Goal: Information Seeking & Learning: Find specific fact

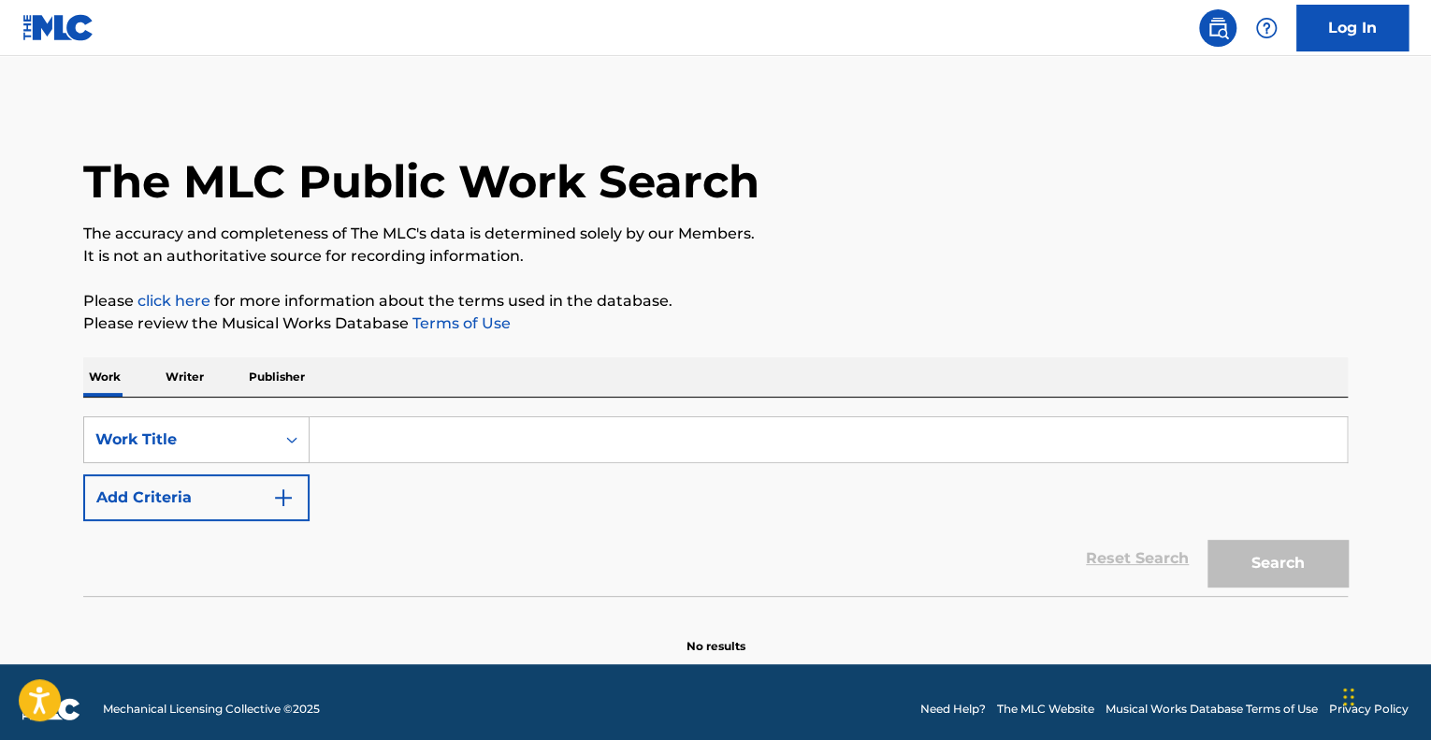
click at [595, 435] on input "Search Form" at bounding box center [829, 439] width 1038 height 45
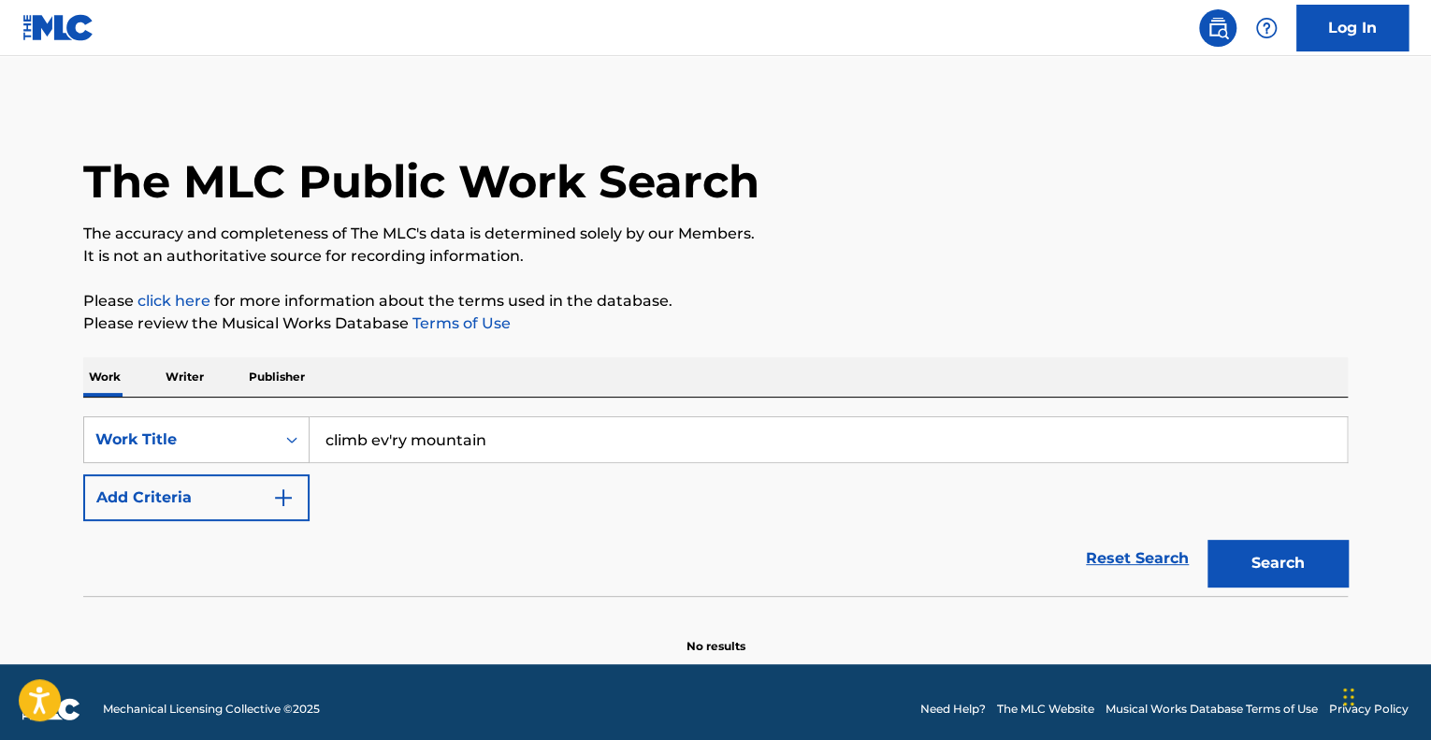
type input "climb ev'ry mountain"
click at [1208, 540] on button "Search" at bounding box center [1278, 563] width 140 height 47
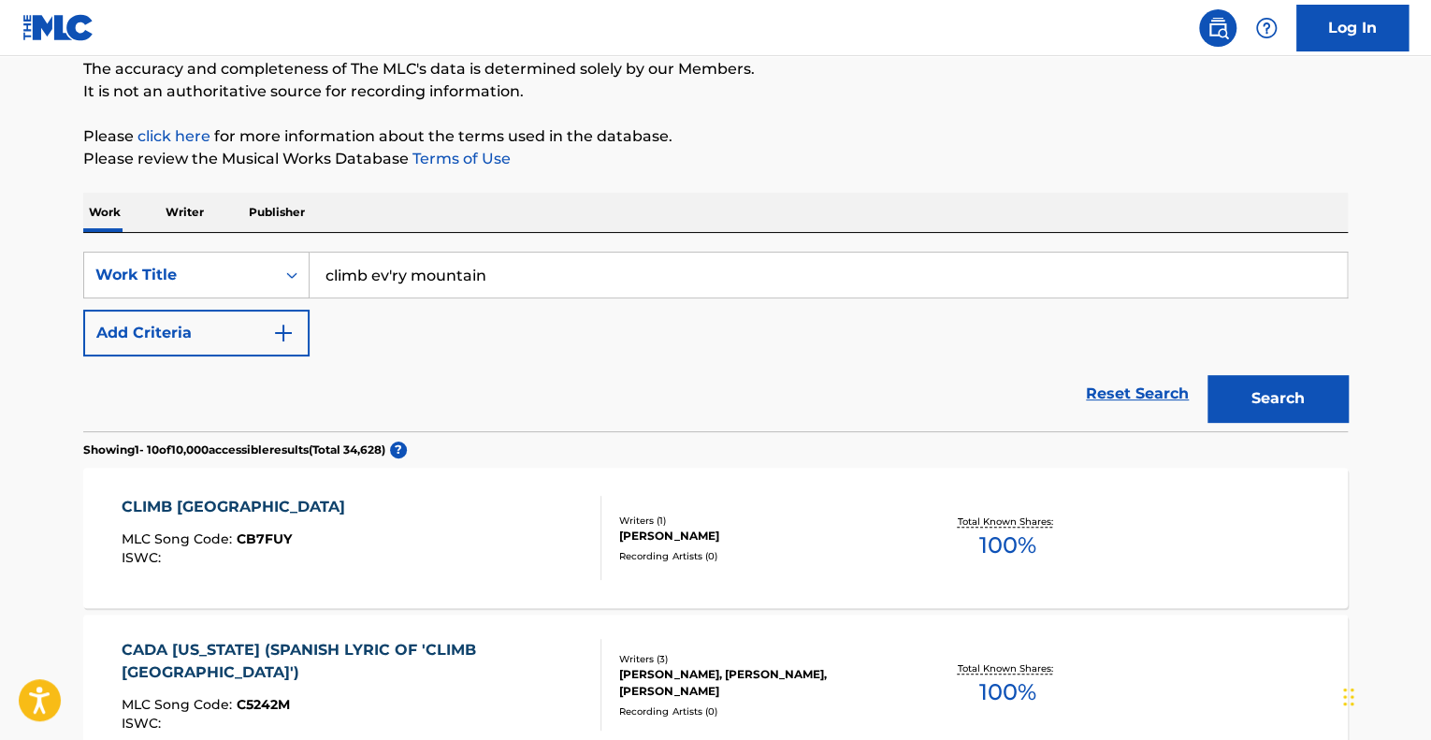
scroll to position [187, 0]
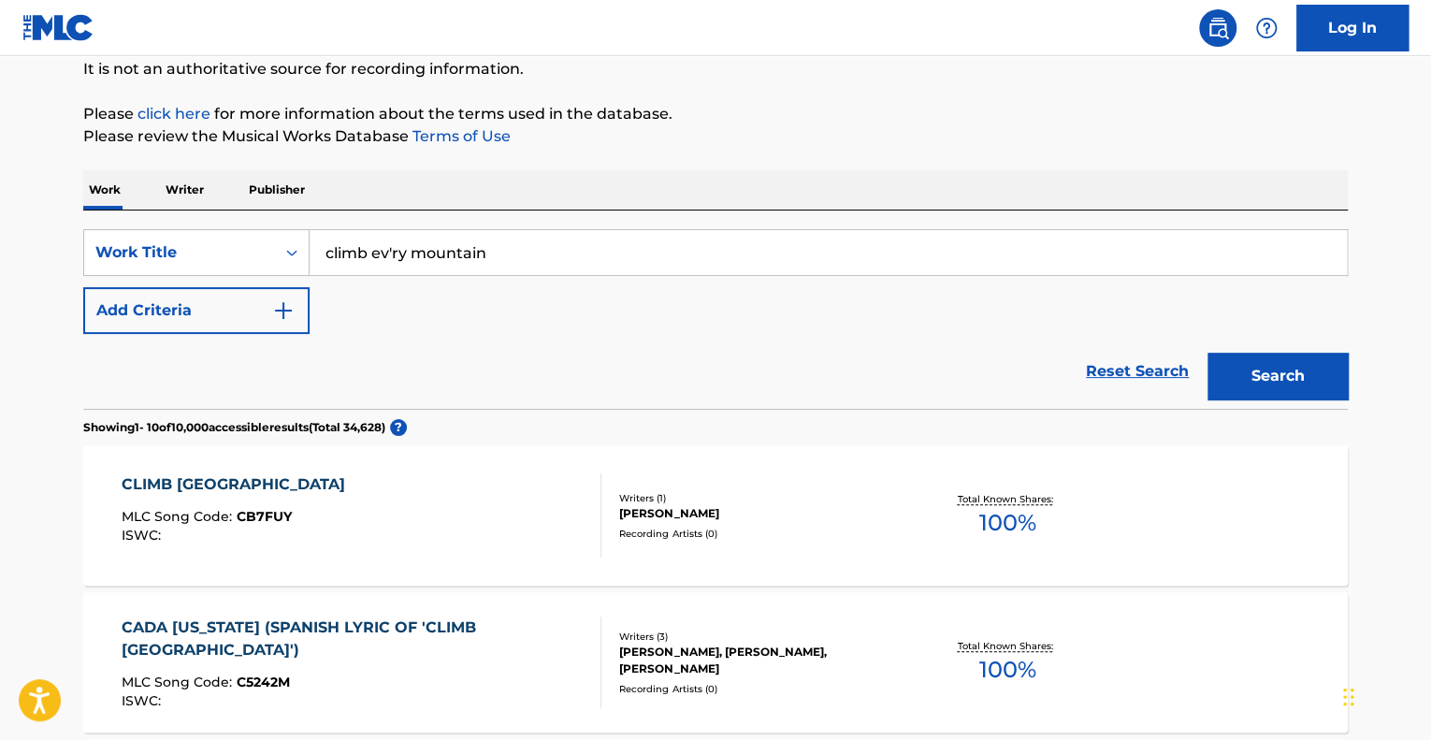
click at [453, 516] on div "CLIMB EV'RY MOUNTAIN MLC Song Code : CB7FUY ISWC :" at bounding box center [362, 515] width 481 height 84
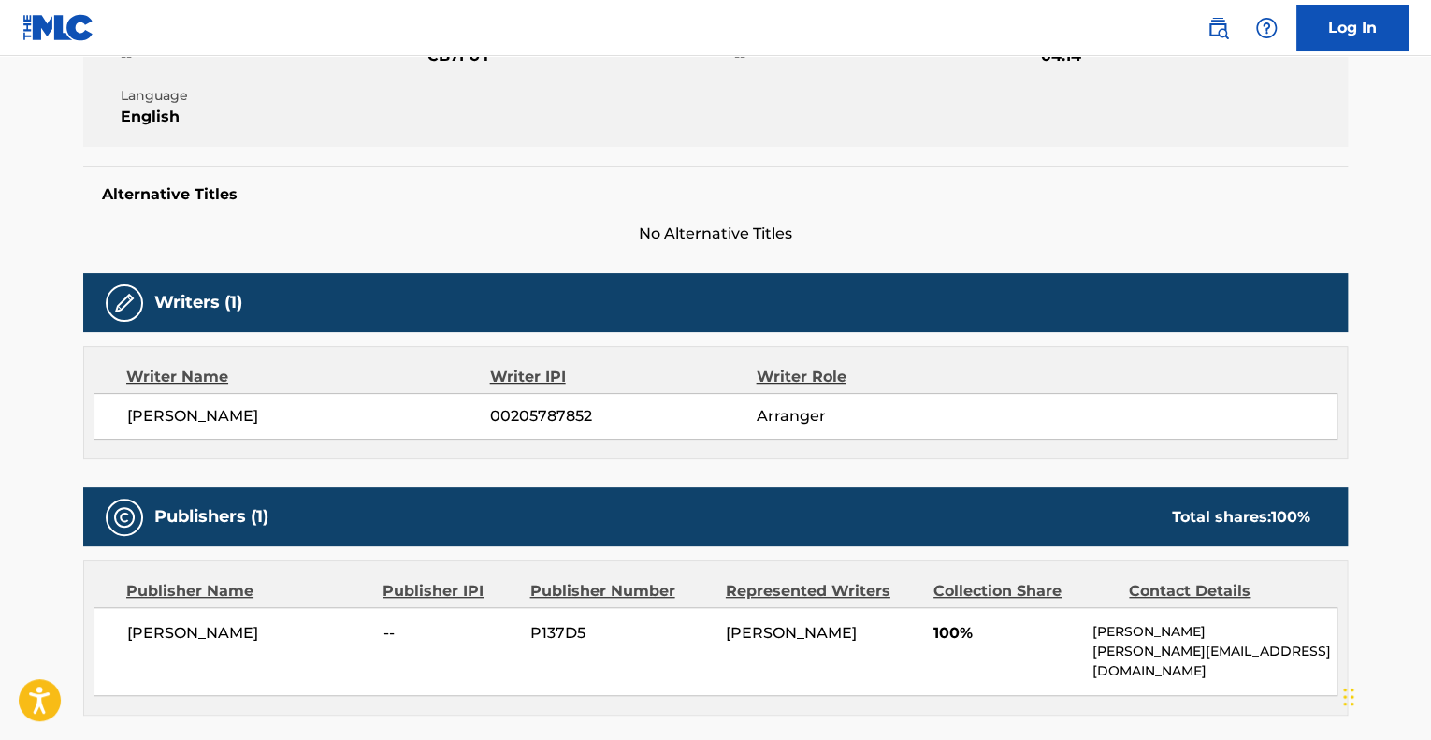
scroll to position [374, 0]
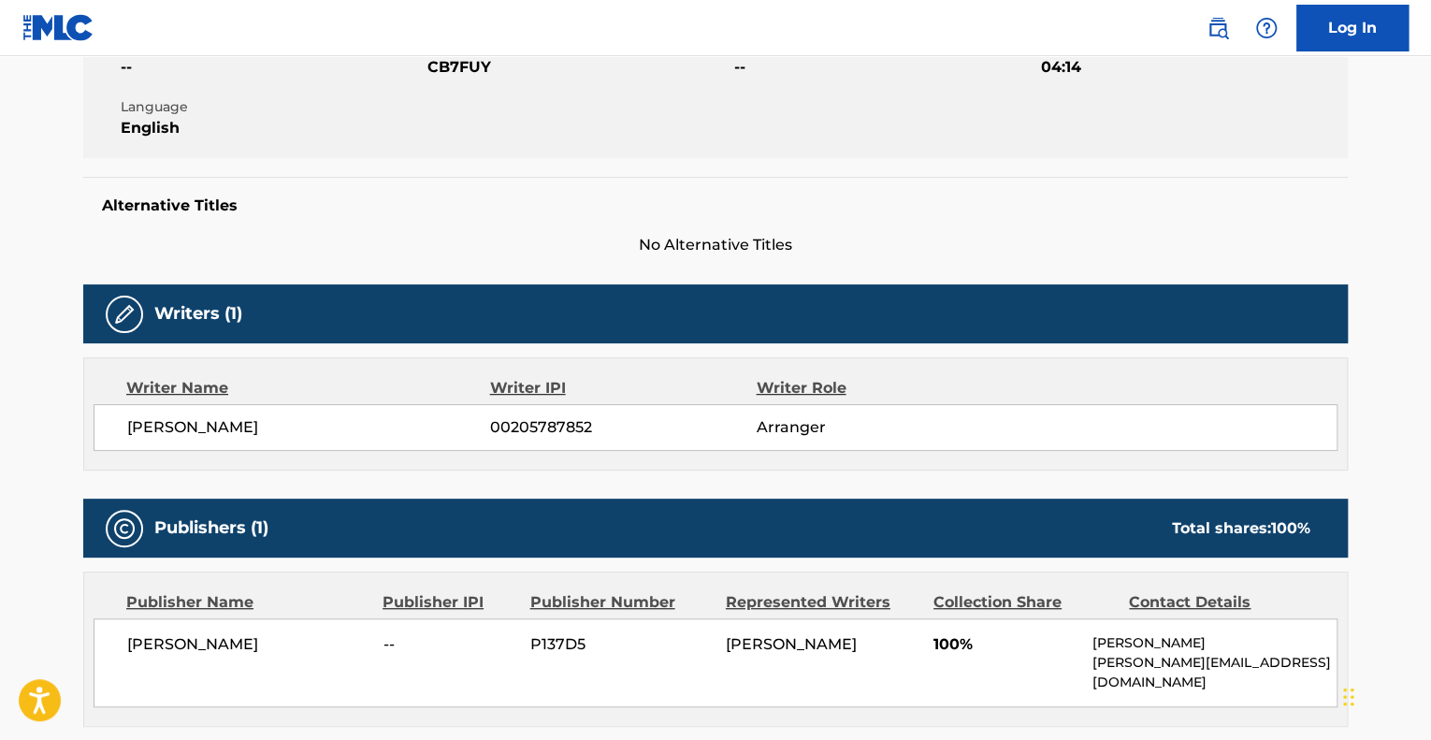
scroll to position [187, 0]
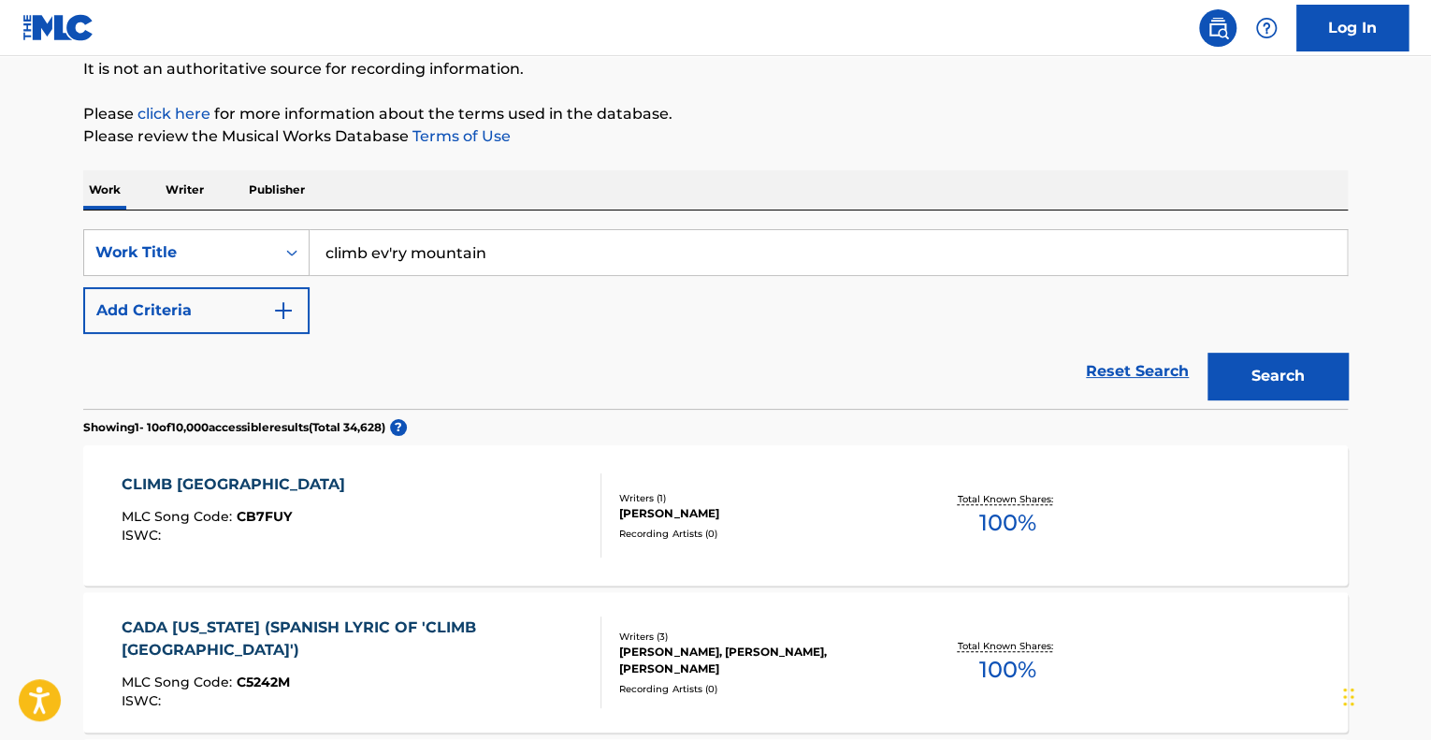
click at [239, 317] on button "Add Criteria" at bounding box center [196, 310] width 226 height 47
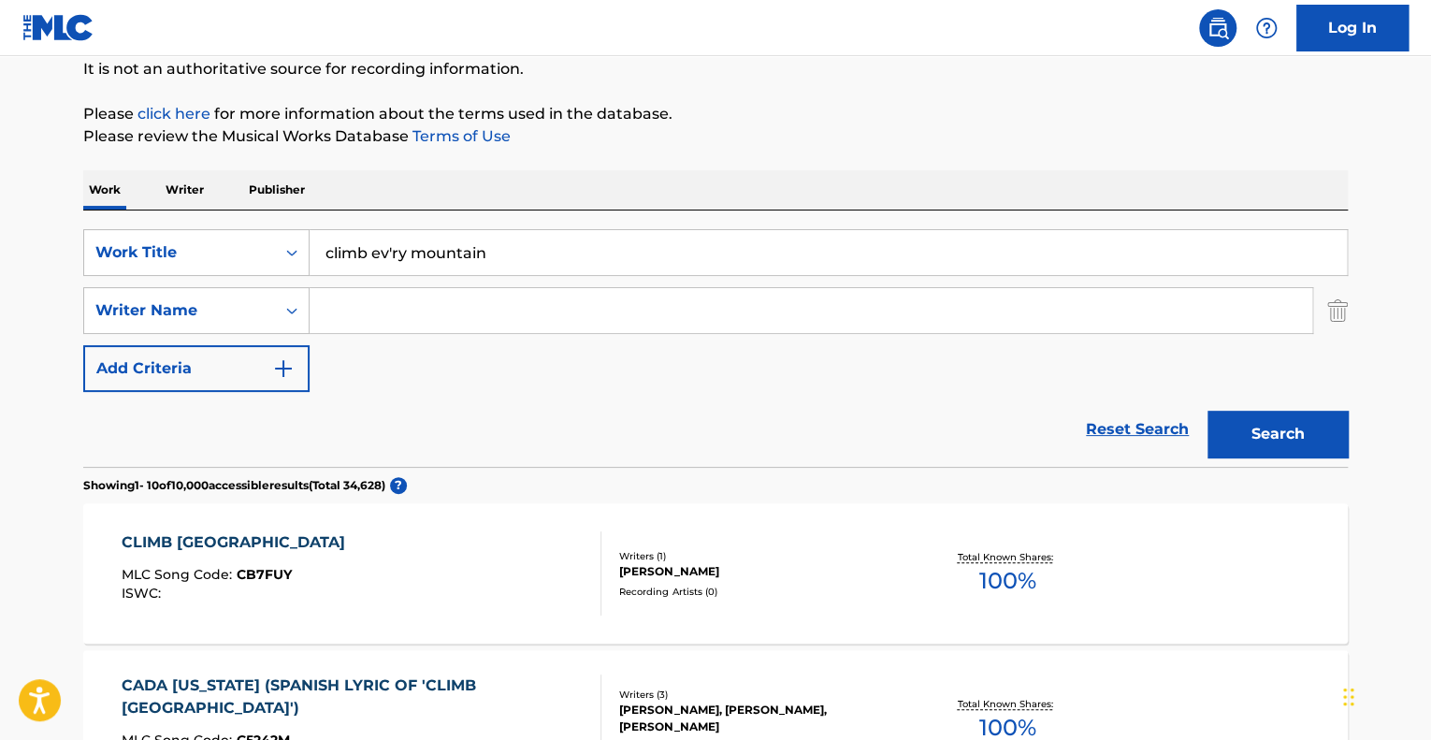
click at [414, 317] on input "Search Form" at bounding box center [811, 310] width 1003 height 45
type input "hammerstein"
click at [1208, 411] on button "Search" at bounding box center [1278, 434] width 140 height 47
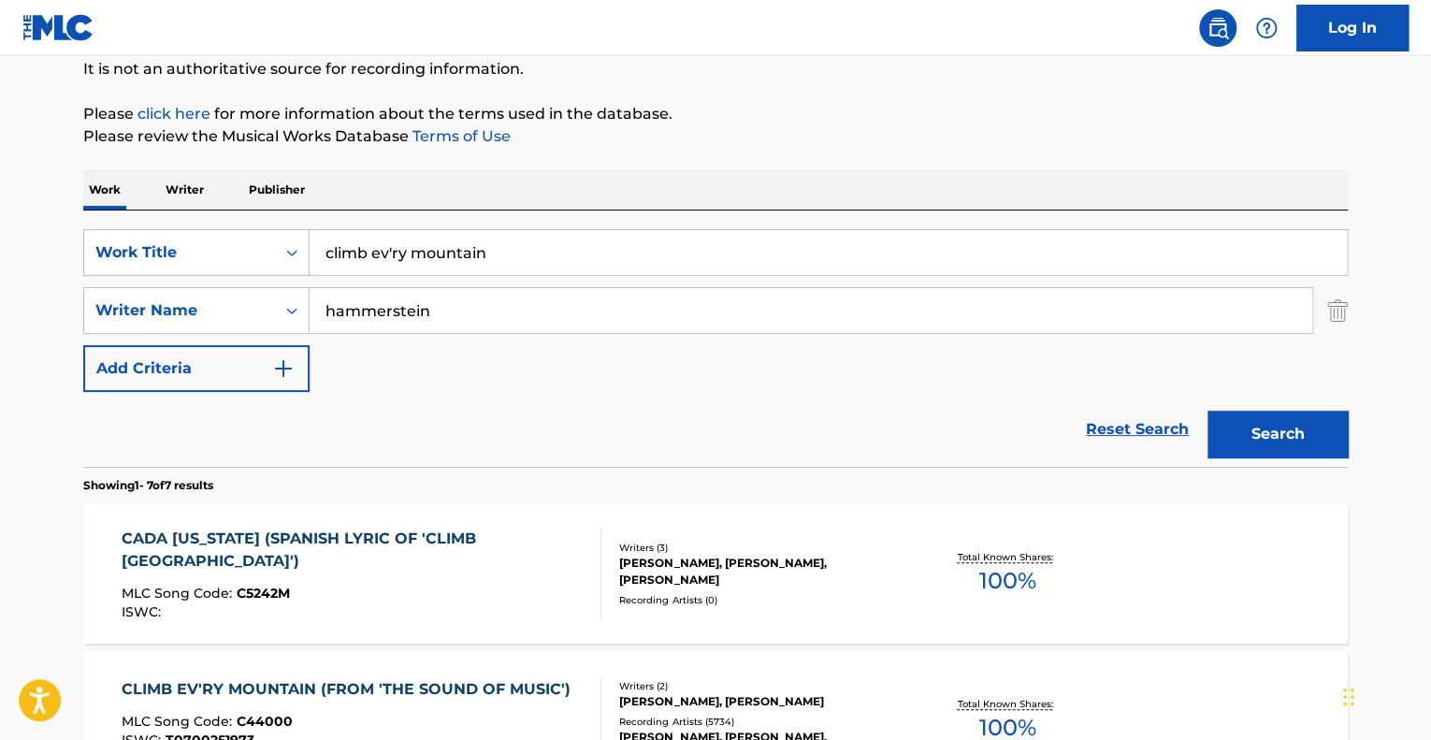
click at [514, 592] on div "MLC Song Code : C5242M" at bounding box center [354, 596] width 465 height 19
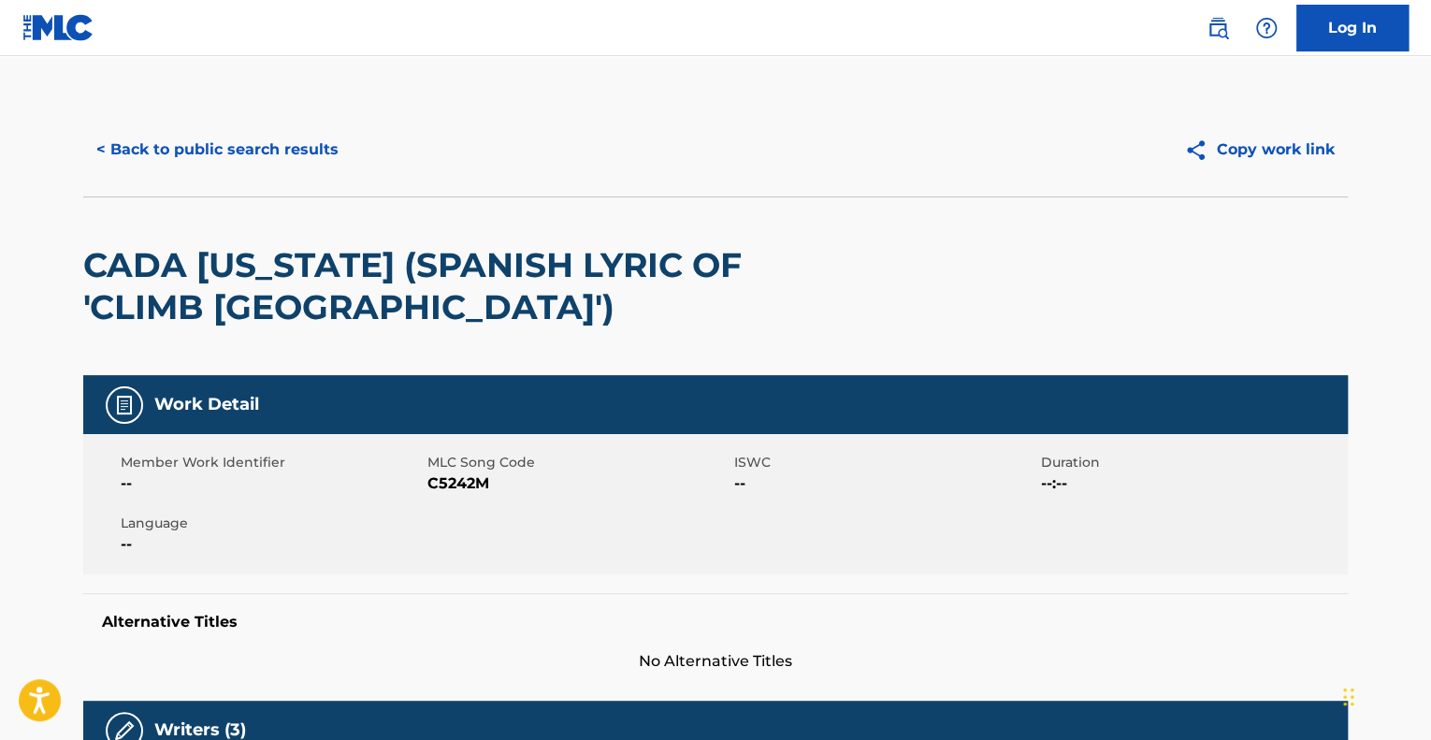
click at [134, 137] on button "< Back to public search results" at bounding box center [217, 149] width 269 height 47
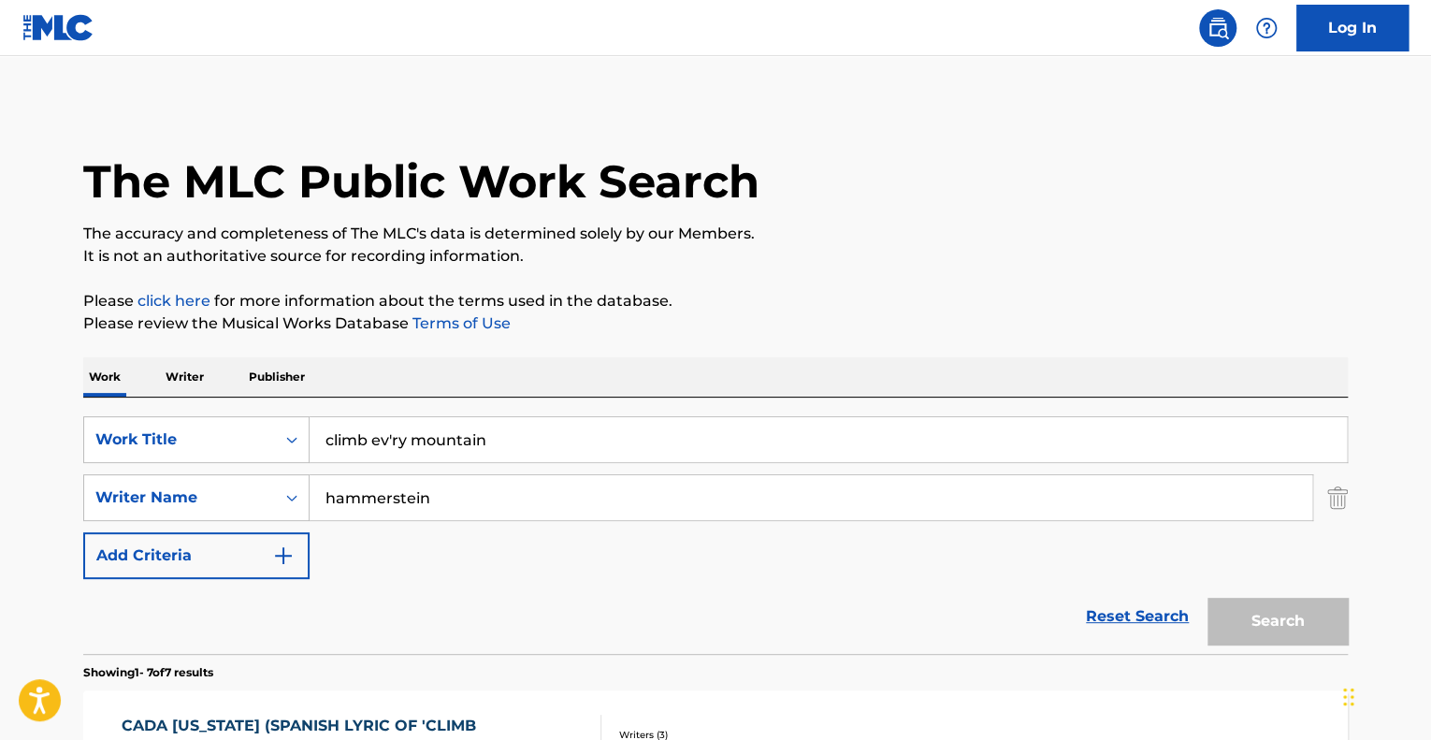
scroll to position [187, 0]
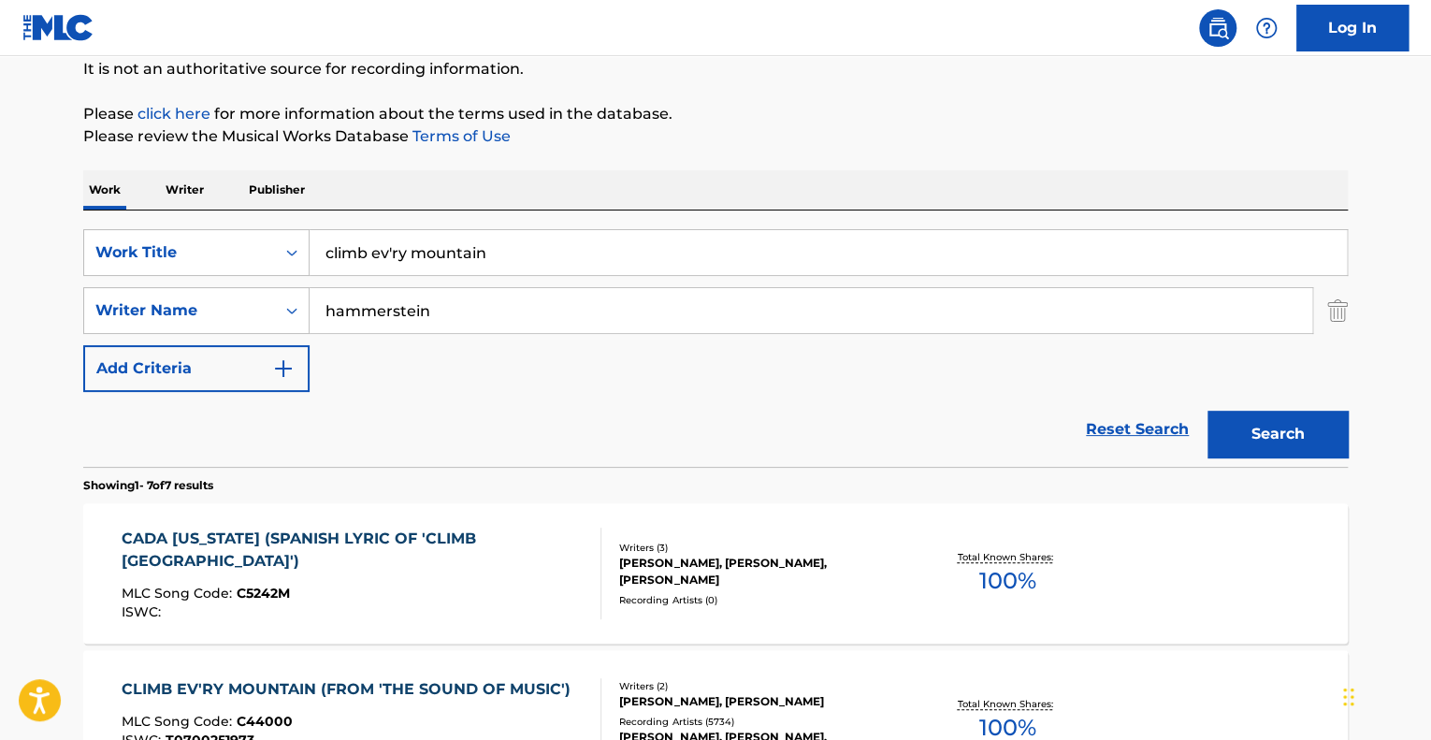
drag, startPoint x: 471, startPoint y: 302, endPoint x: 283, endPoint y: 344, distance: 192.7
click at [284, 347] on div "SearchWithCriteria080b9593-bb90-4cae-8626-e57c0c69c666 Work Title climb ev'ry m…" at bounding box center [715, 310] width 1265 height 163
type input "keep your head to the sky"
click at [1242, 429] on button "Search" at bounding box center [1278, 434] width 140 height 47
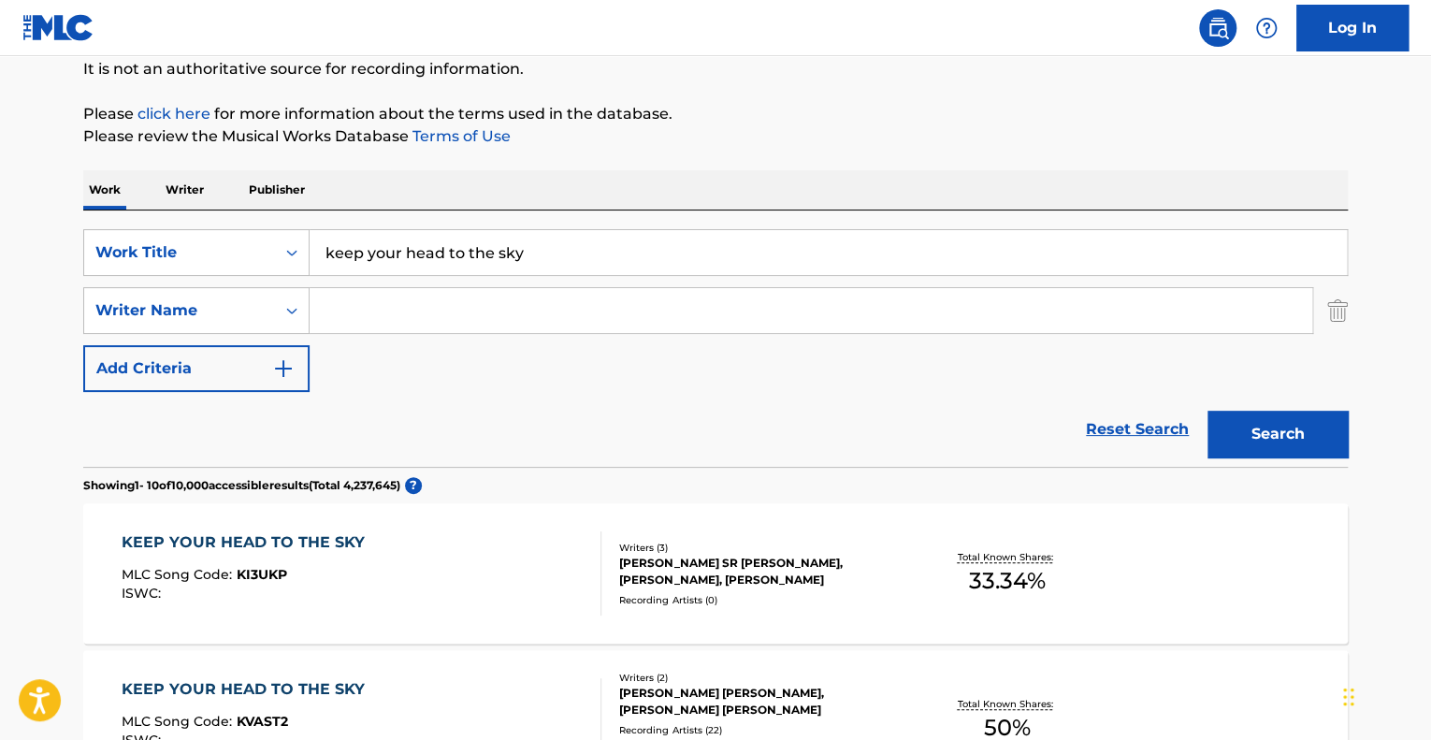
click at [374, 310] on input "Search Form" at bounding box center [811, 310] width 1003 height 45
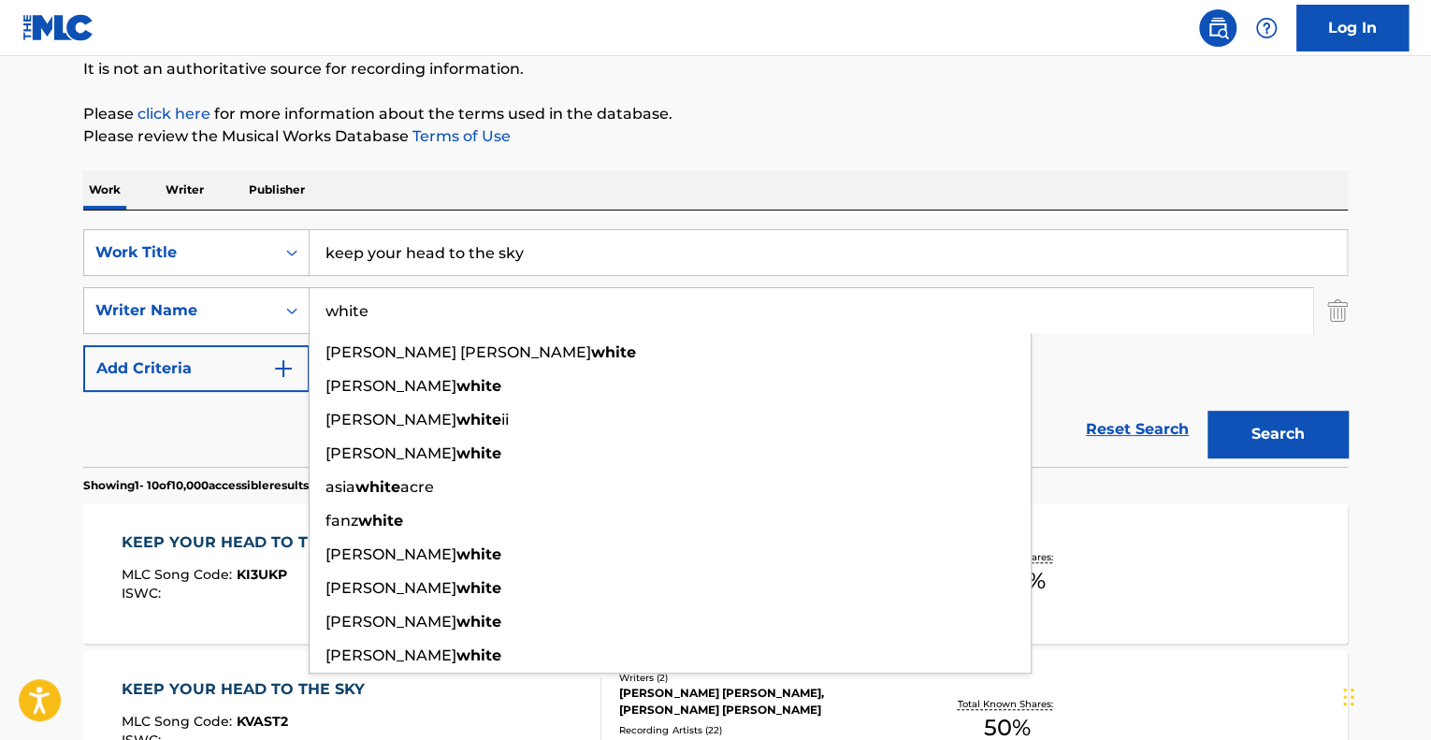
type input "white"
click at [1208, 411] on button "Search" at bounding box center [1278, 434] width 140 height 47
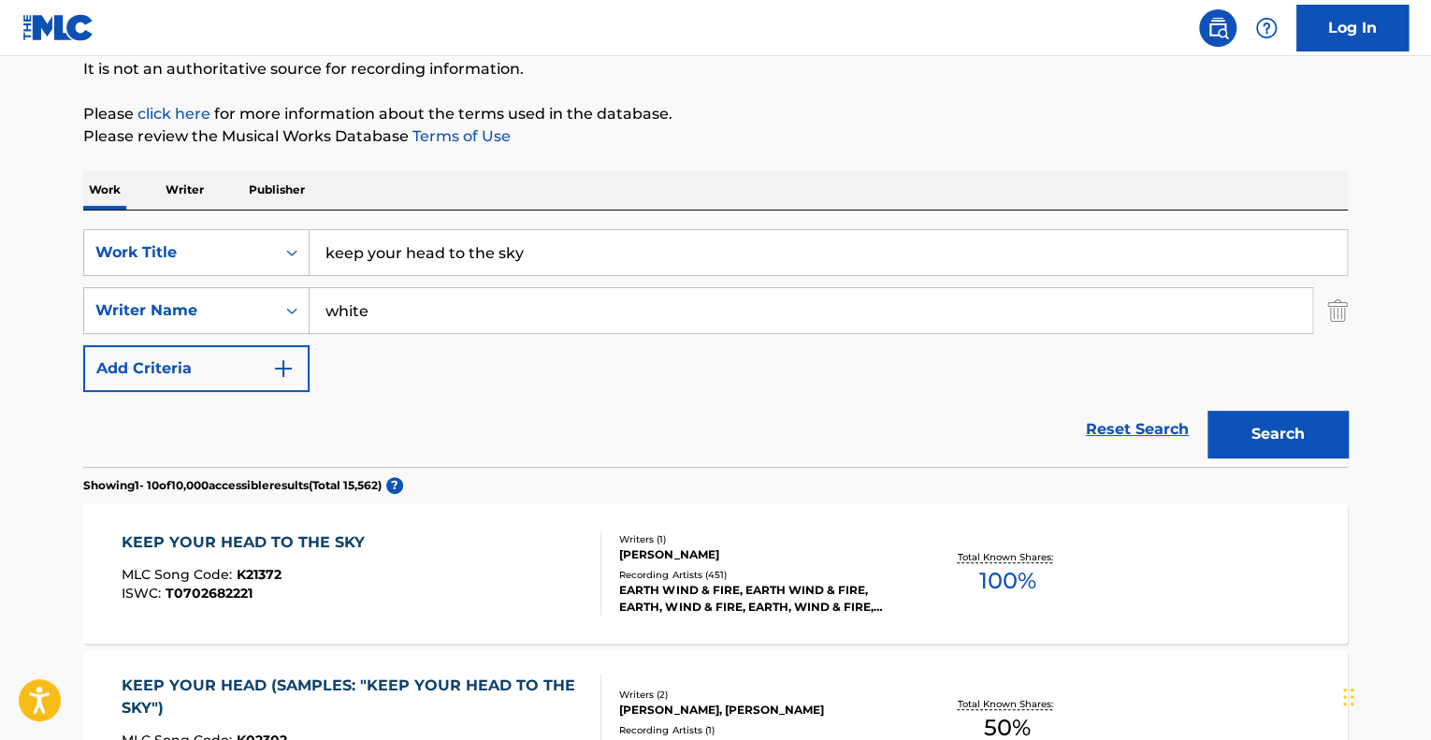
click at [550, 608] on div "KEEP YOUR HEAD TO THE SKY MLC Song Code : K21372 ISWC : T0702682221" at bounding box center [362, 573] width 481 height 84
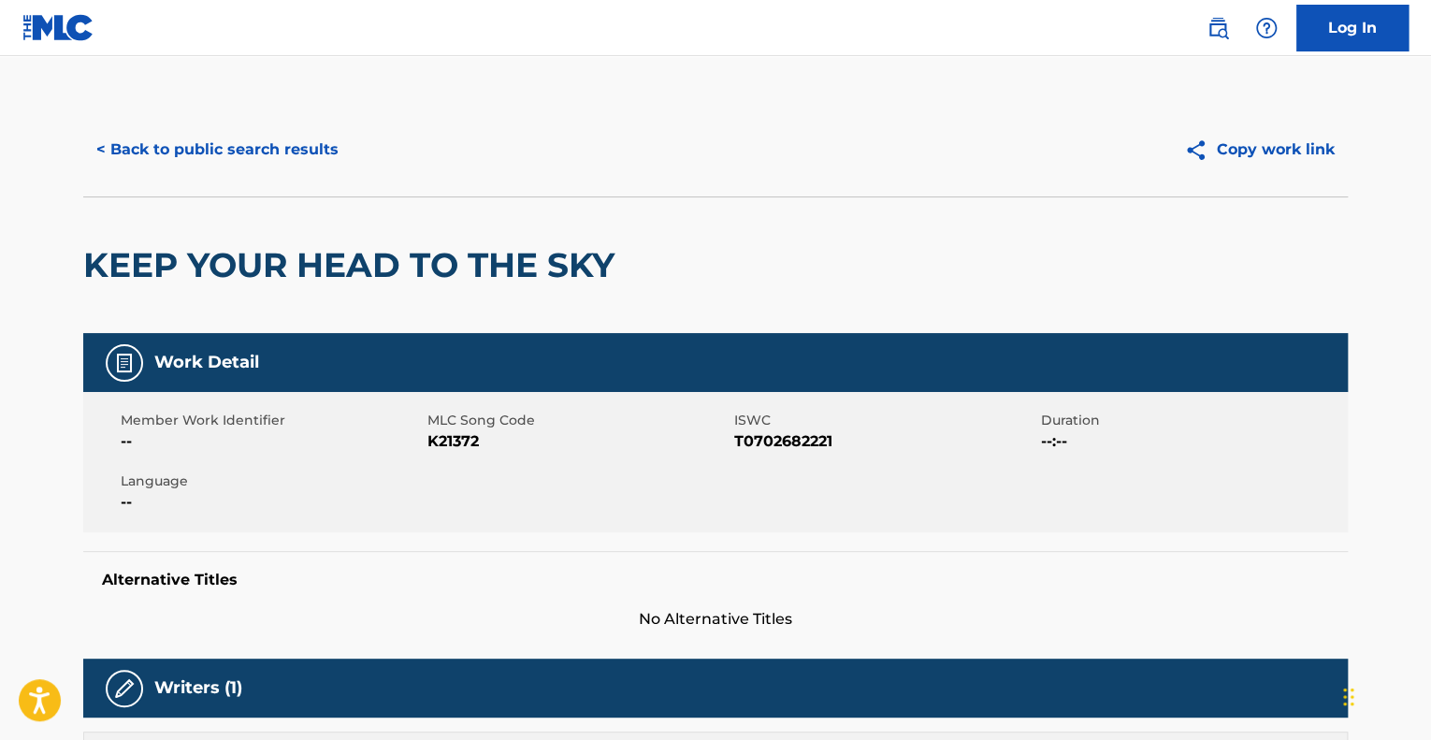
click at [137, 147] on button "< Back to public search results" at bounding box center [217, 149] width 269 height 47
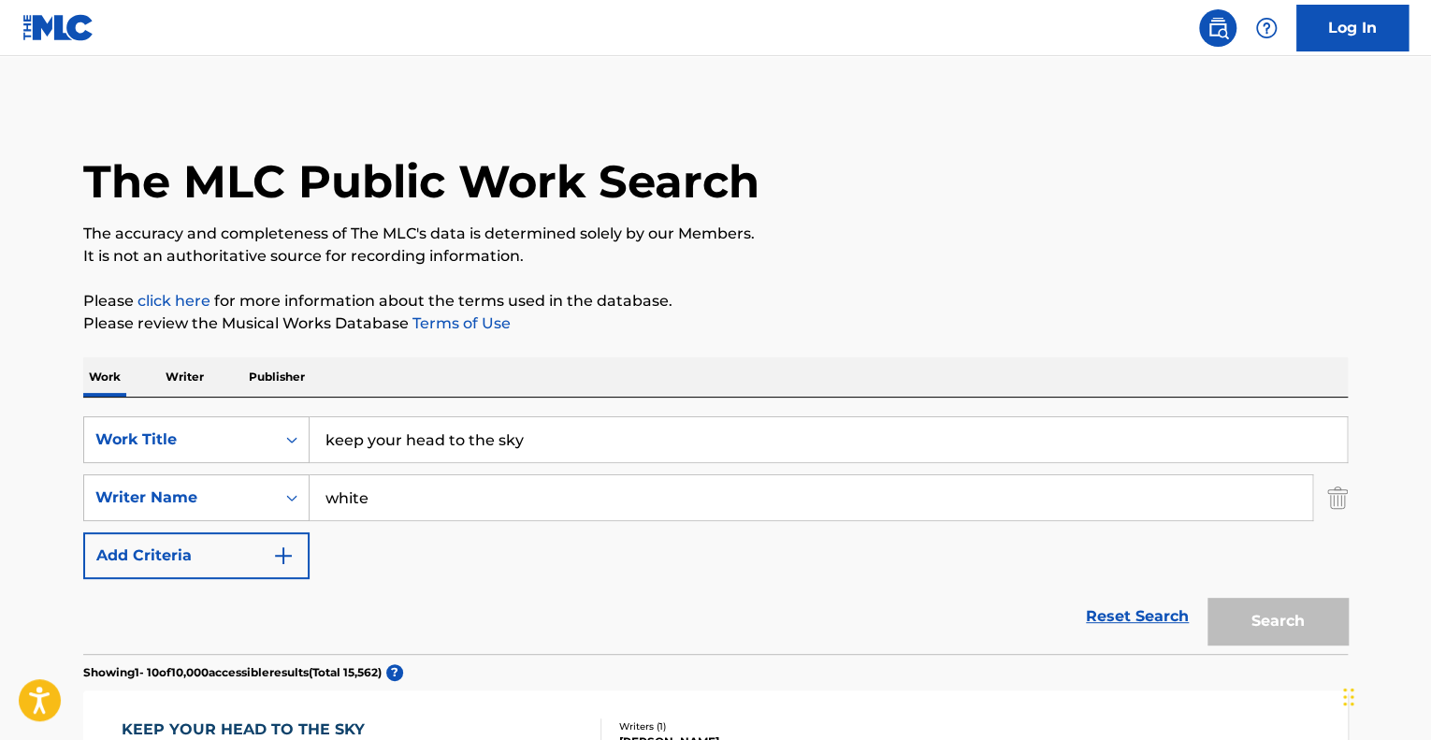
scroll to position [187, 0]
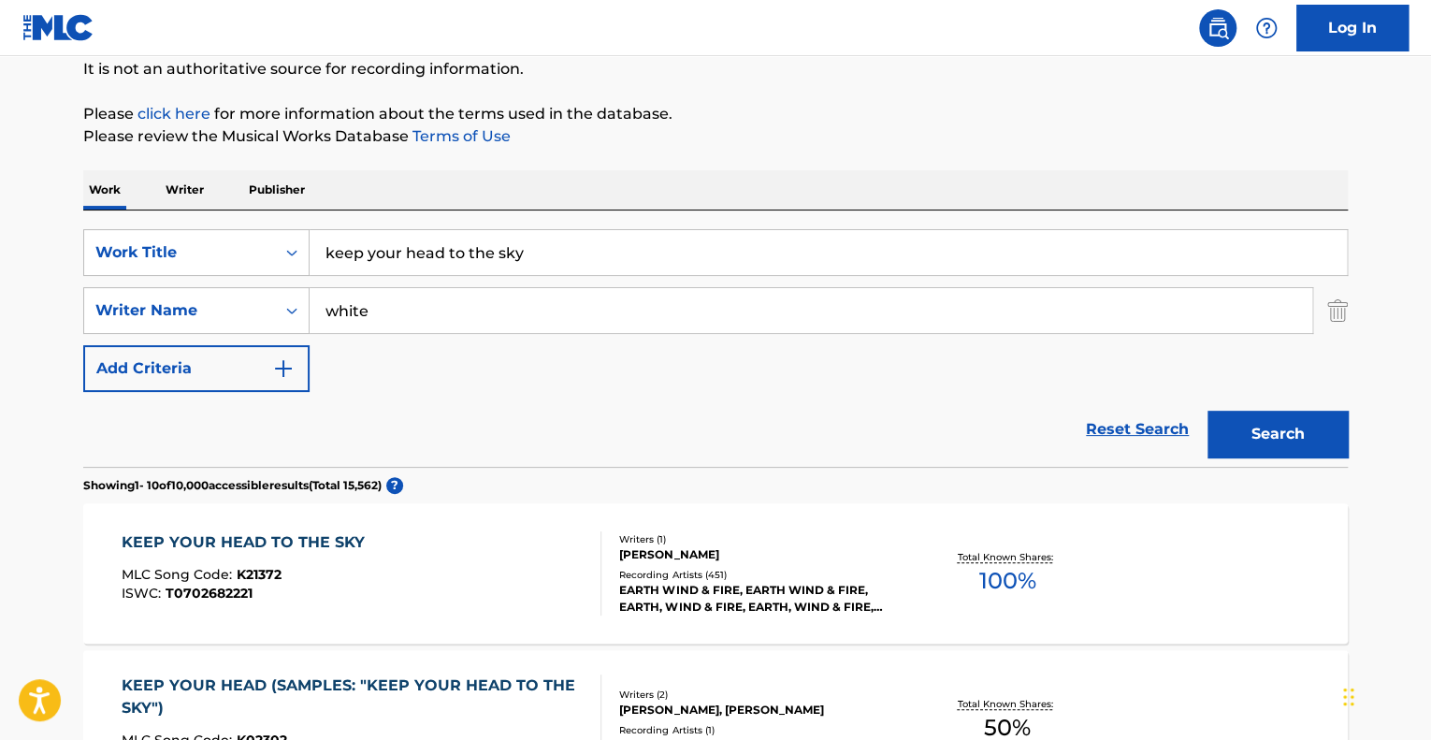
drag, startPoint x: 543, startPoint y: 242, endPoint x: 302, endPoint y: 280, distance: 243.3
click at [306, 280] on div "SearchWithCriteria080b9593-bb90-4cae-8626-e57c0c69c666 Work Title keep your hea…" at bounding box center [715, 310] width 1265 height 163
type input "what is hip?"
click at [1208, 411] on button "Search" at bounding box center [1278, 434] width 140 height 47
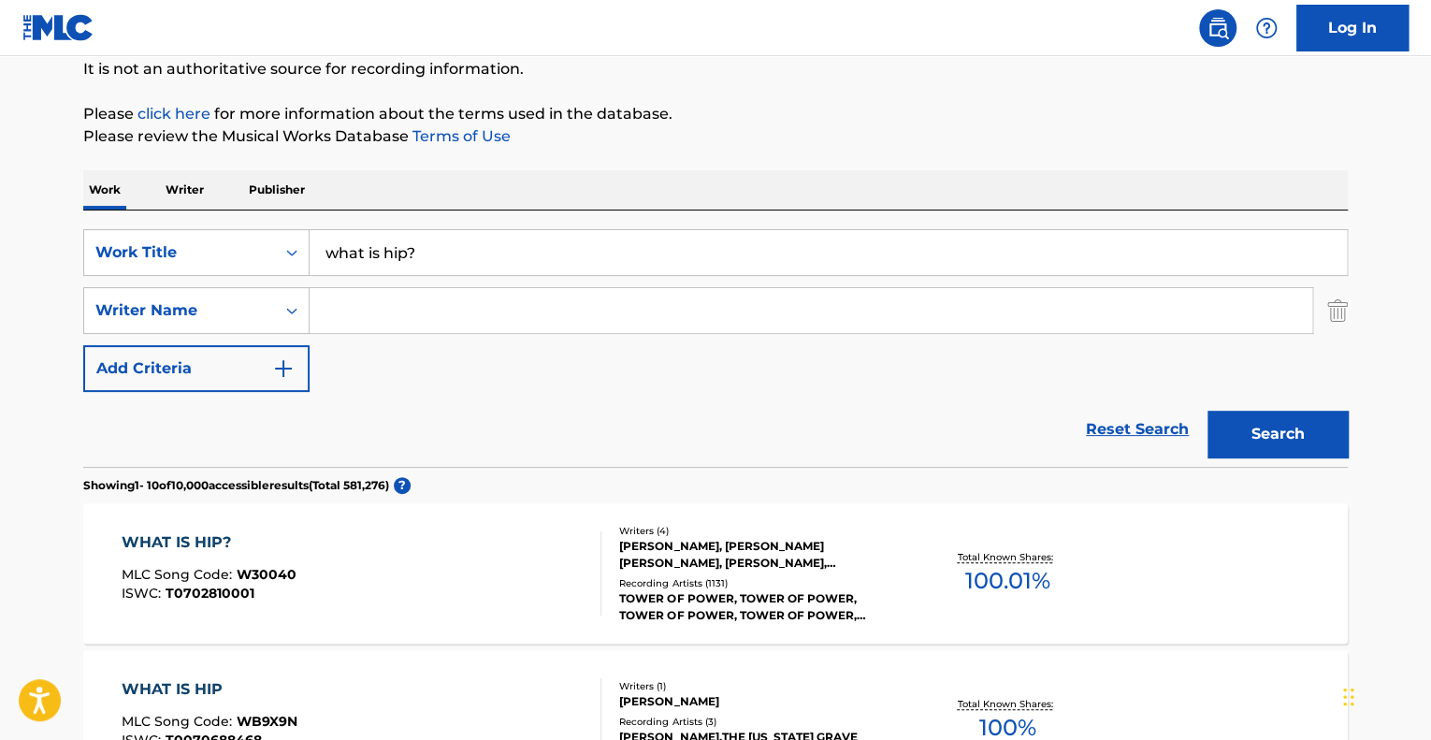
click at [461, 575] on div "WHAT IS HIP? MLC Song Code : W30040 ISWC : T0702810001" at bounding box center [362, 573] width 481 height 84
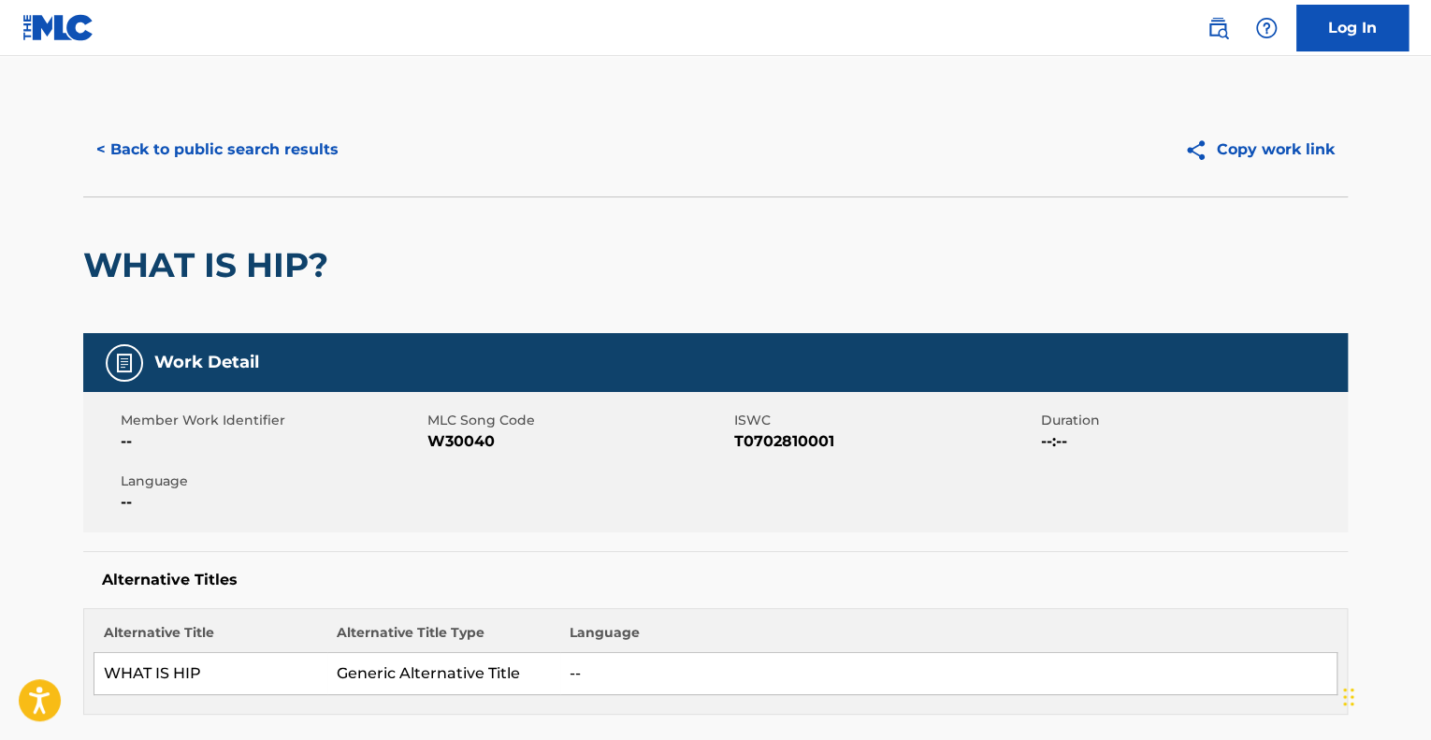
click at [157, 148] on button "< Back to public search results" at bounding box center [217, 149] width 269 height 47
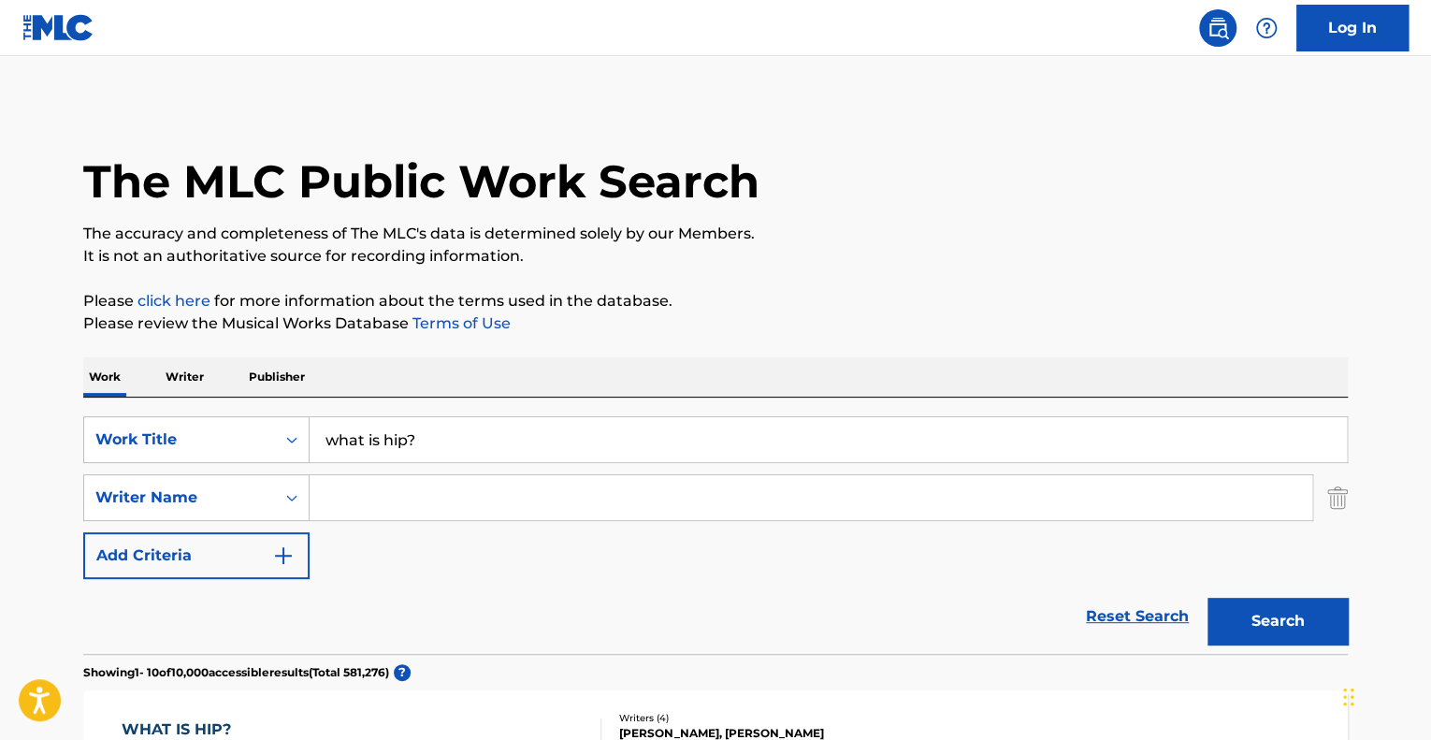
scroll to position [187, 0]
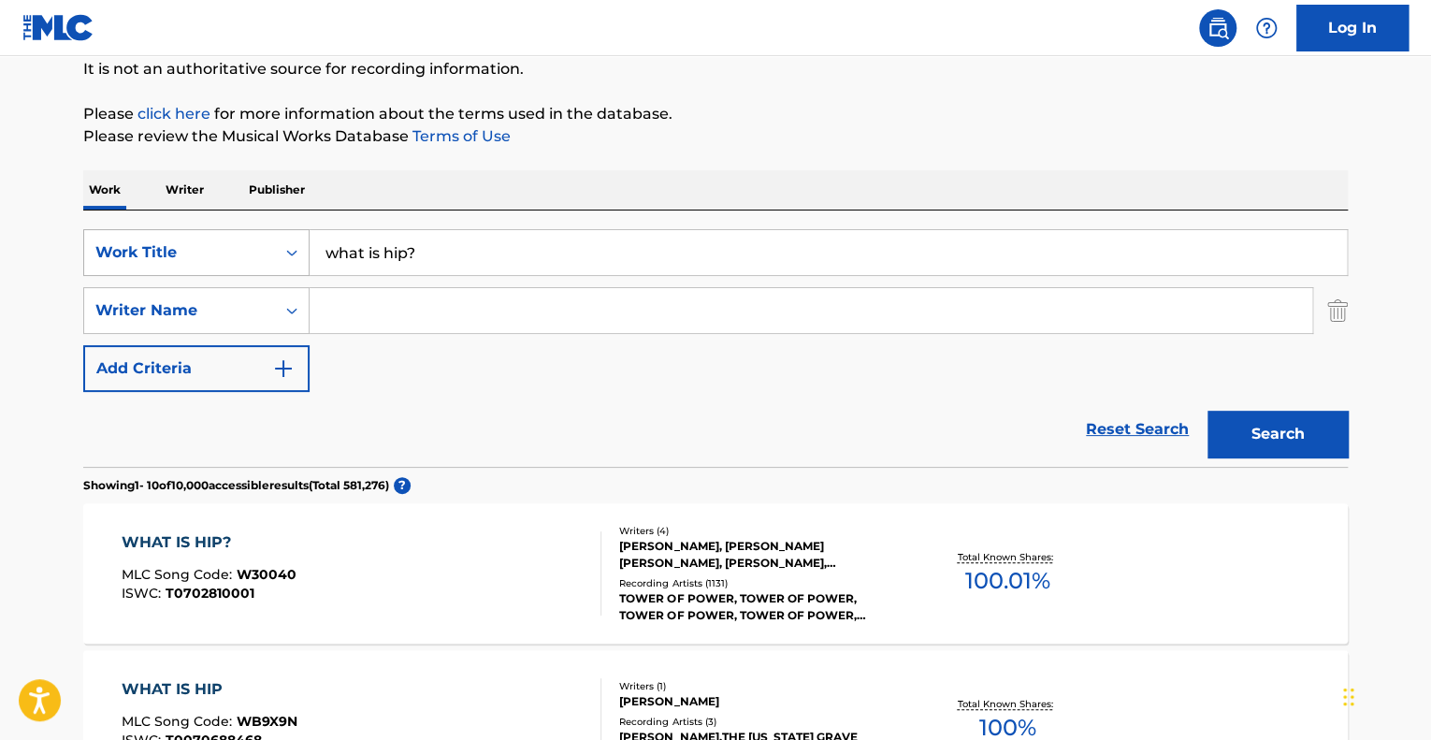
drag, startPoint x: 452, startPoint y: 246, endPoint x: 239, endPoint y: 252, distance: 213.4
click at [239, 252] on div "SearchWithCriteria080b9593-bb90-4cae-8626-e57c0c69c666 Work Title what is hip?" at bounding box center [715, 252] width 1265 height 47
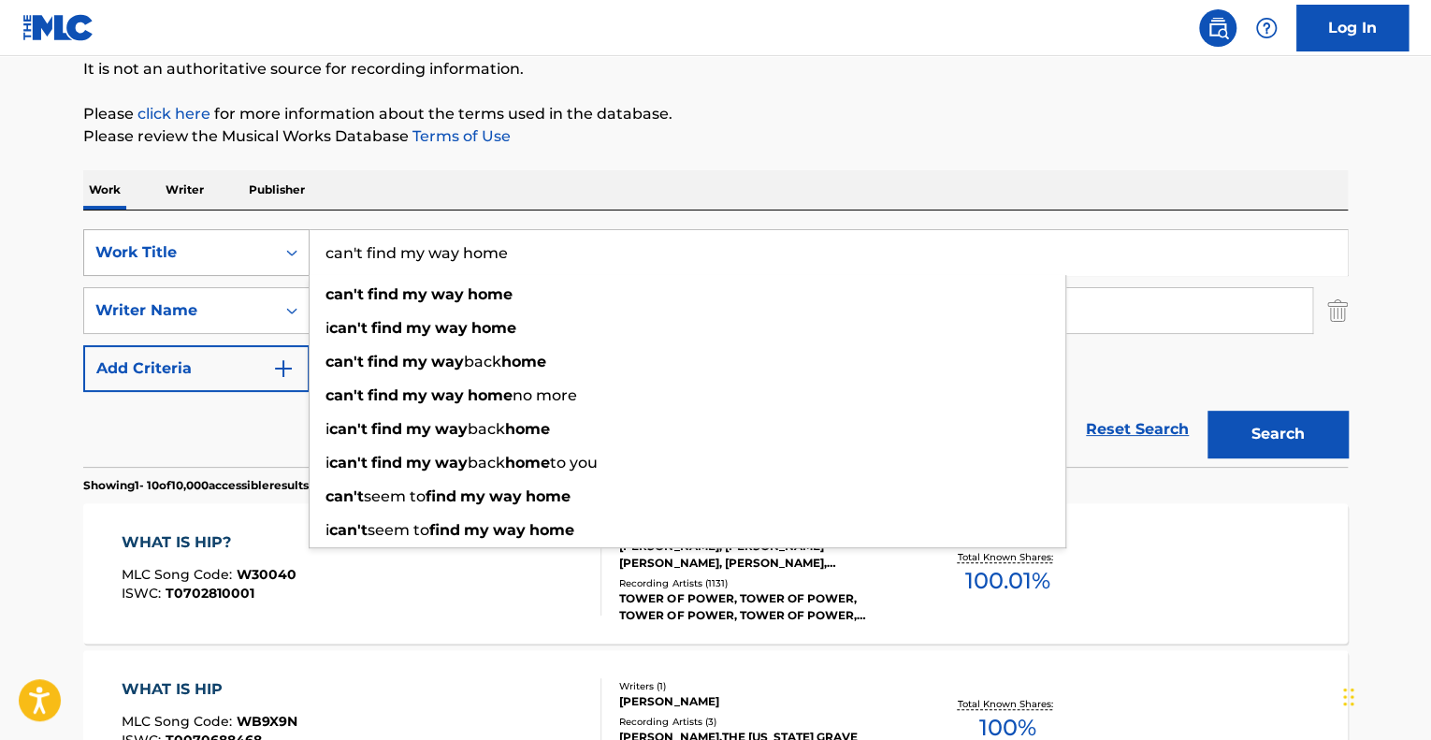
type input "can't find my way home"
click at [1208, 411] on button "Search" at bounding box center [1278, 434] width 140 height 47
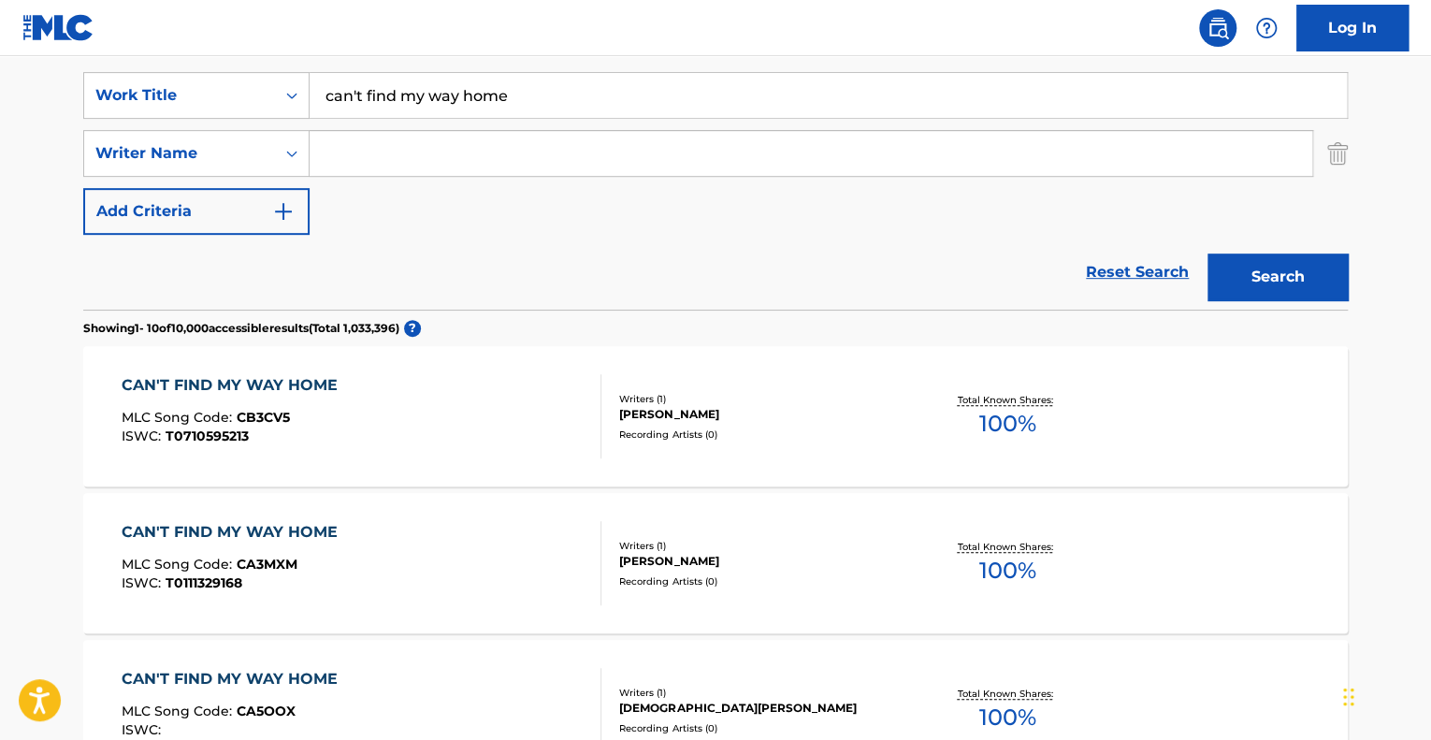
scroll to position [374, 0]
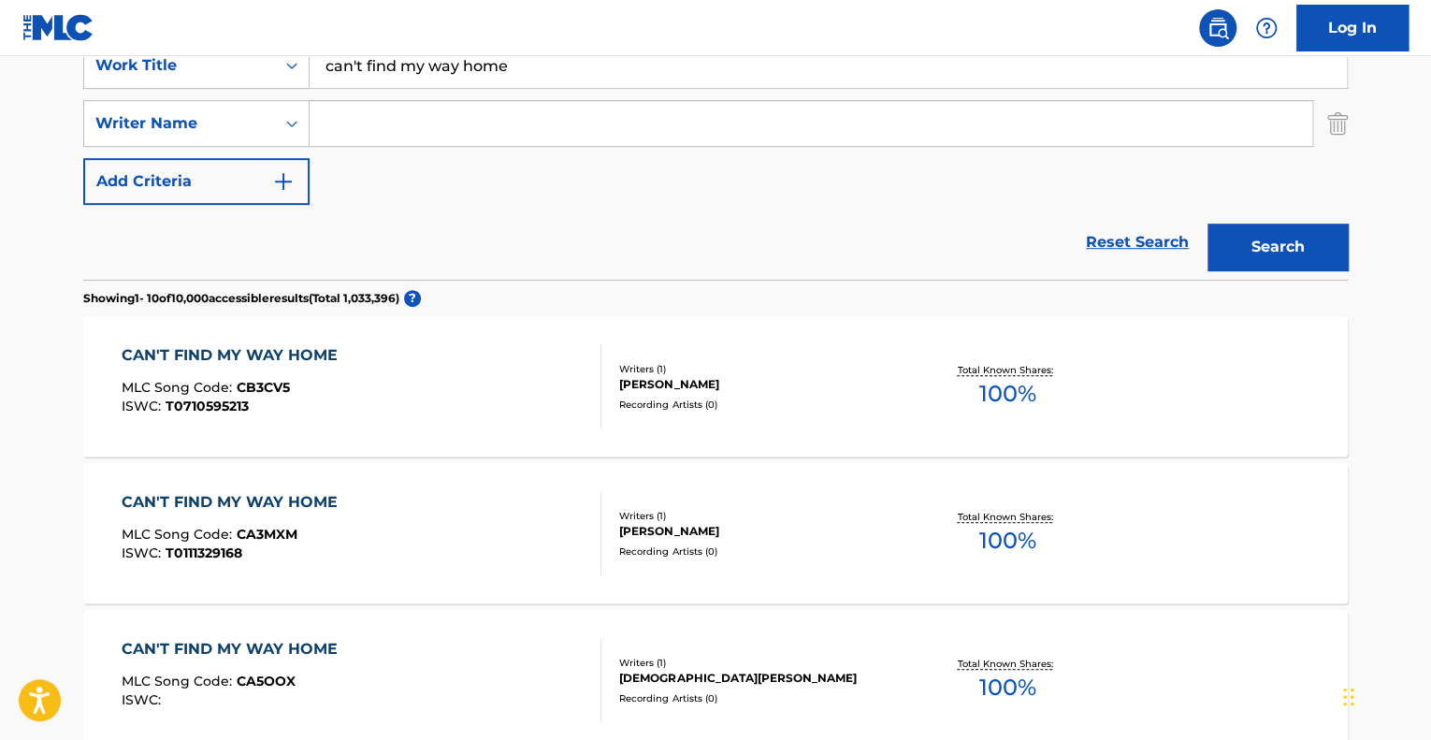
click at [427, 69] on input "can't find my way home" at bounding box center [829, 65] width 1038 height 45
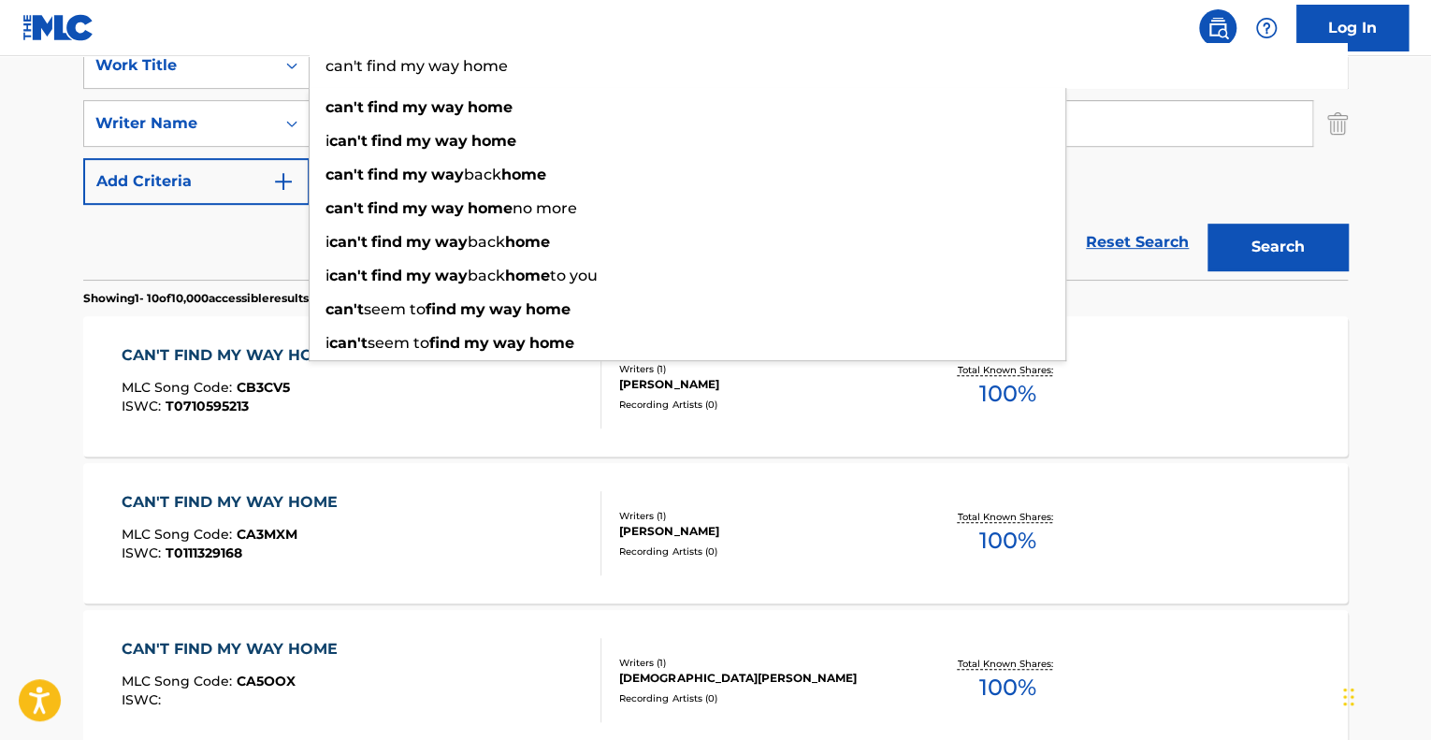
click at [427, 69] on input "can't find my way home" at bounding box center [829, 65] width 1038 height 45
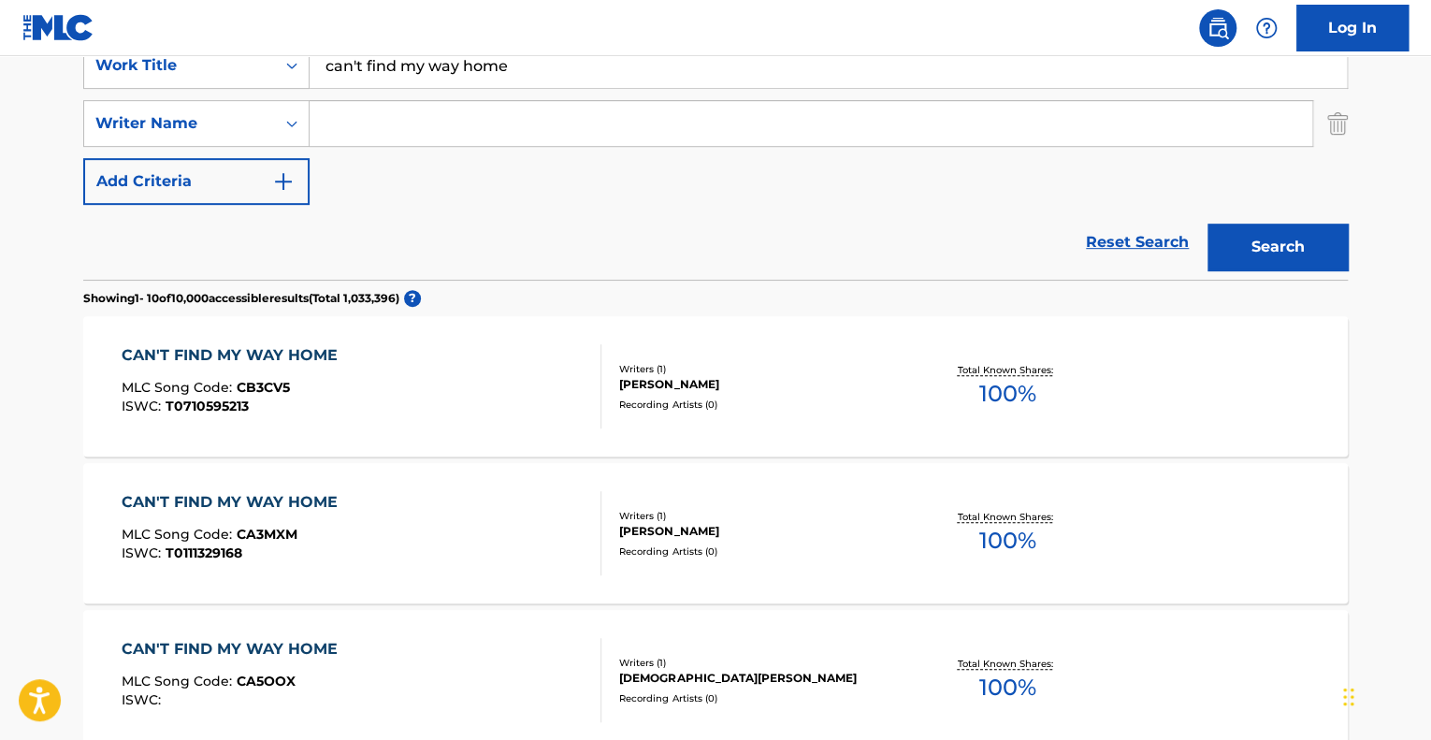
click at [558, 81] on input "can't find my way home" at bounding box center [829, 65] width 1038 height 45
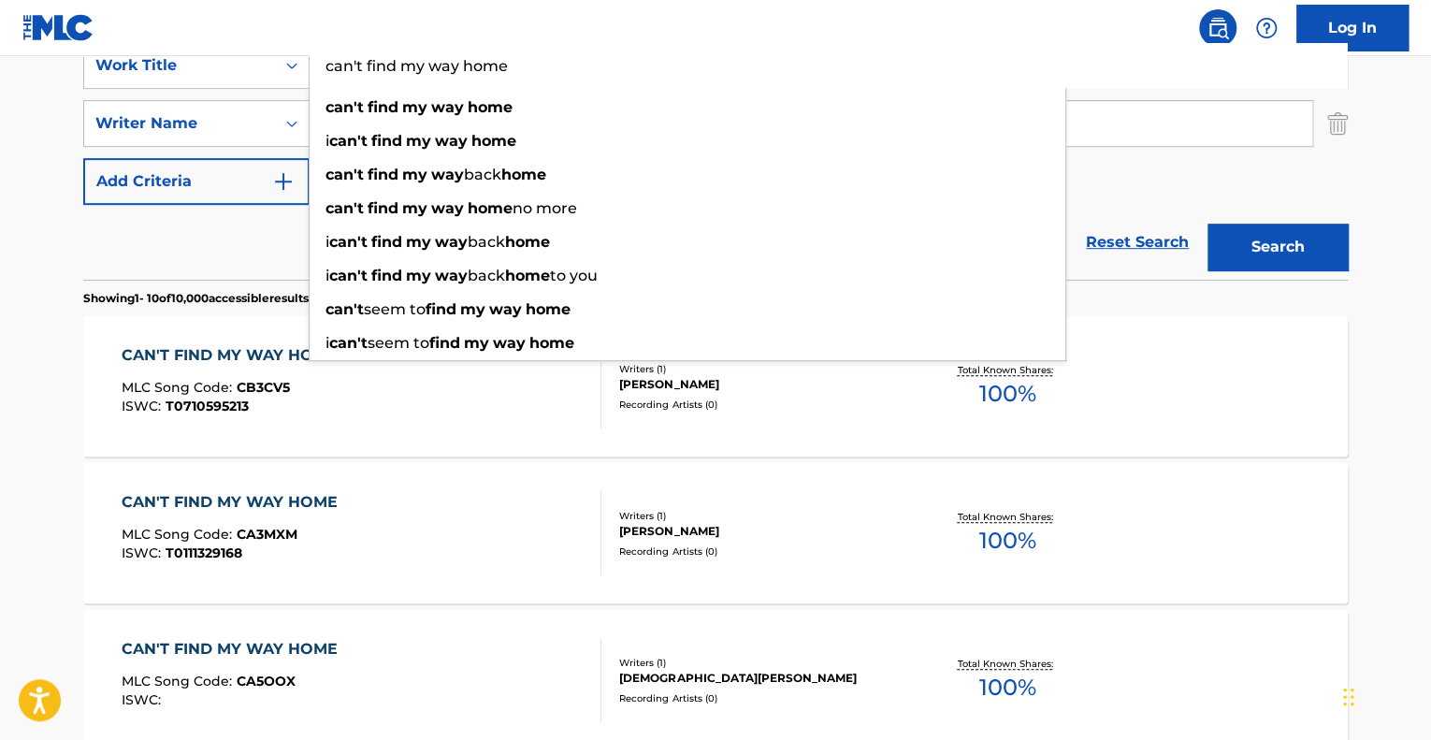
click at [558, 81] on input "can't find my way home" at bounding box center [829, 65] width 1038 height 45
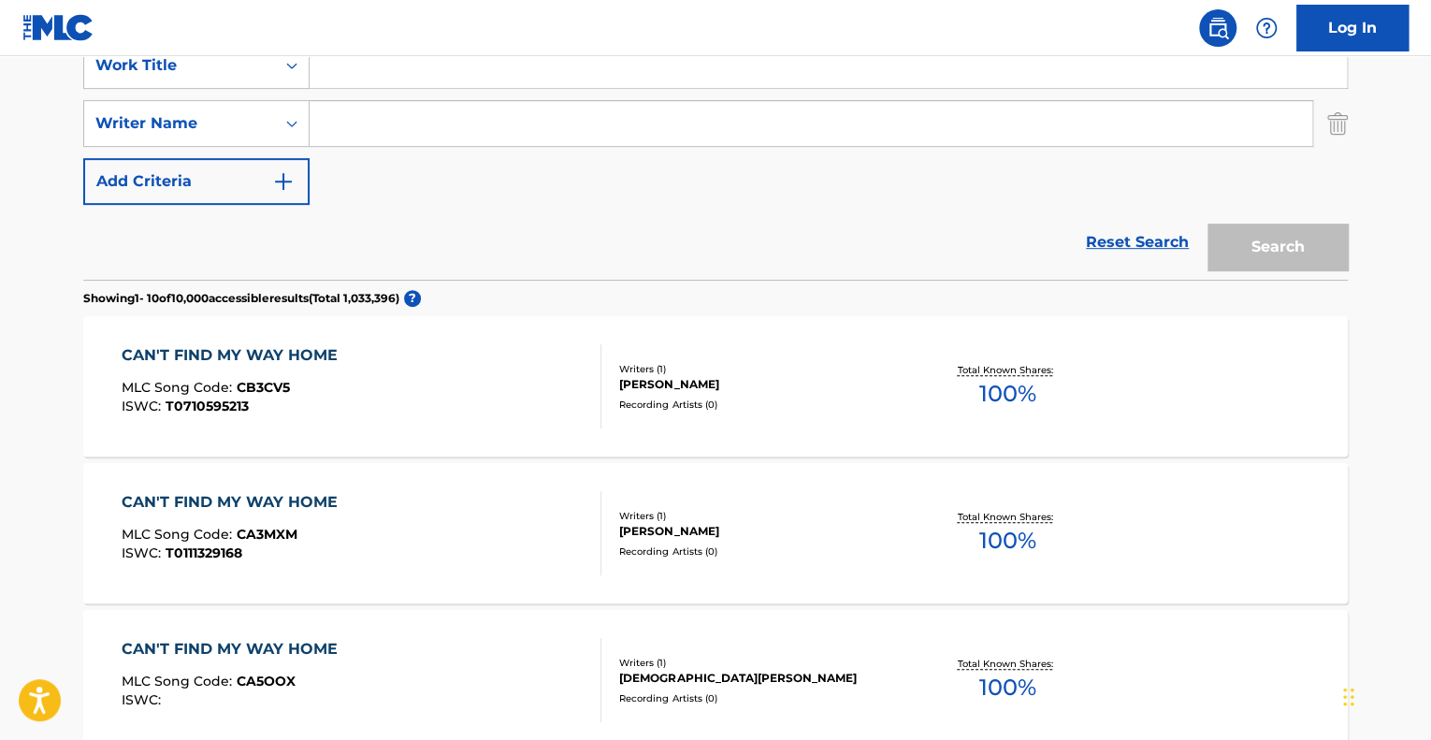
type input "w"
type input "can't find my way home"
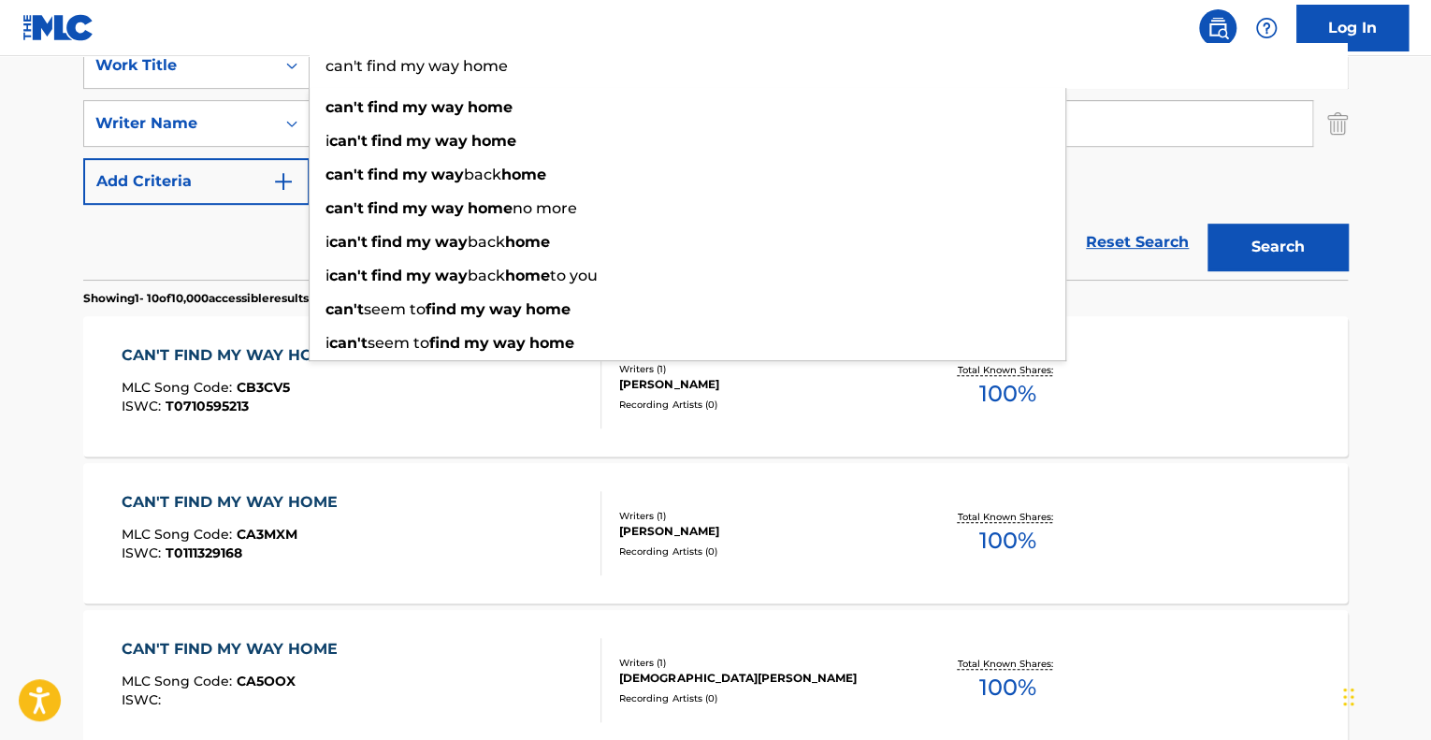
click at [525, 422] on div "CAN'T FIND MY WAY HOME MLC Song Code : CB3CV5 ISWC : T0710595213" at bounding box center [362, 386] width 481 height 84
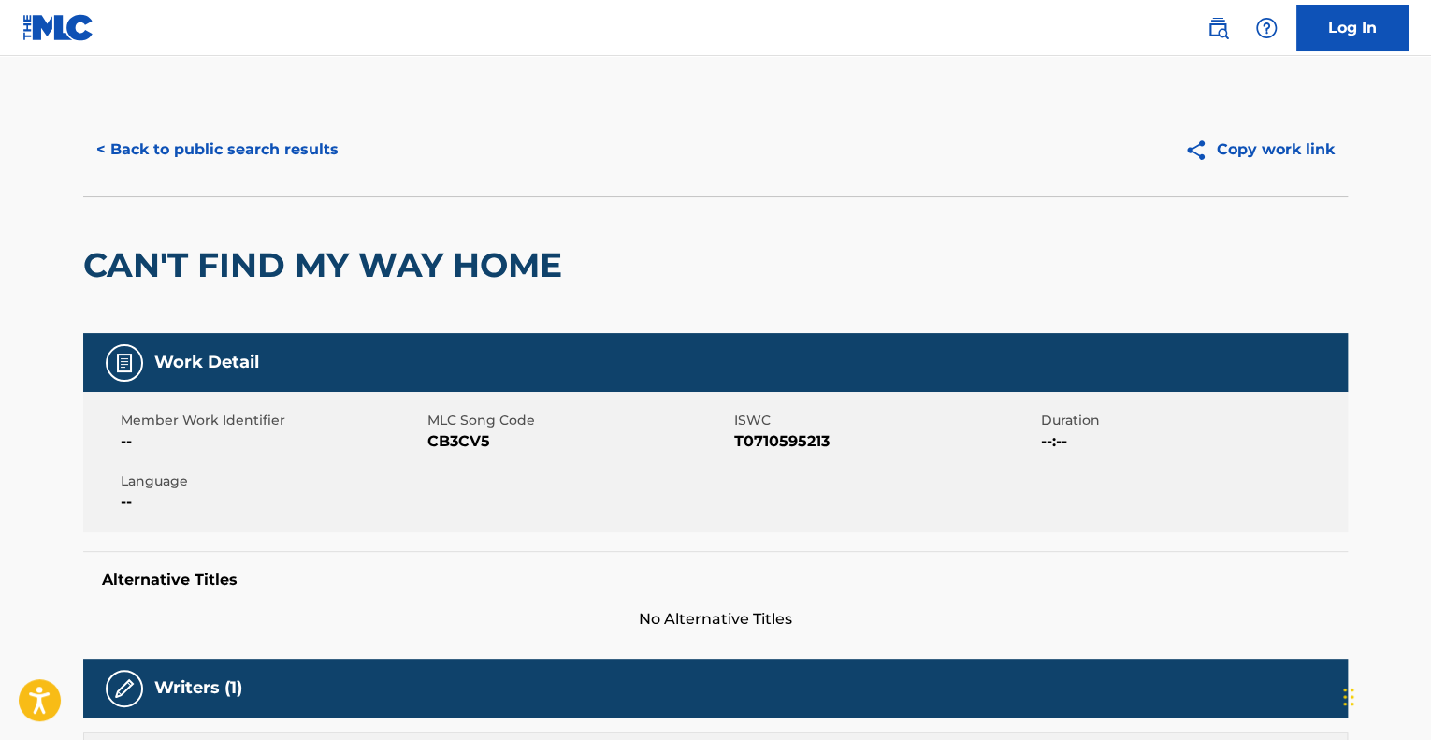
click at [109, 154] on button "< Back to public search results" at bounding box center [217, 149] width 269 height 47
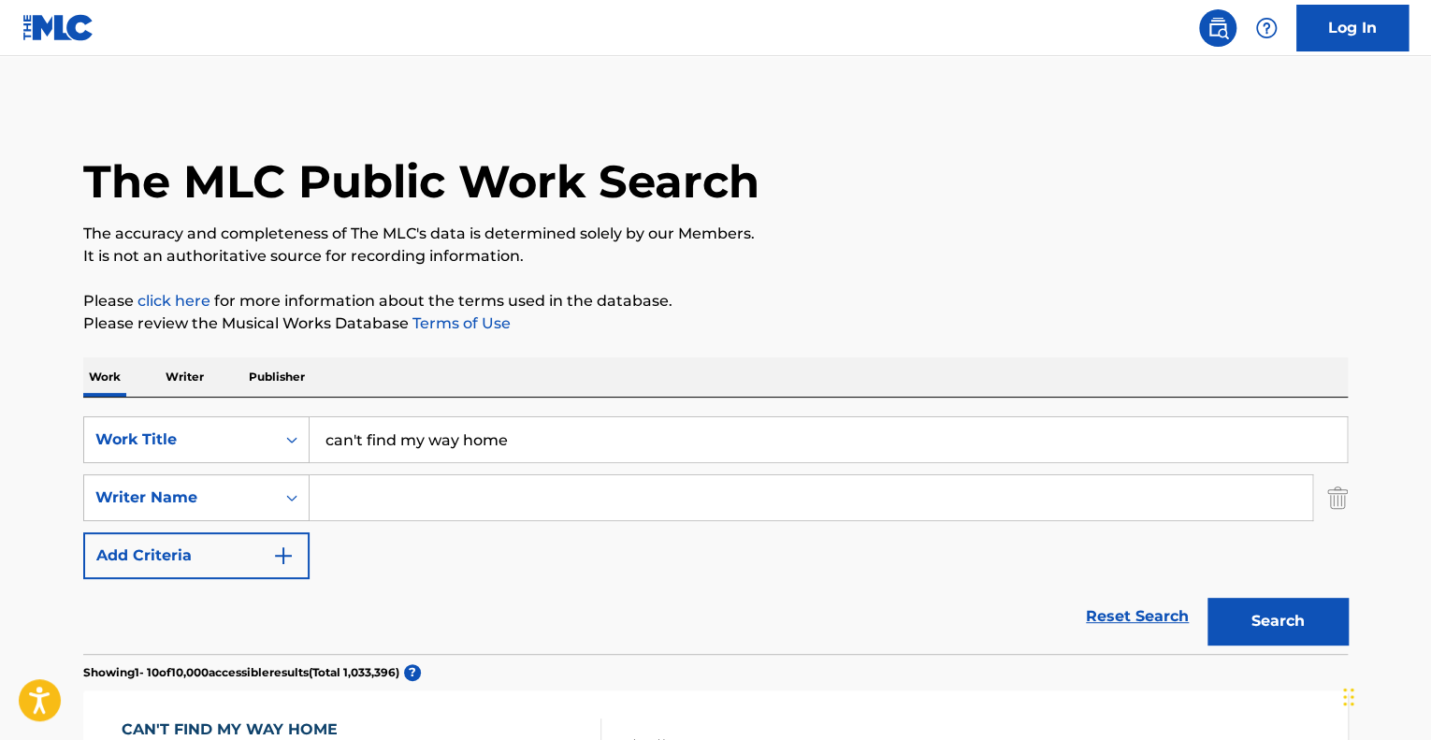
scroll to position [374, 0]
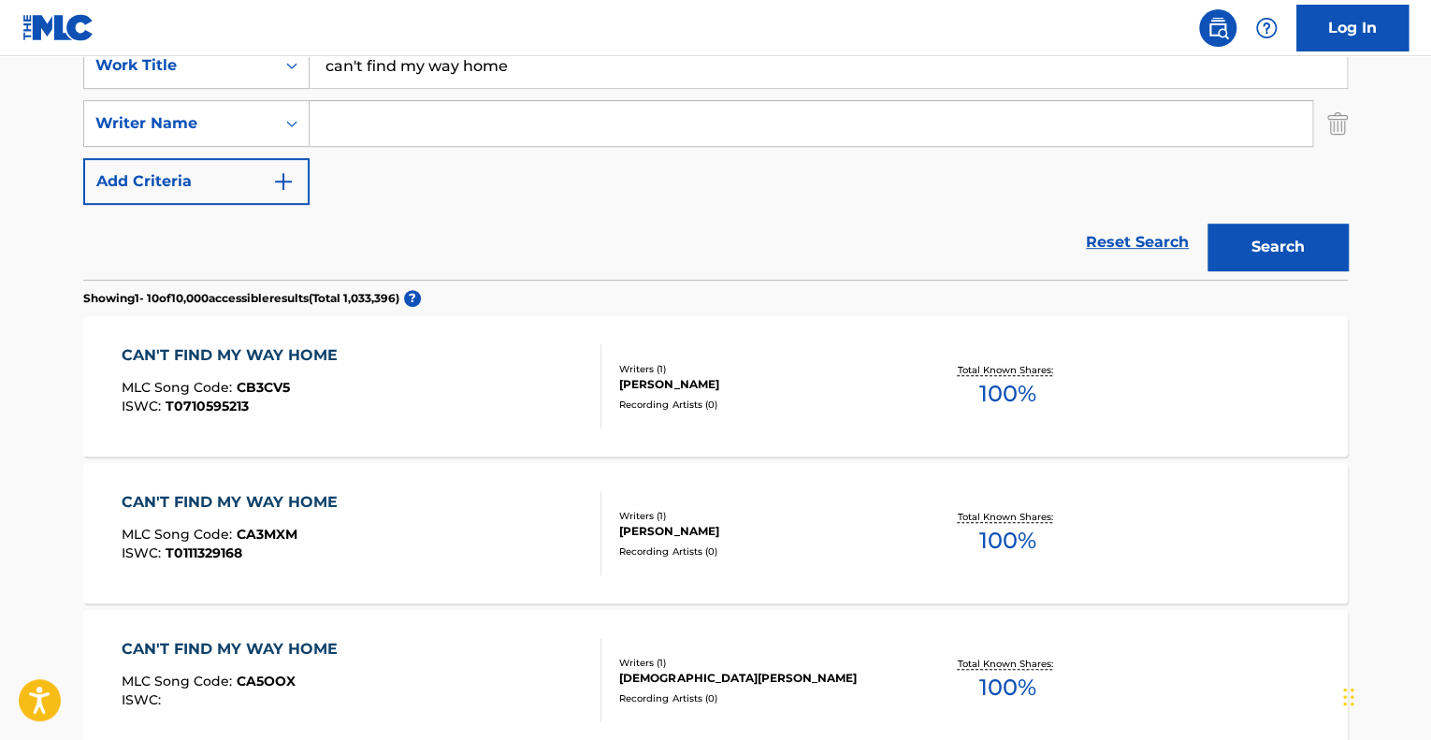
click at [362, 111] on input "Search Form" at bounding box center [811, 123] width 1003 height 45
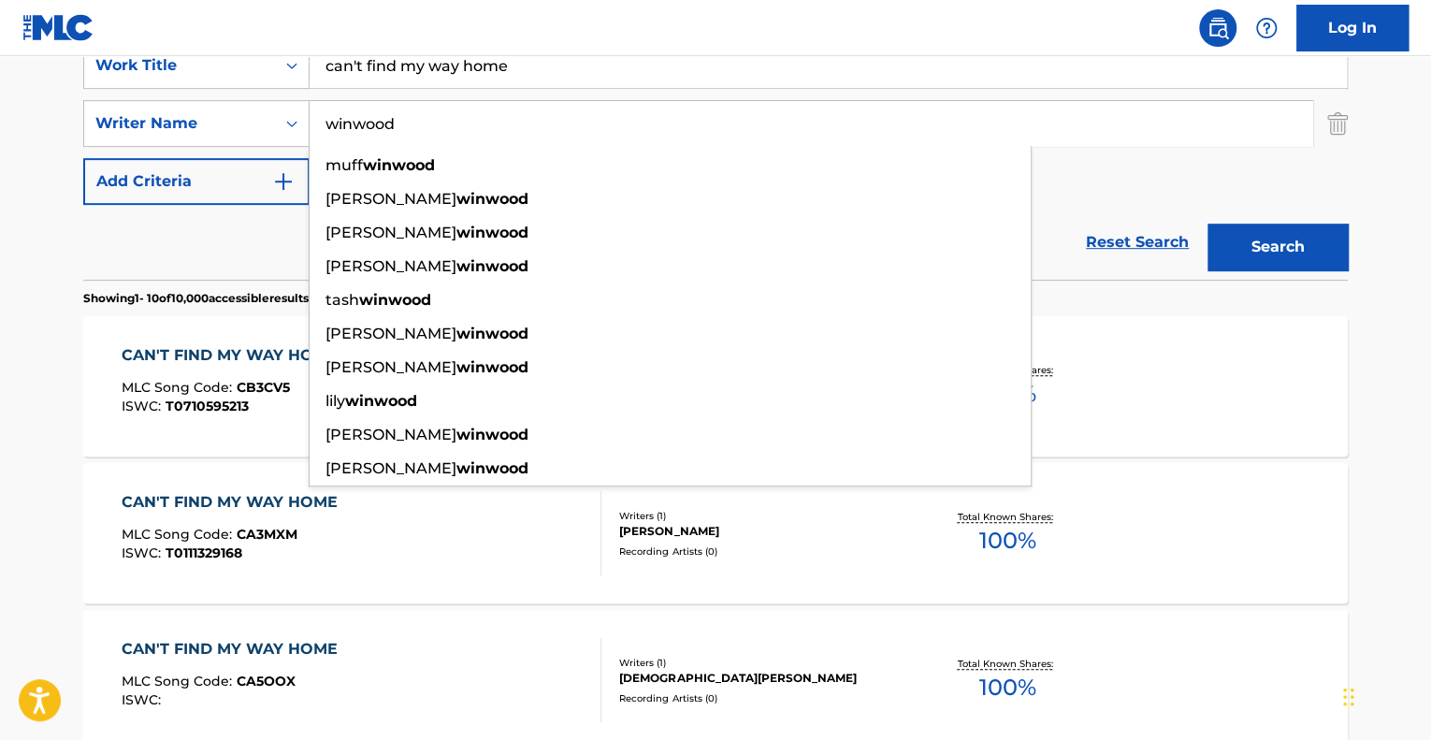
type input "winwood"
click at [1208, 224] on button "Search" at bounding box center [1278, 247] width 140 height 47
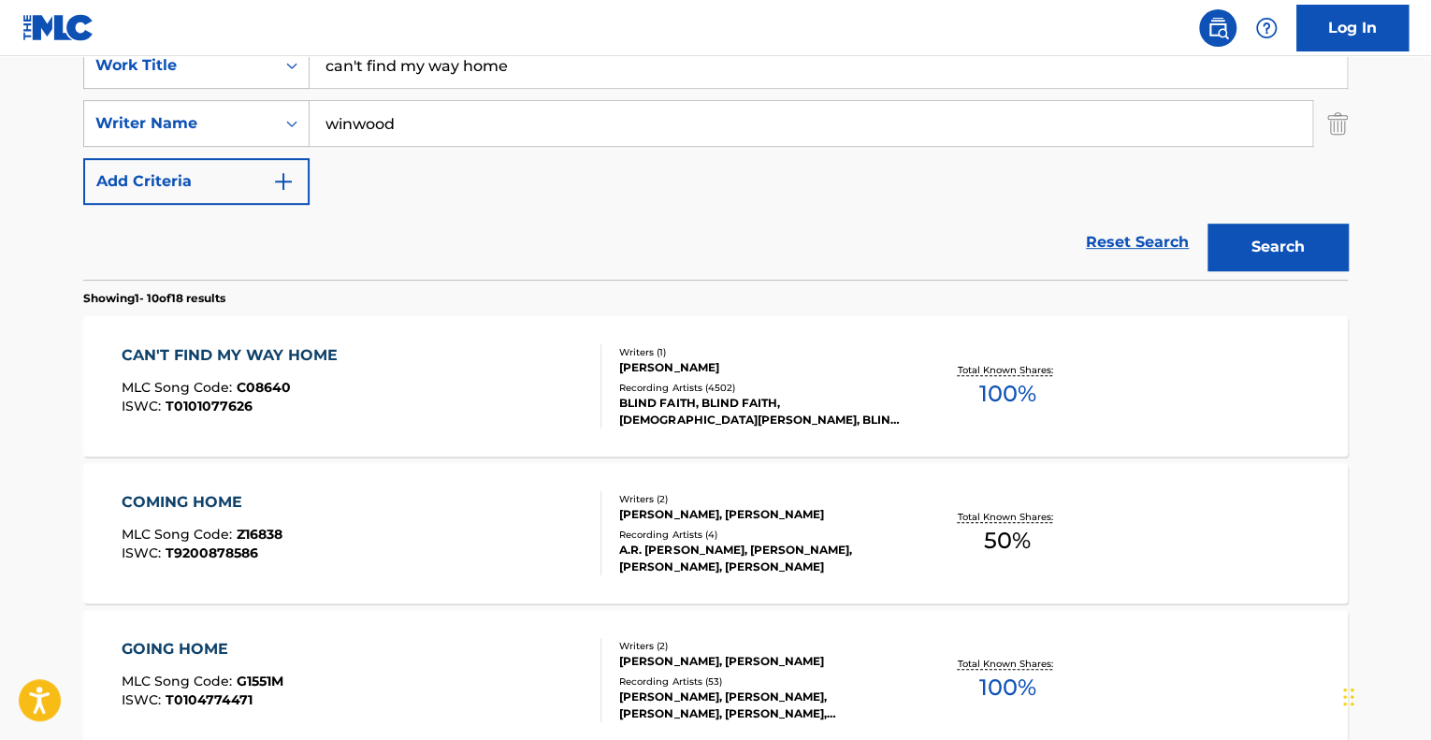
click at [474, 418] on div "CAN'T FIND MY WAY HOME MLC Song Code : C08640 ISWC : T0101077626" at bounding box center [362, 386] width 481 height 84
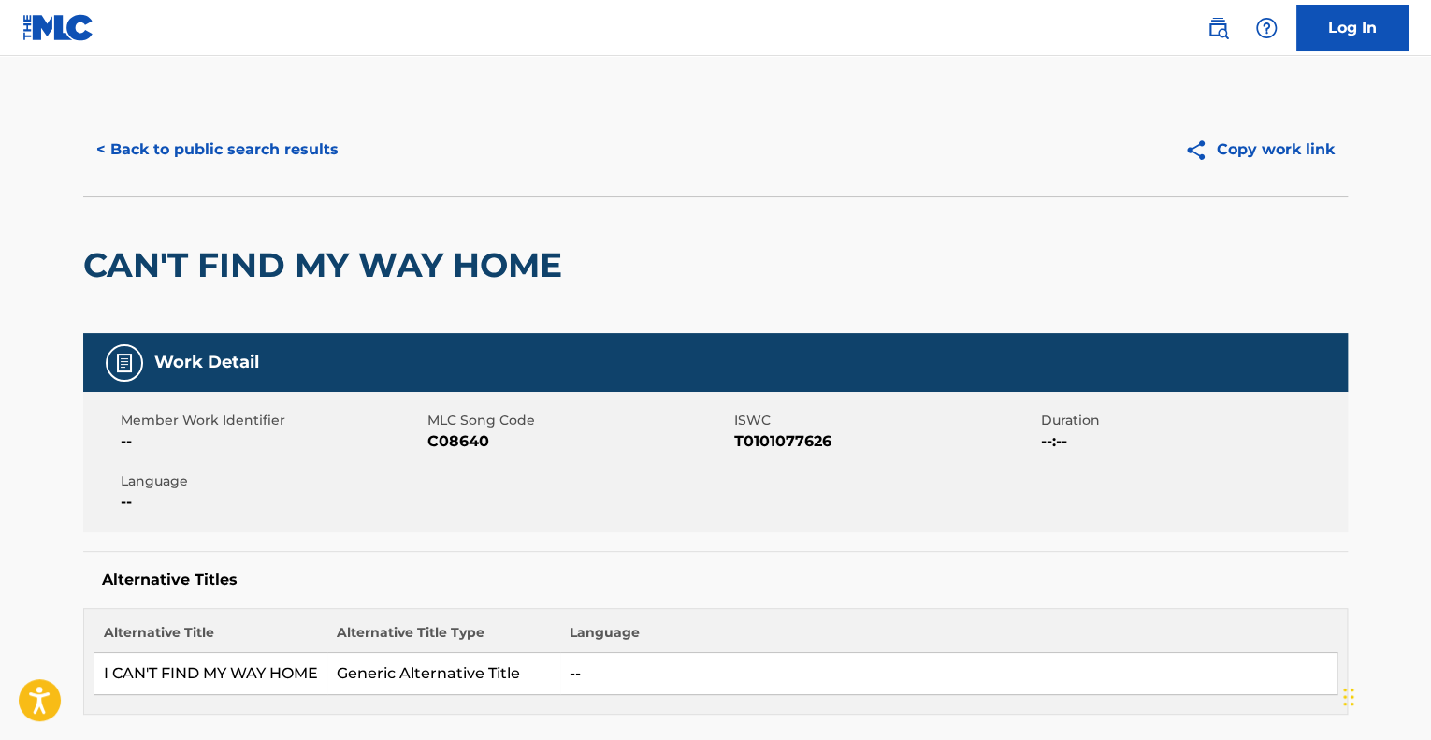
click at [236, 156] on button "< Back to public search results" at bounding box center [217, 149] width 269 height 47
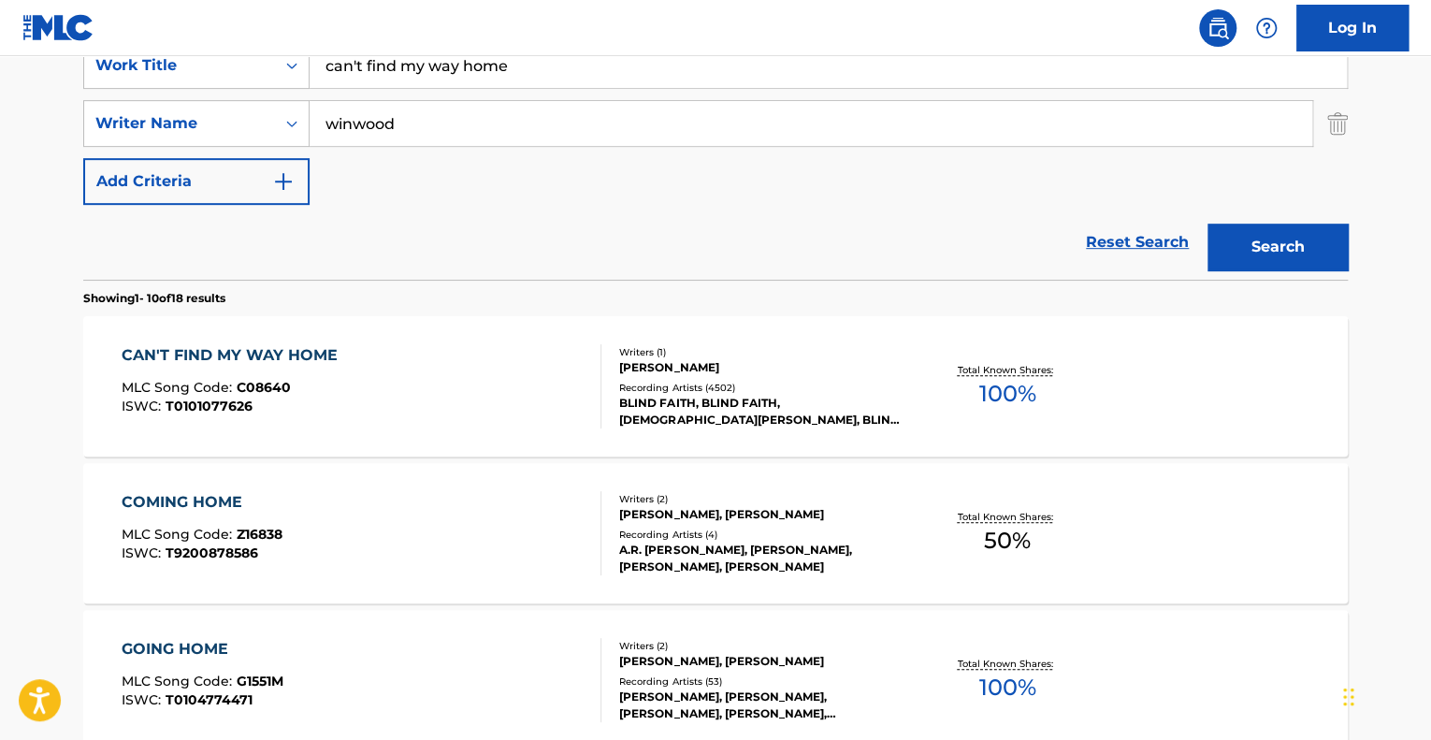
click at [414, 76] on input "can't find my way home" at bounding box center [829, 65] width 1038 height 45
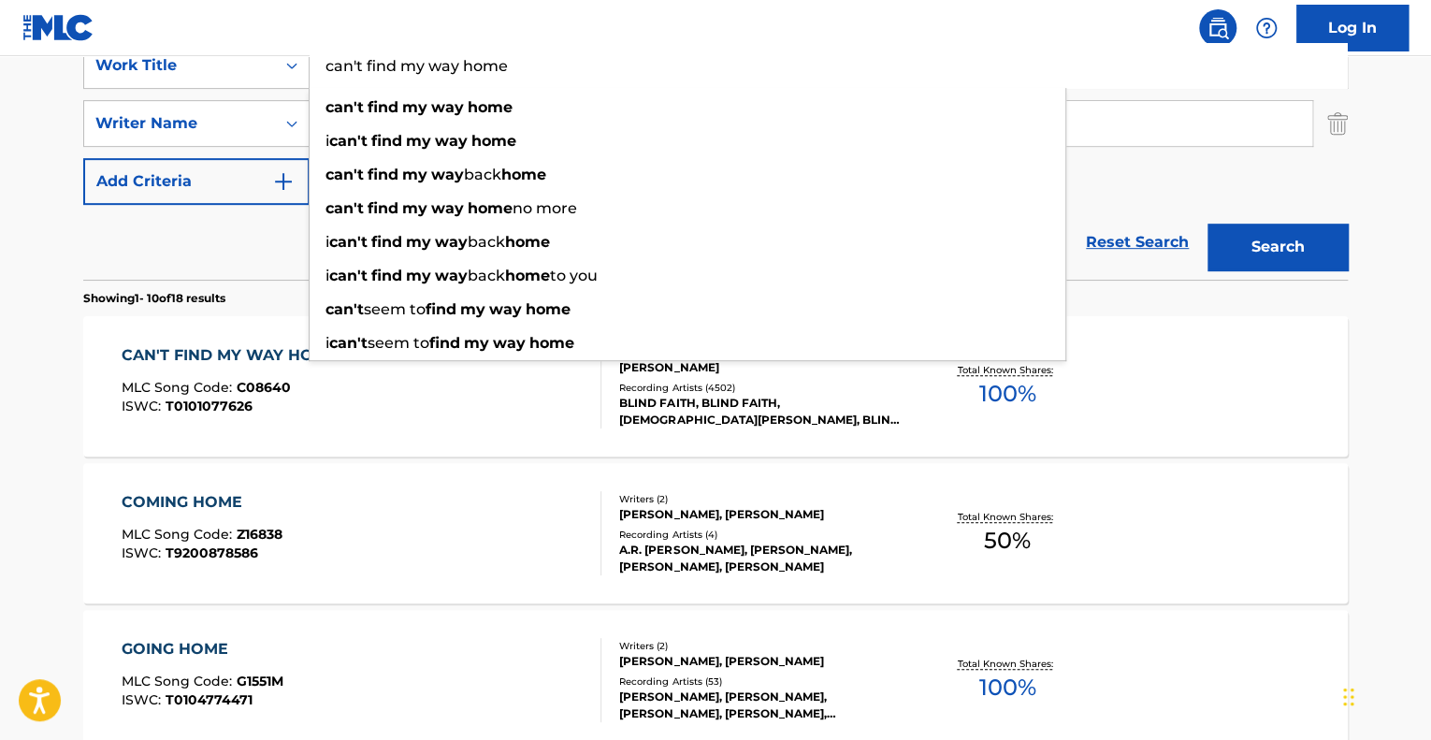
click at [414, 76] on input "can't find my way home" at bounding box center [829, 65] width 1038 height 45
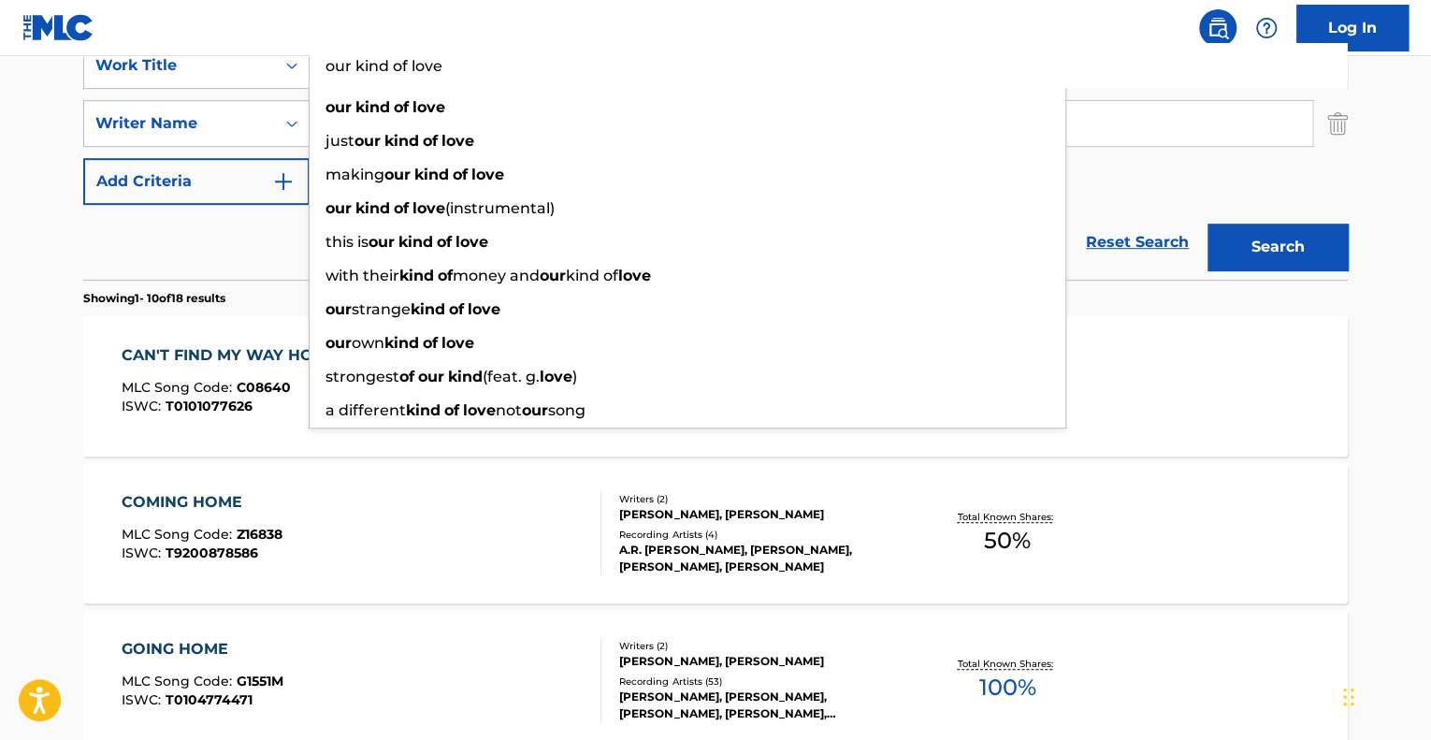
type input "our kind of love"
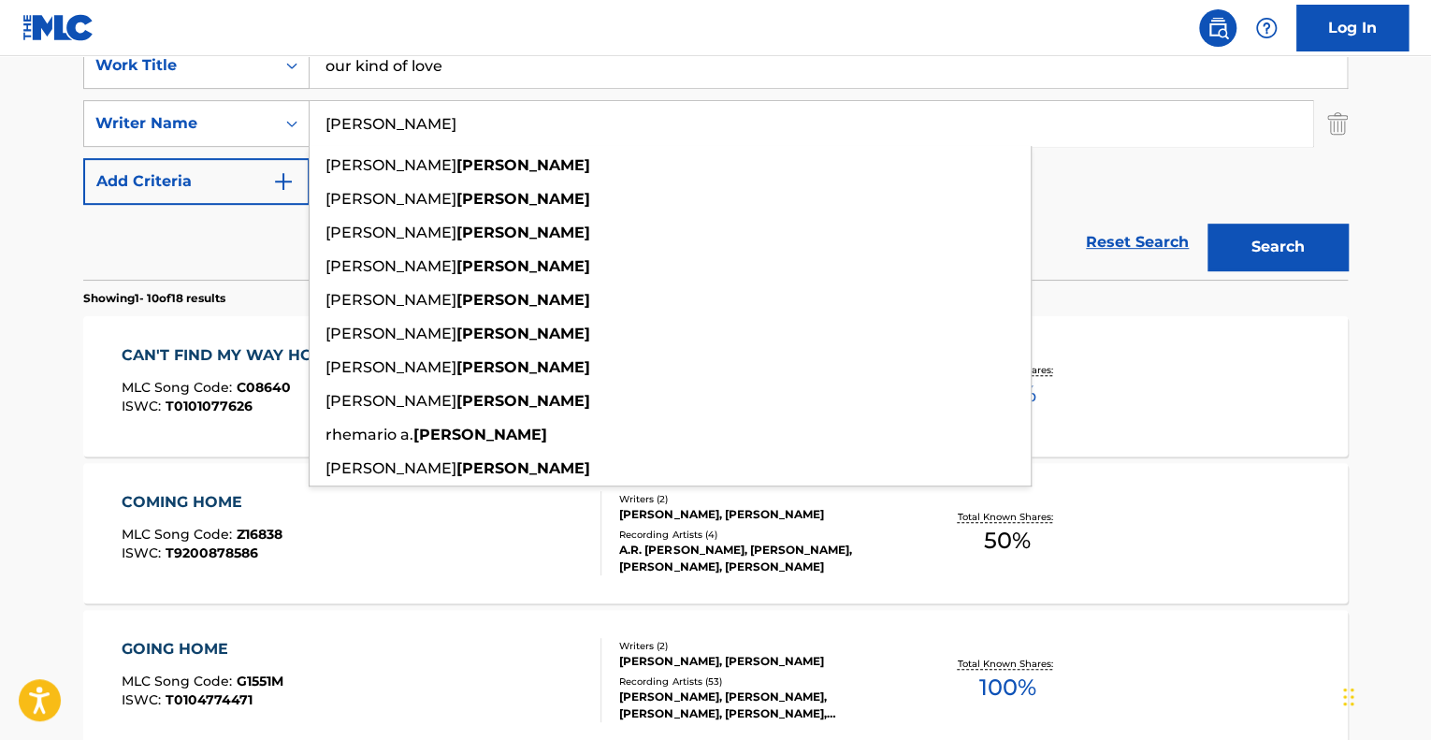
type input "[PERSON_NAME]"
click at [1208, 224] on button "Search" at bounding box center [1278, 247] width 140 height 47
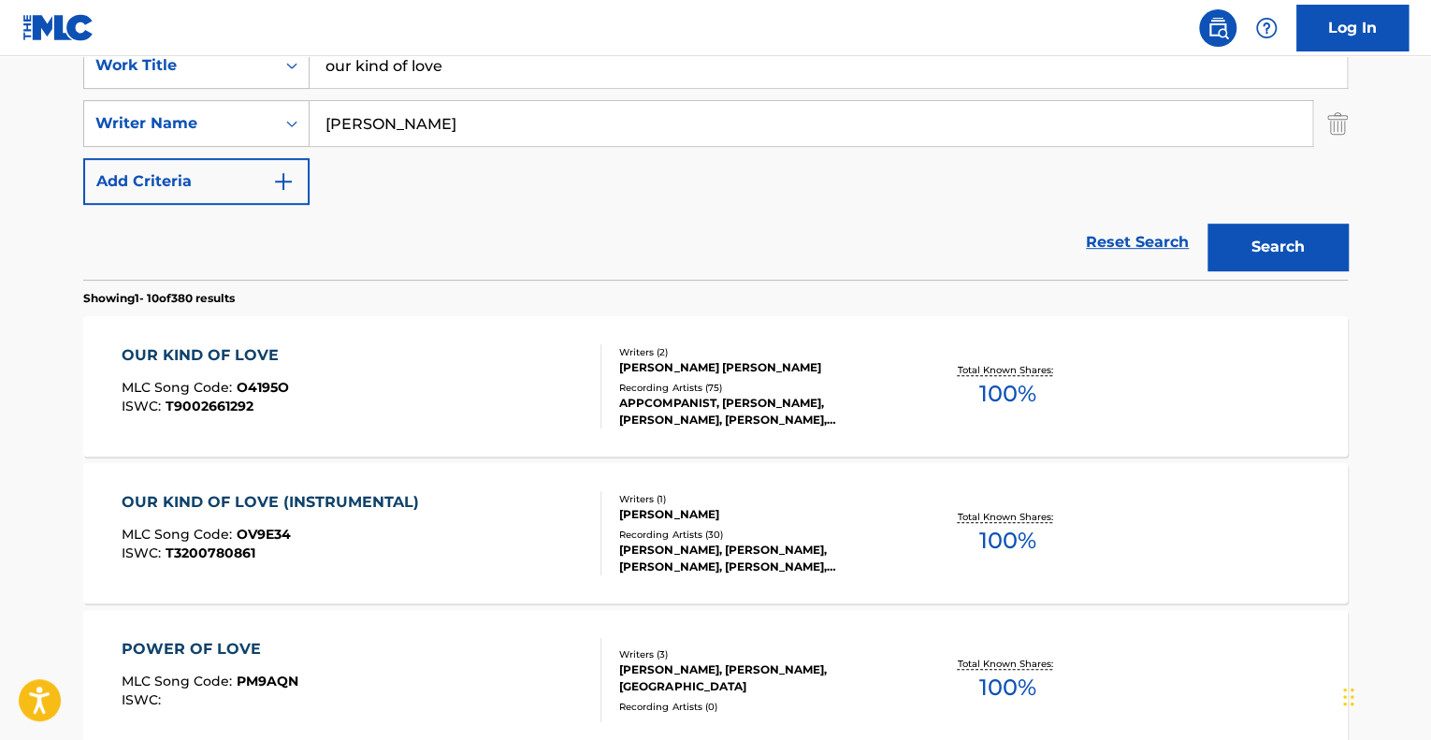
click at [460, 377] on div "OUR KIND OF LOVE MLC Song Code : O4195O ISWC : T9002661292" at bounding box center [362, 386] width 481 height 84
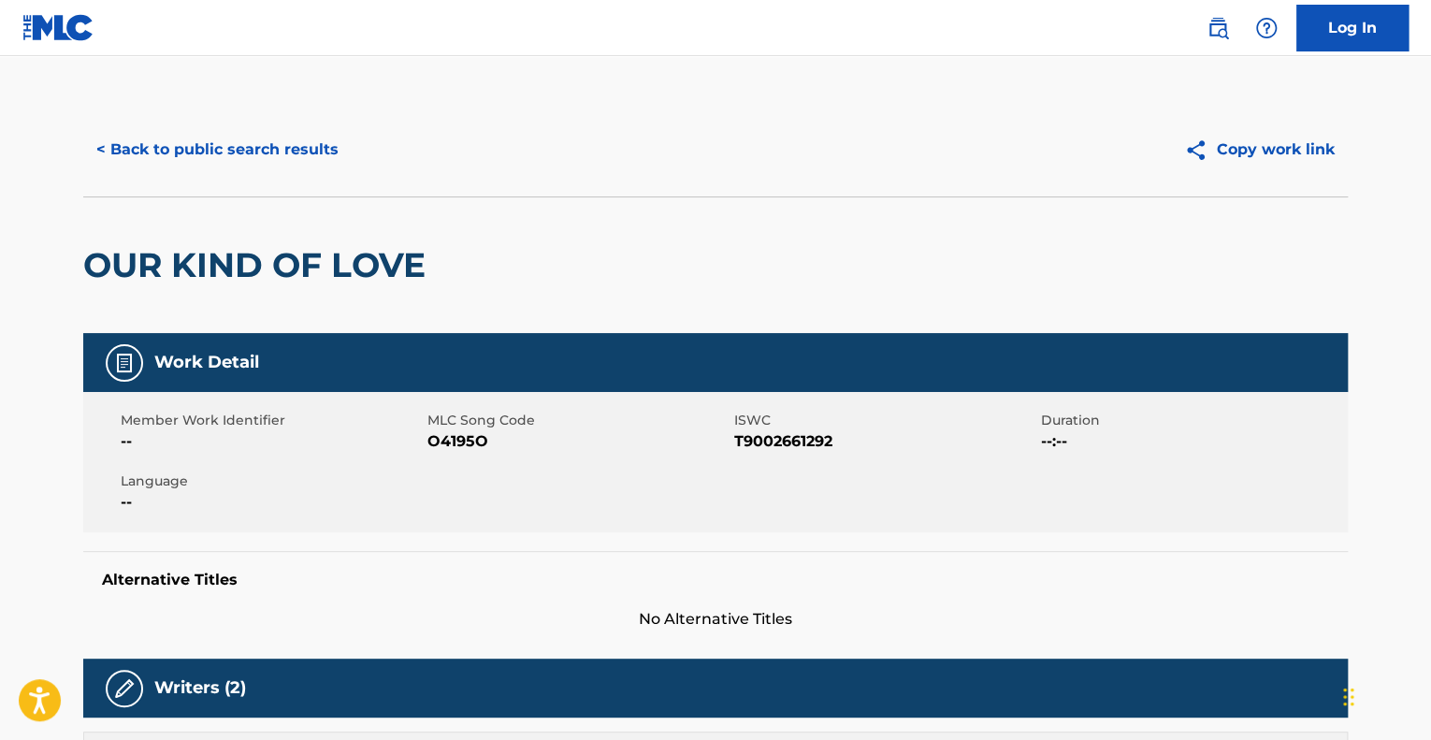
click at [284, 149] on button "< Back to public search results" at bounding box center [217, 149] width 269 height 47
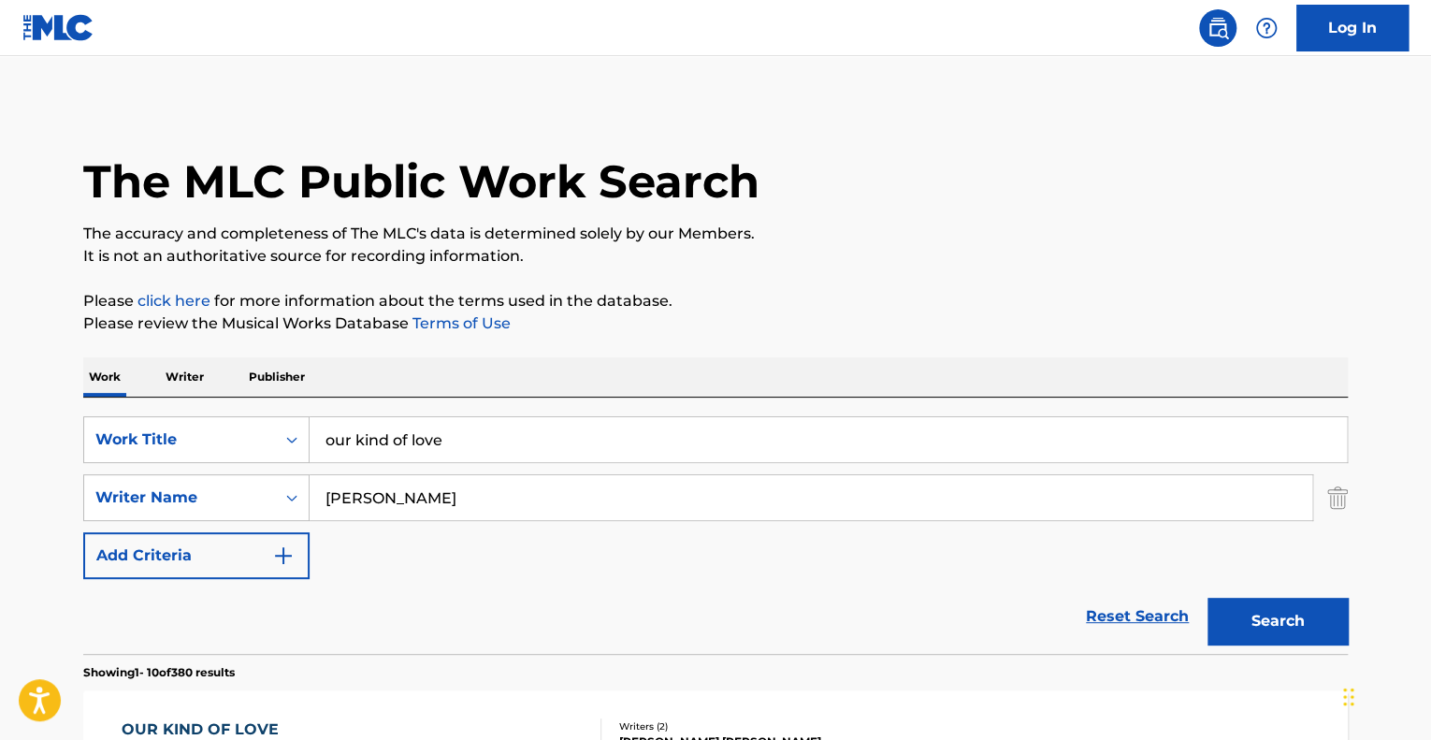
scroll to position [374, 0]
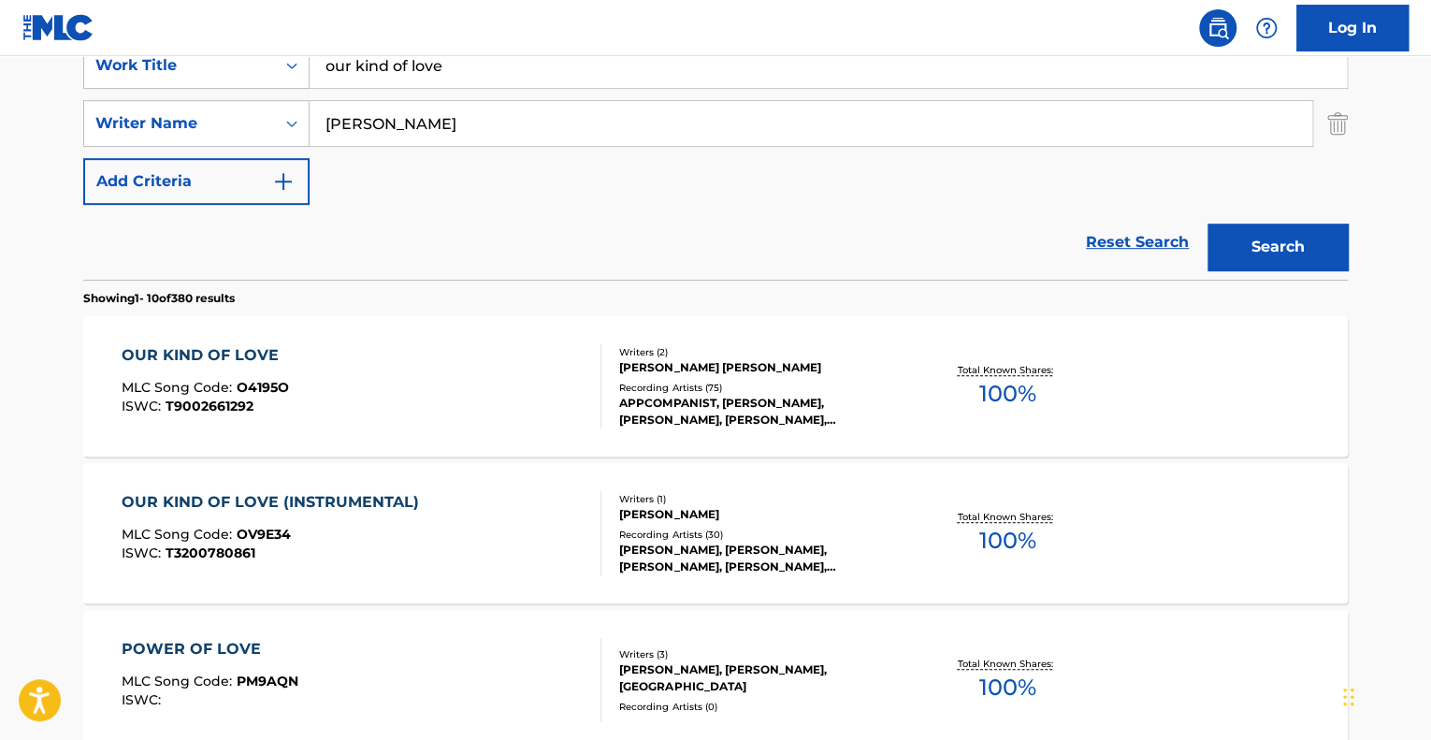
click at [447, 81] on input "our kind of love" at bounding box center [829, 65] width 1038 height 45
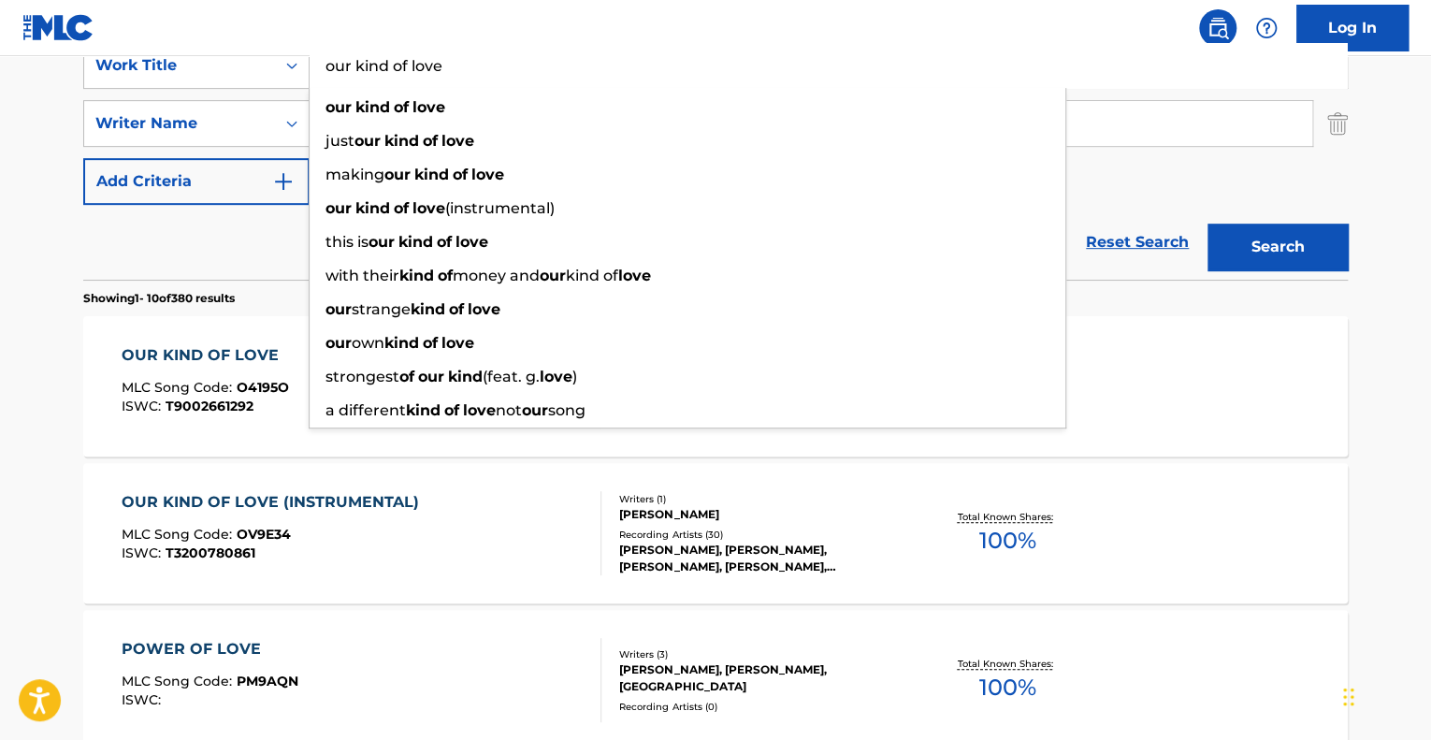
click at [447, 81] on input "our kind of love" at bounding box center [829, 65] width 1038 height 45
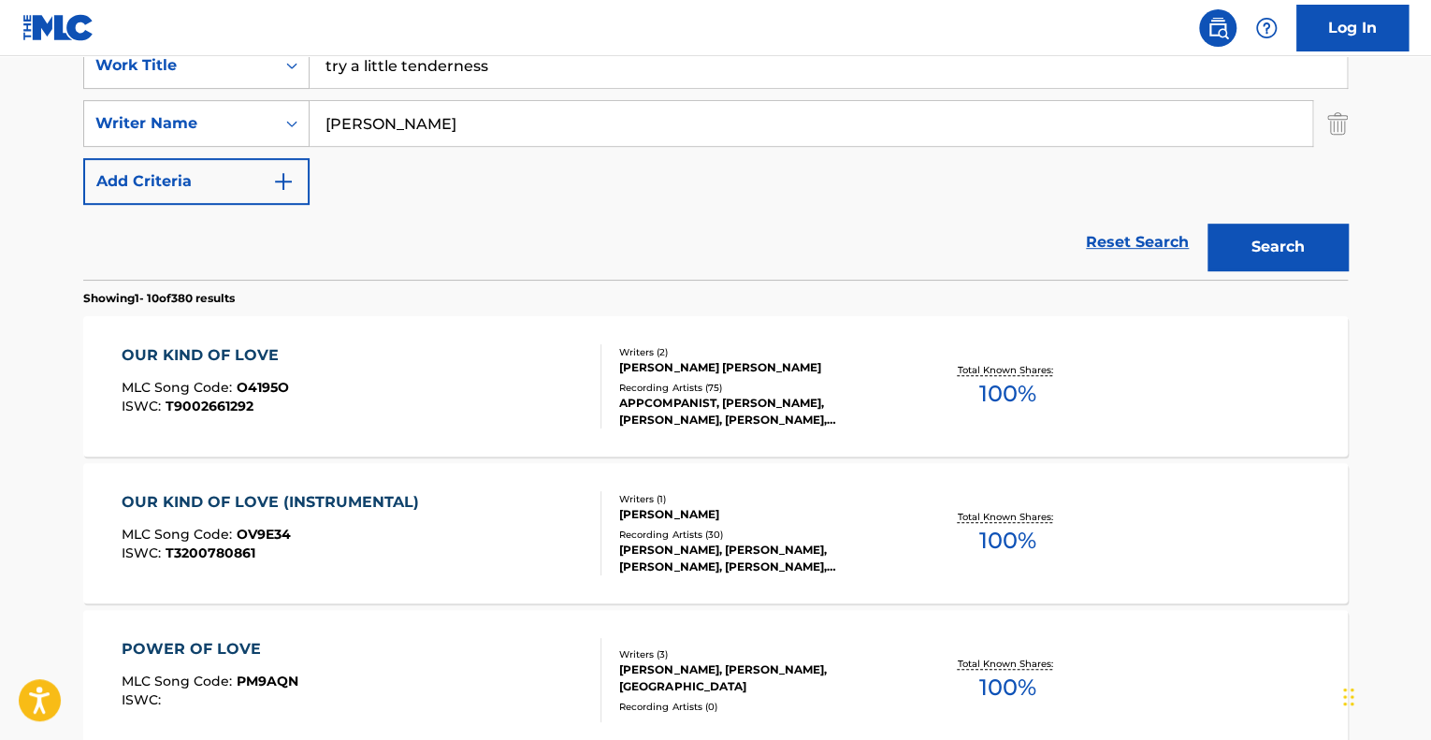
type input "try a little tenderness"
click at [444, 107] on input "[PERSON_NAME]" at bounding box center [811, 123] width 1003 height 45
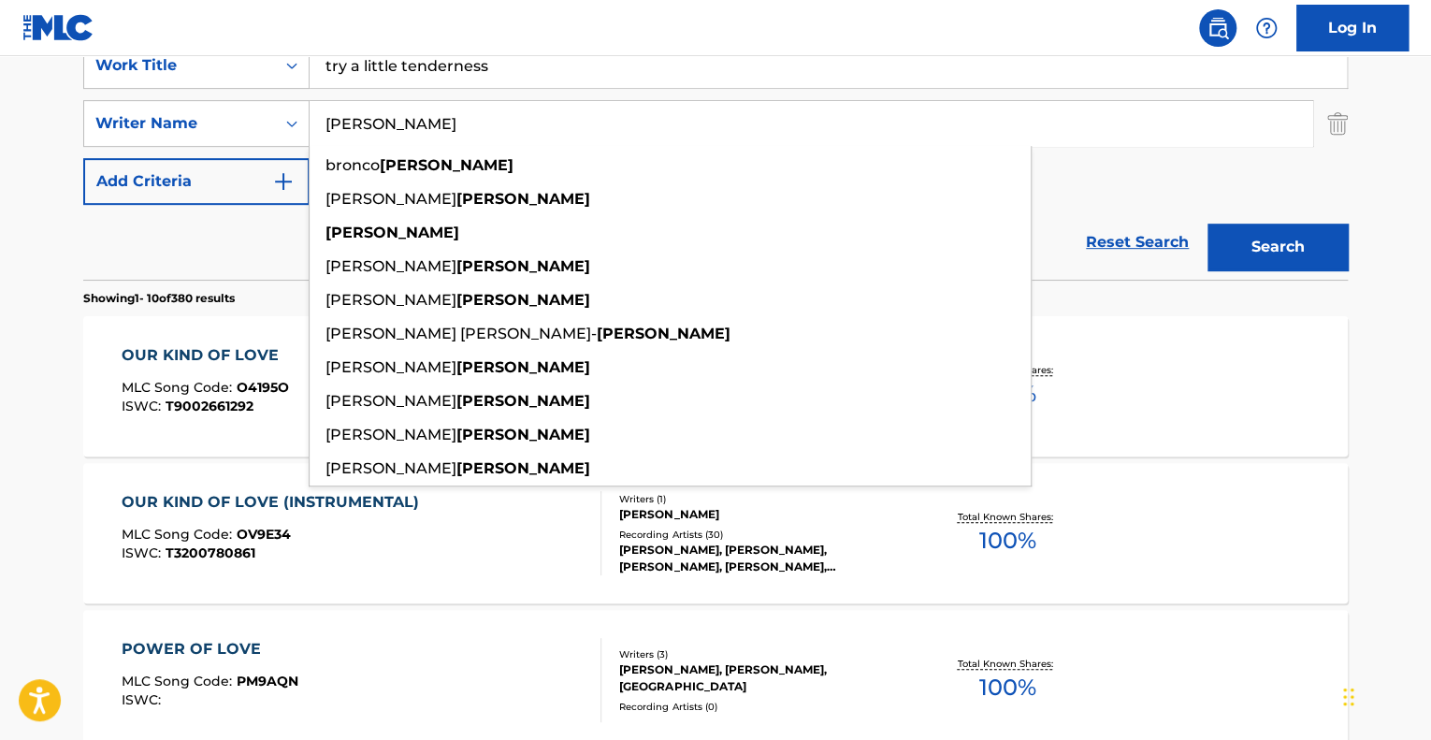
click at [441, 131] on input "[PERSON_NAME]" at bounding box center [811, 123] width 1003 height 45
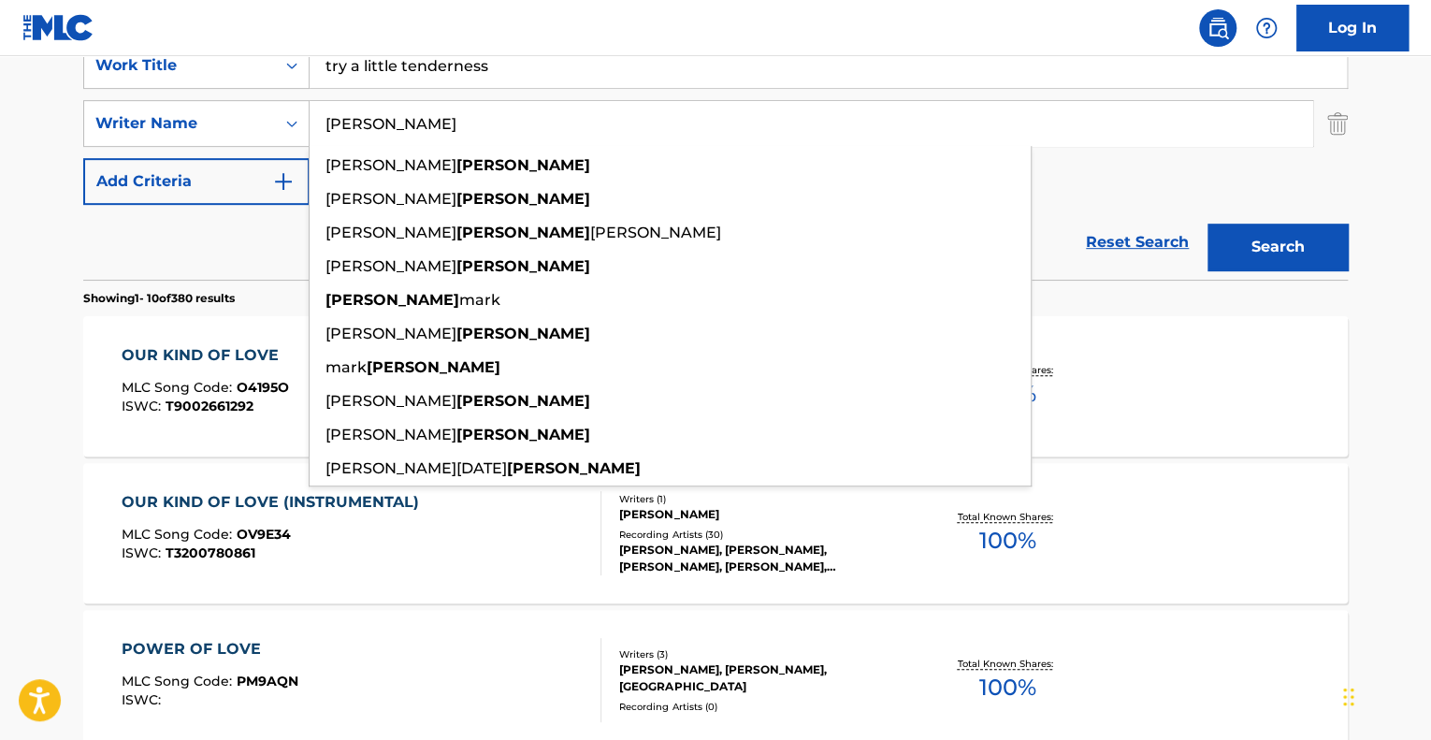
click at [1208, 224] on button "Search" at bounding box center [1278, 247] width 140 height 47
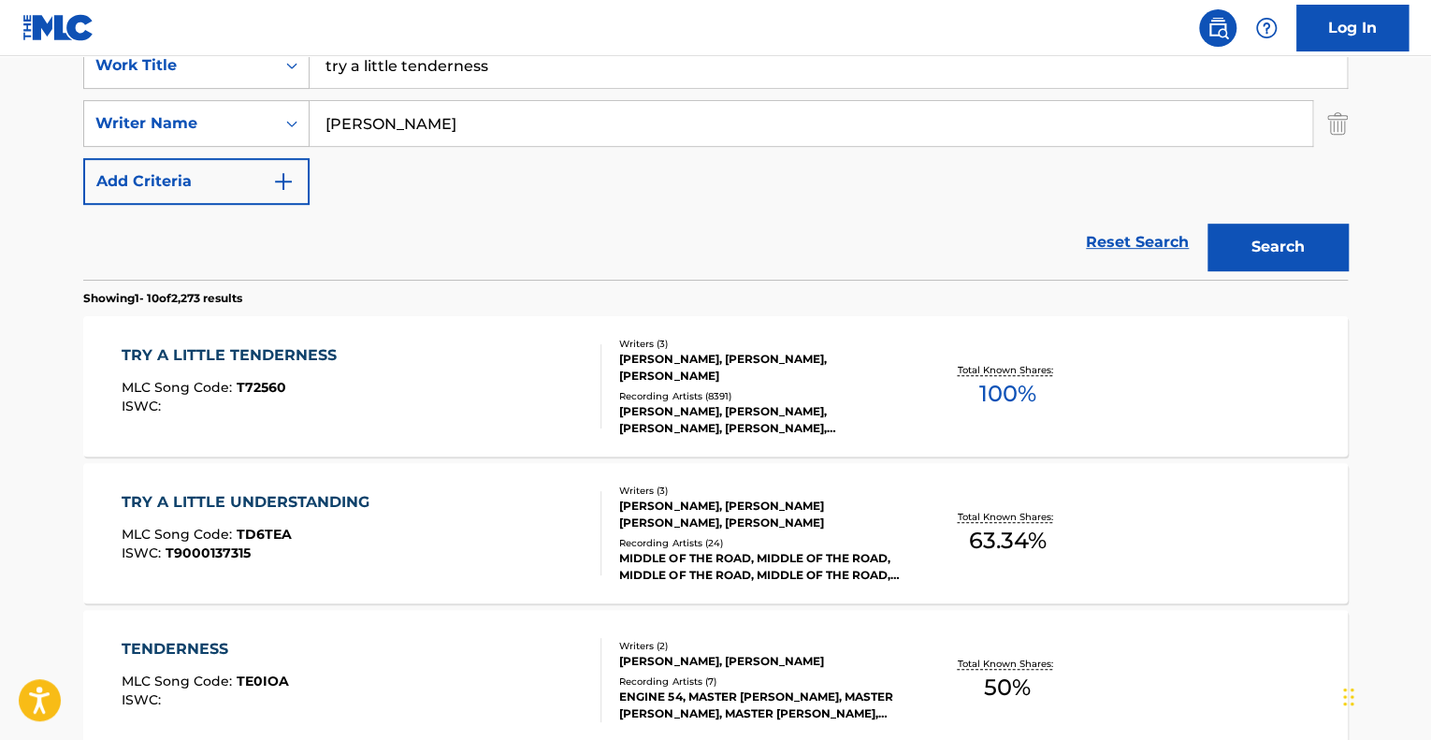
click at [385, 123] on input "[PERSON_NAME]" at bounding box center [811, 123] width 1003 height 45
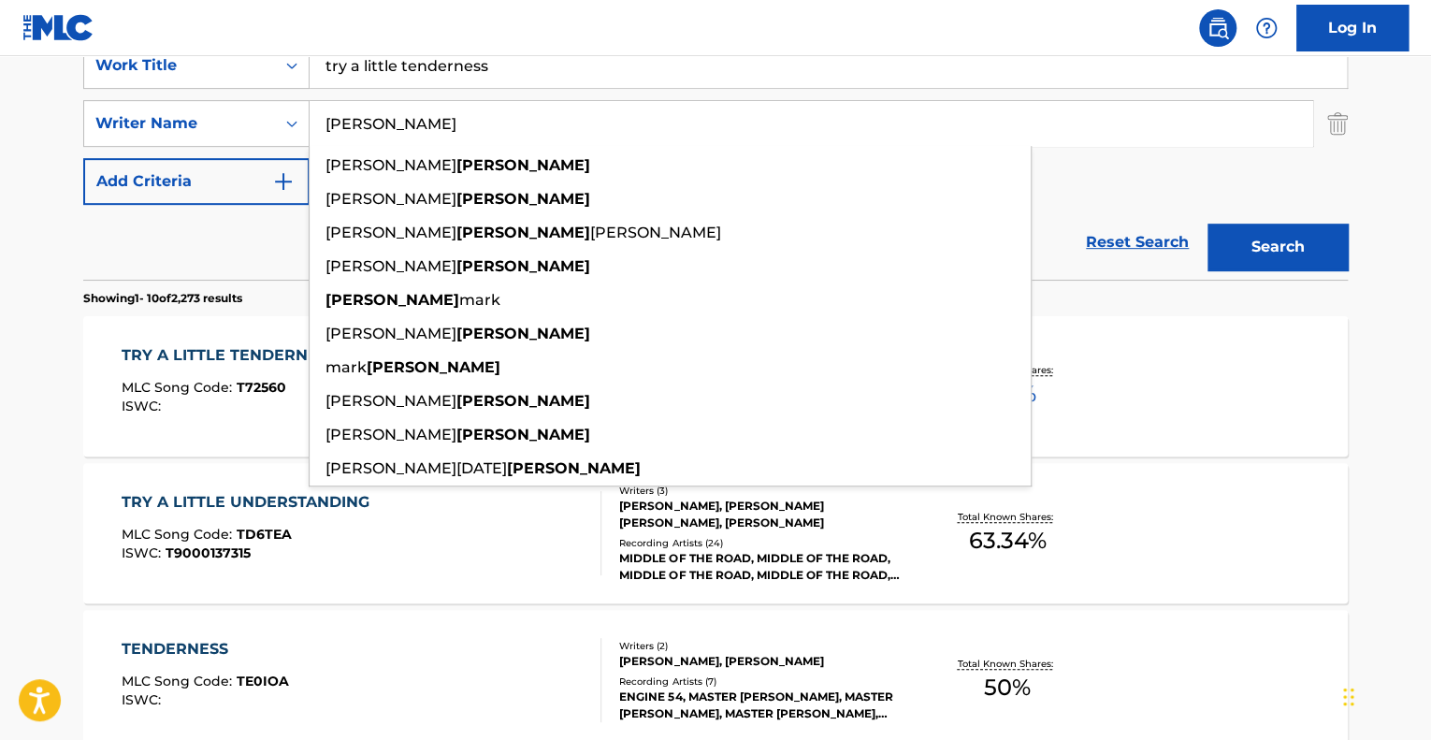
click at [385, 123] on input "[PERSON_NAME]" at bounding box center [811, 123] width 1003 height 45
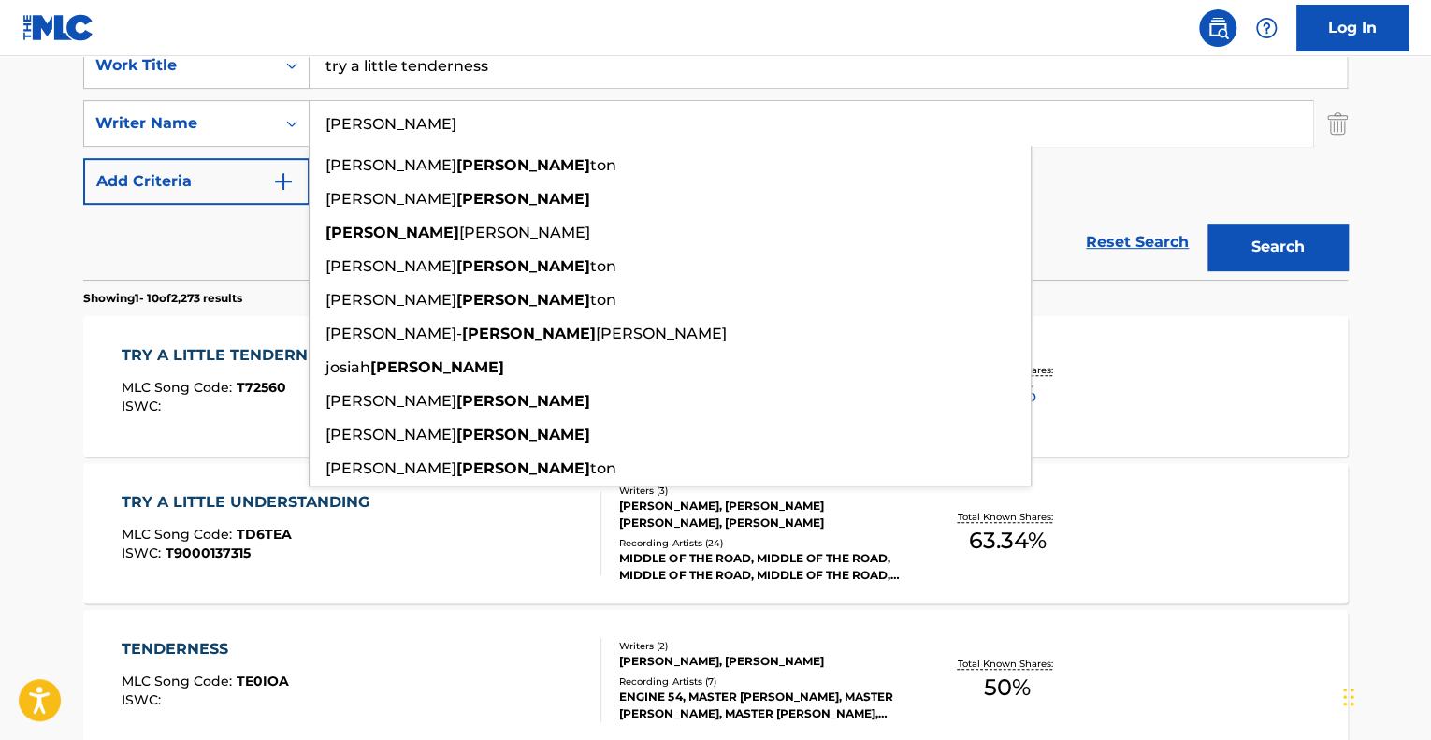
click at [1208, 224] on button "Search" at bounding box center [1278, 247] width 140 height 47
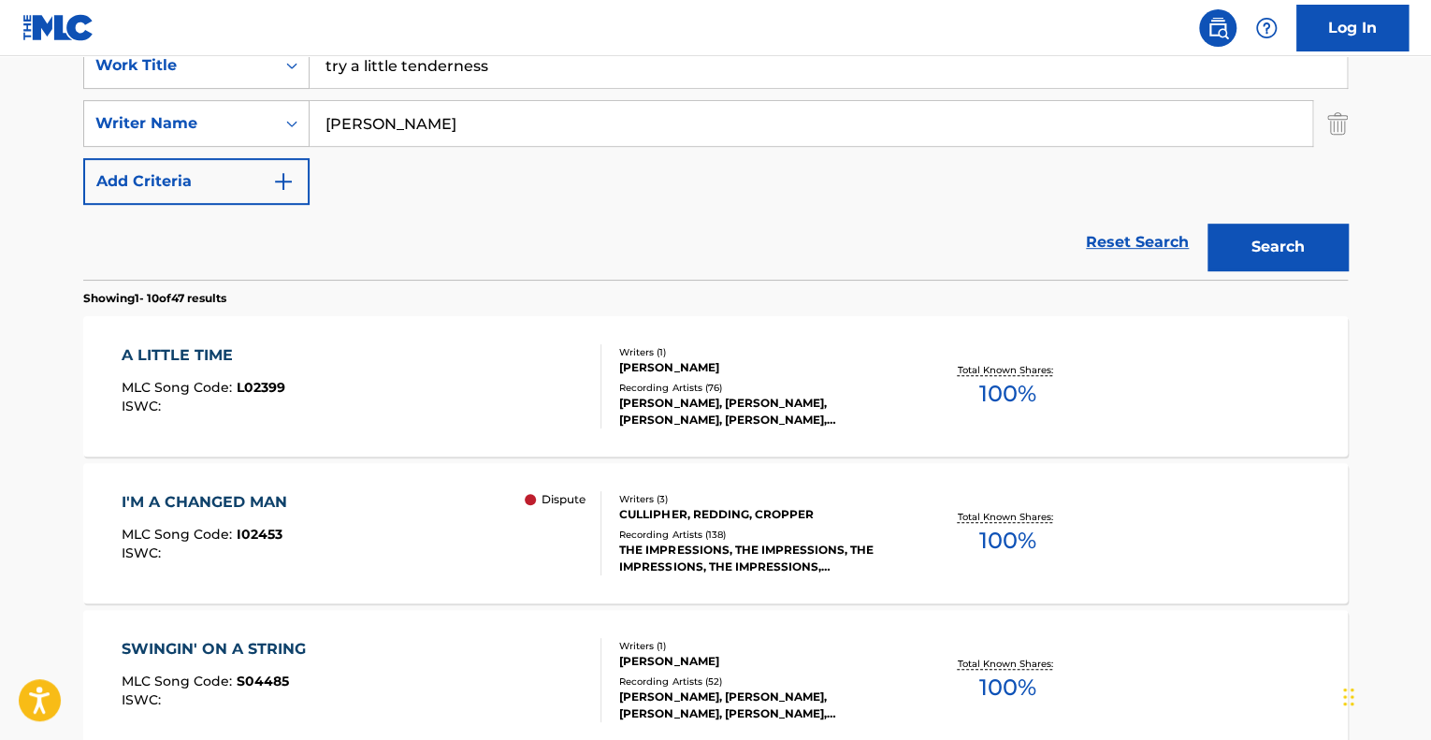
click at [456, 137] on input "[PERSON_NAME]" at bounding box center [811, 123] width 1003 height 45
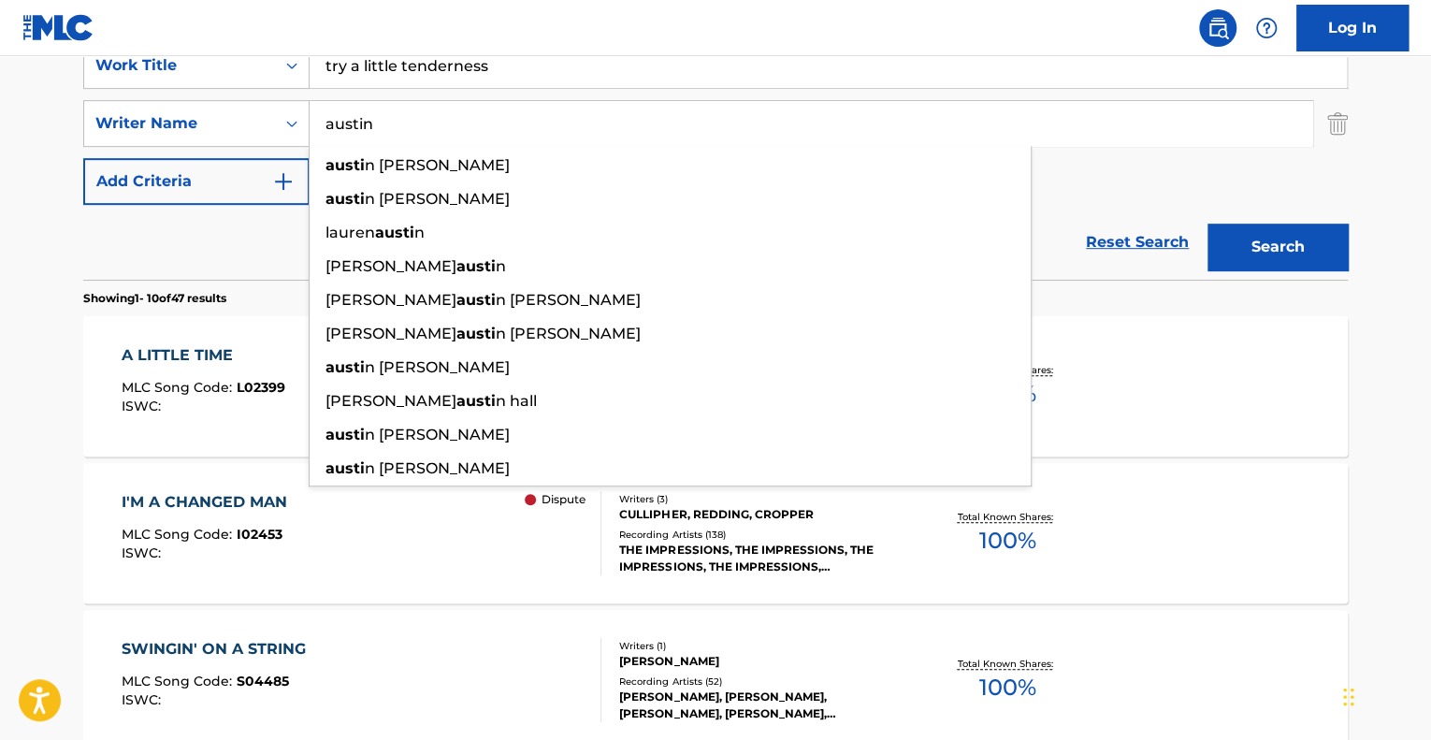
type input "austin"
click at [1208, 224] on button "Search" at bounding box center [1278, 247] width 140 height 47
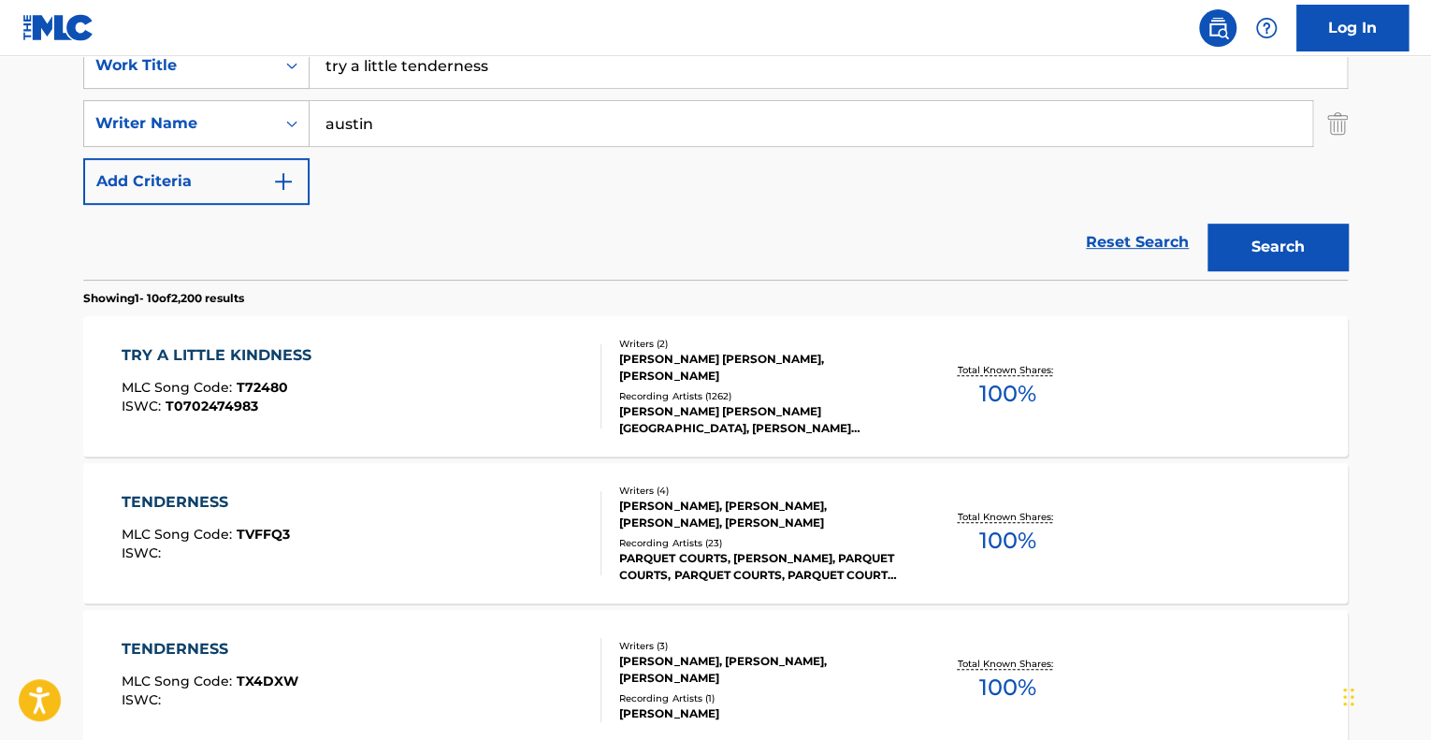
click at [502, 375] on div "TRY A LITTLE KINDNESS MLC Song Code : T72480 ISWC : T0702474983" at bounding box center [362, 386] width 481 height 84
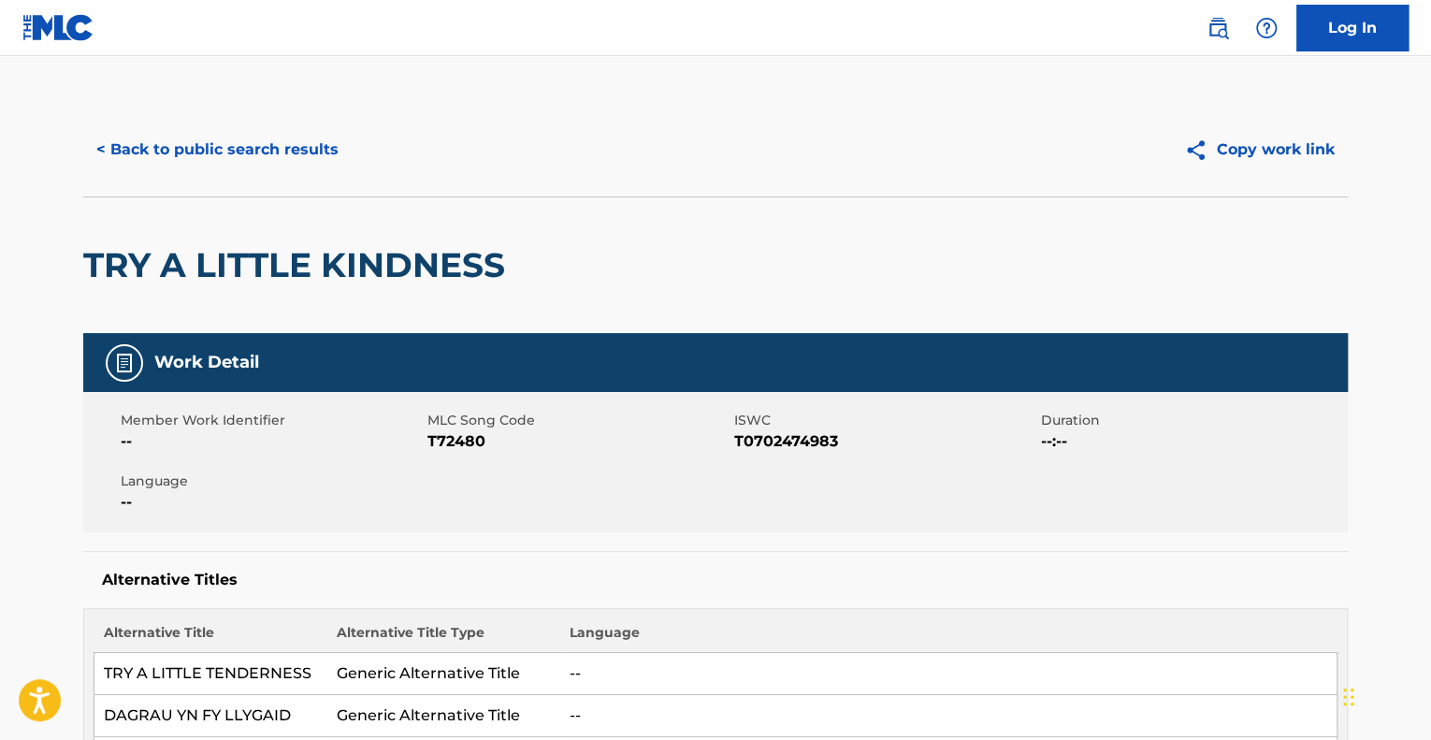
click at [170, 167] on button "< Back to public search results" at bounding box center [217, 149] width 269 height 47
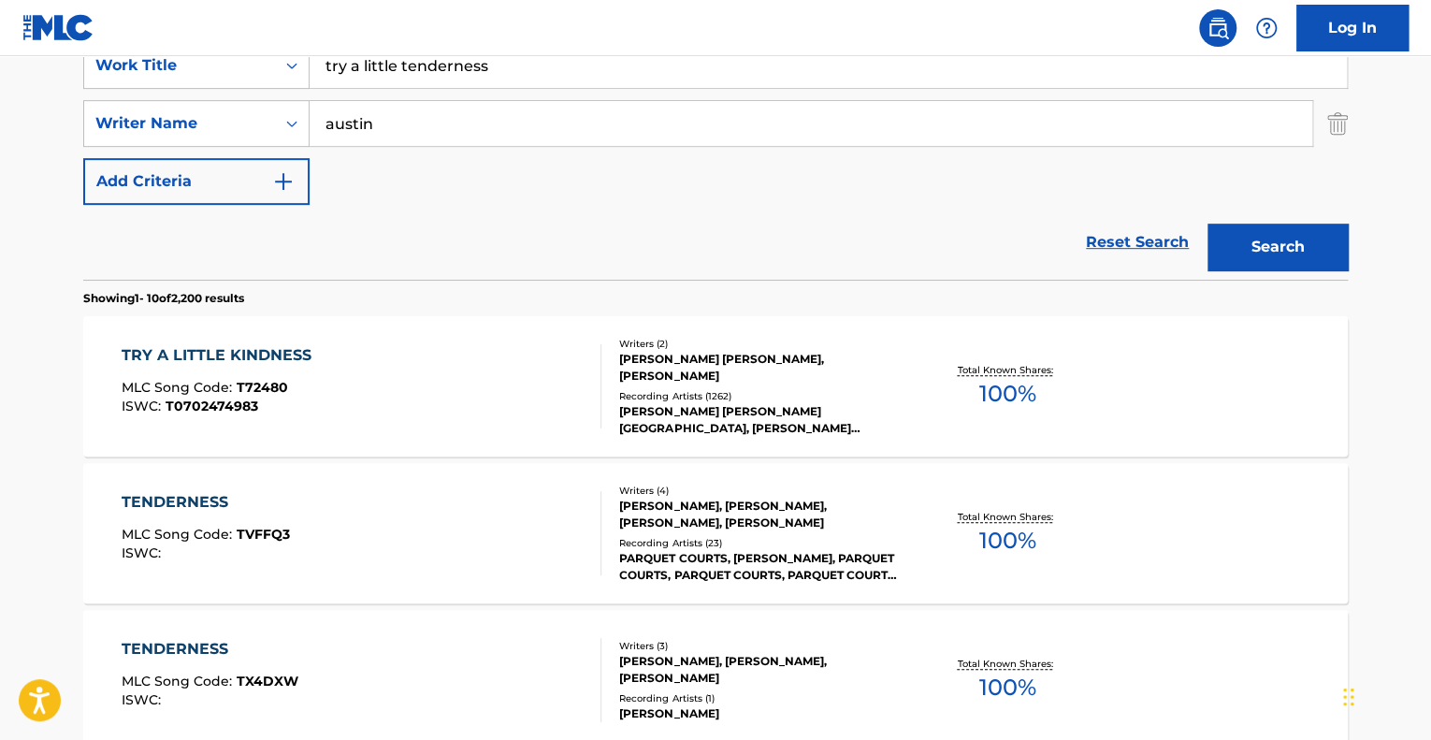
click at [472, 81] on input "try a little tenderness" at bounding box center [829, 65] width 1038 height 45
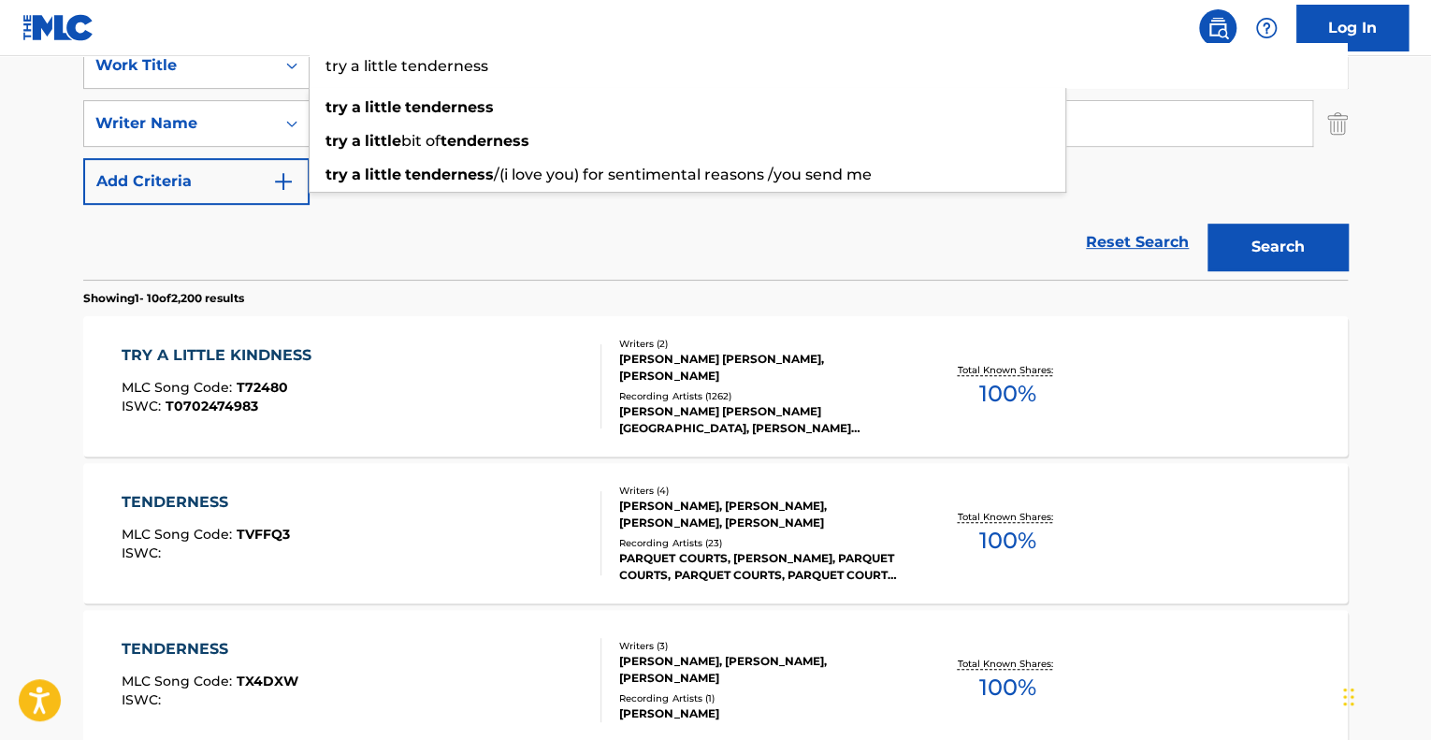
click at [472, 81] on input "try a little tenderness" at bounding box center [829, 65] width 1038 height 45
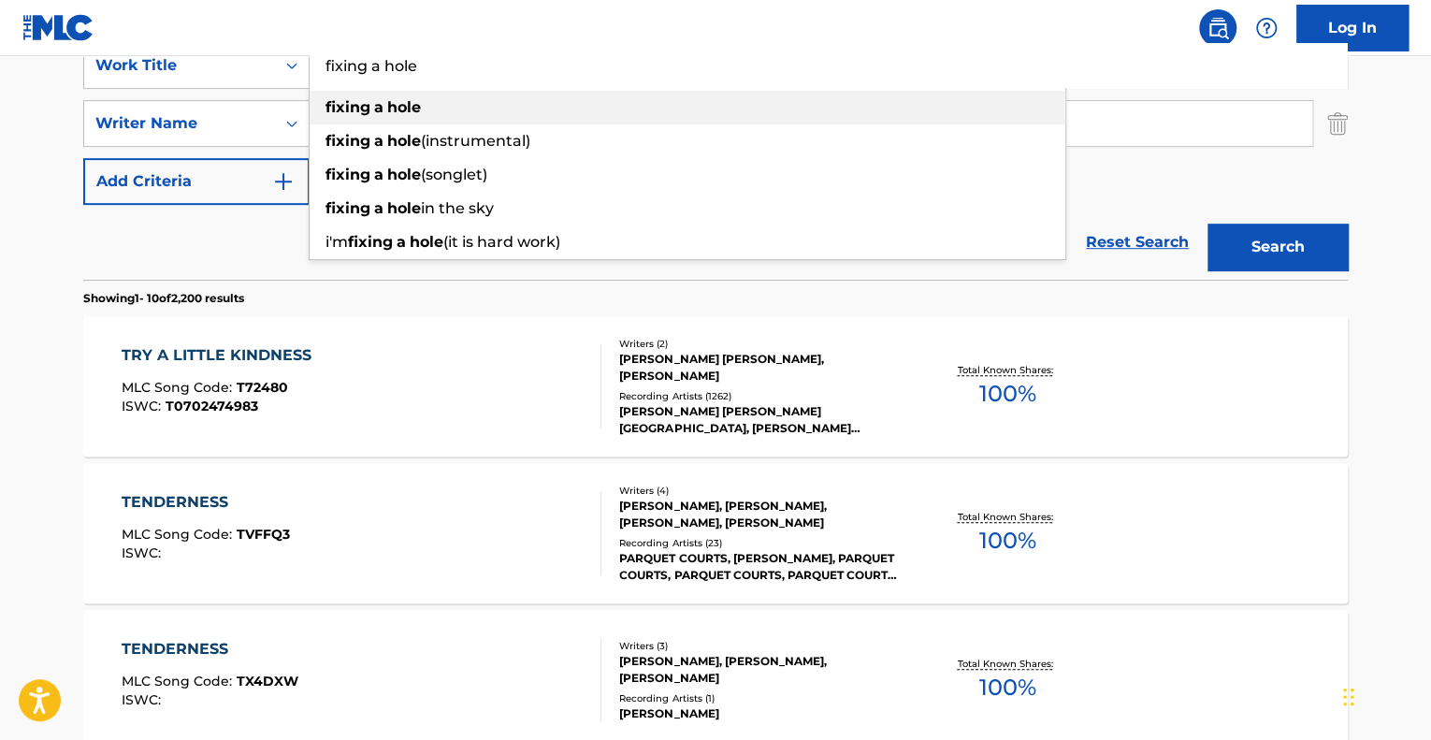
type input "fixing a hole"
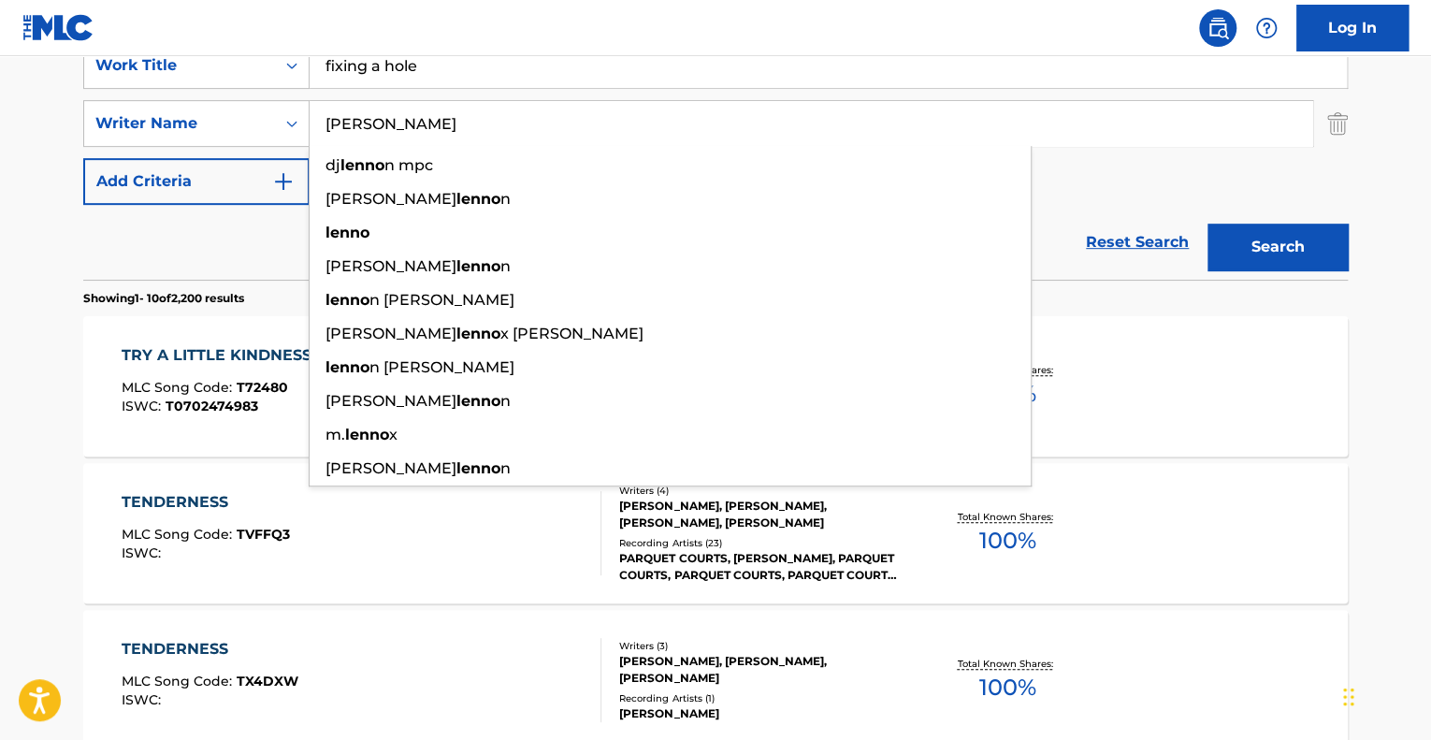
type input "[PERSON_NAME]"
click at [1208, 224] on button "Search" at bounding box center [1278, 247] width 140 height 47
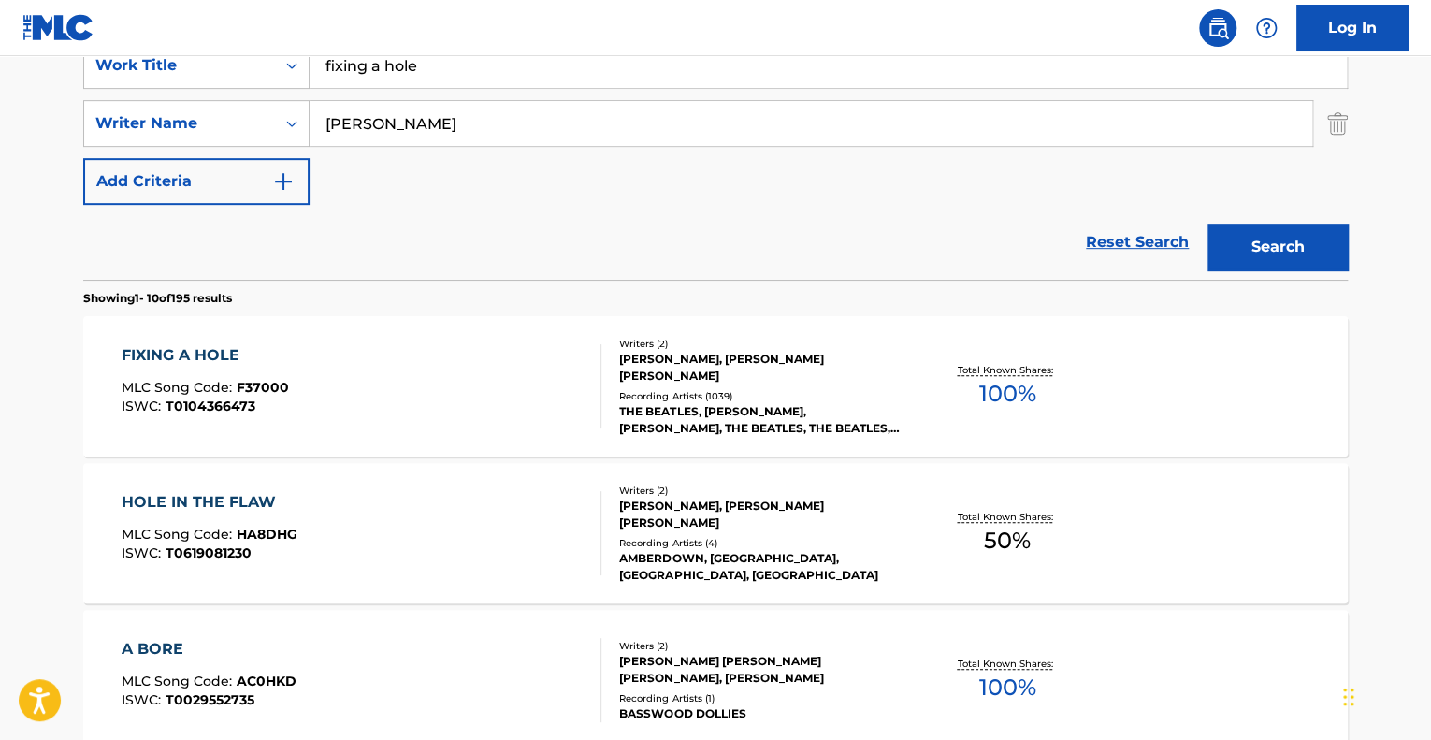
click at [453, 350] on div "FIXING A HOLE MLC Song Code : F37000 ISWC : T0104366473" at bounding box center [362, 386] width 481 height 84
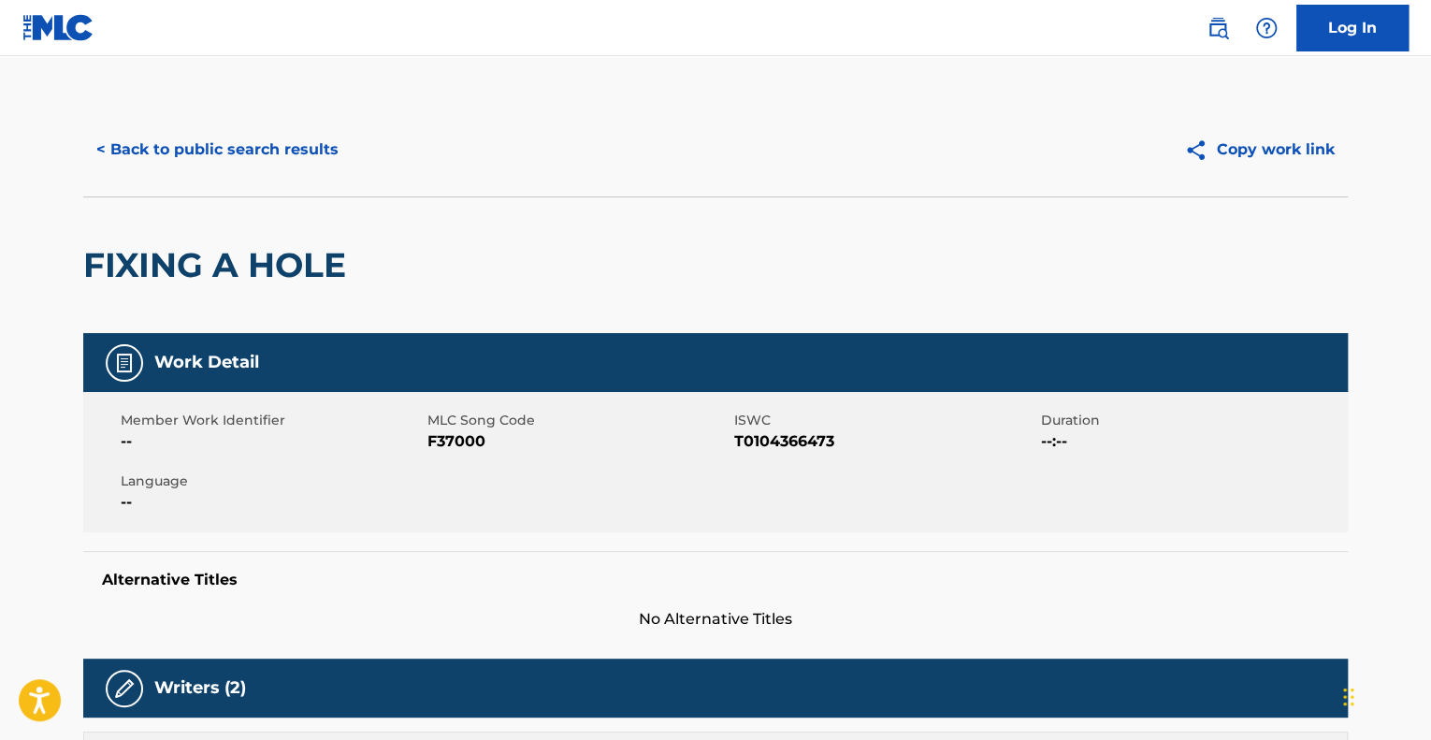
click at [196, 146] on button "< Back to public search results" at bounding box center [217, 149] width 269 height 47
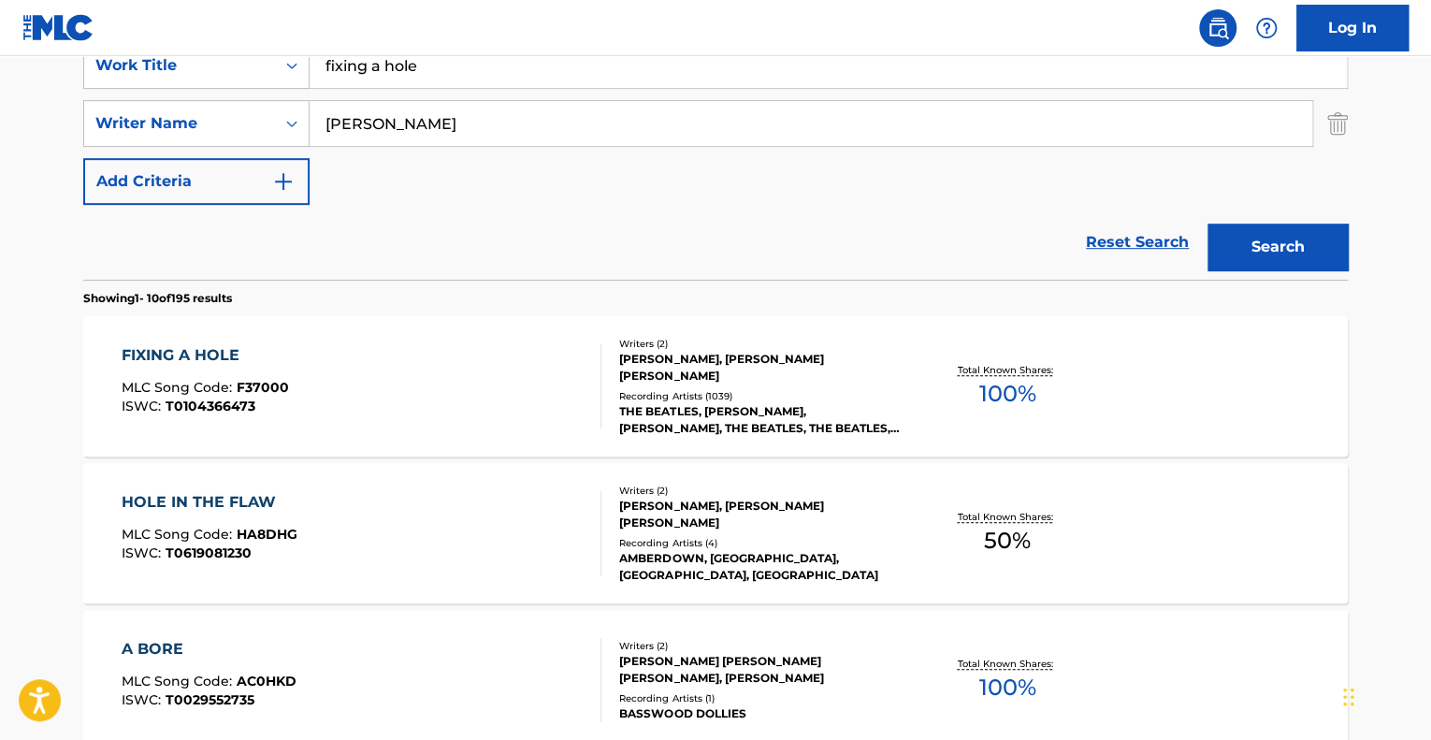
click at [505, 77] on input "fixing a hole" at bounding box center [829, 65] width 1038 height 45
type input "hello hello [PERSON_NAME]"
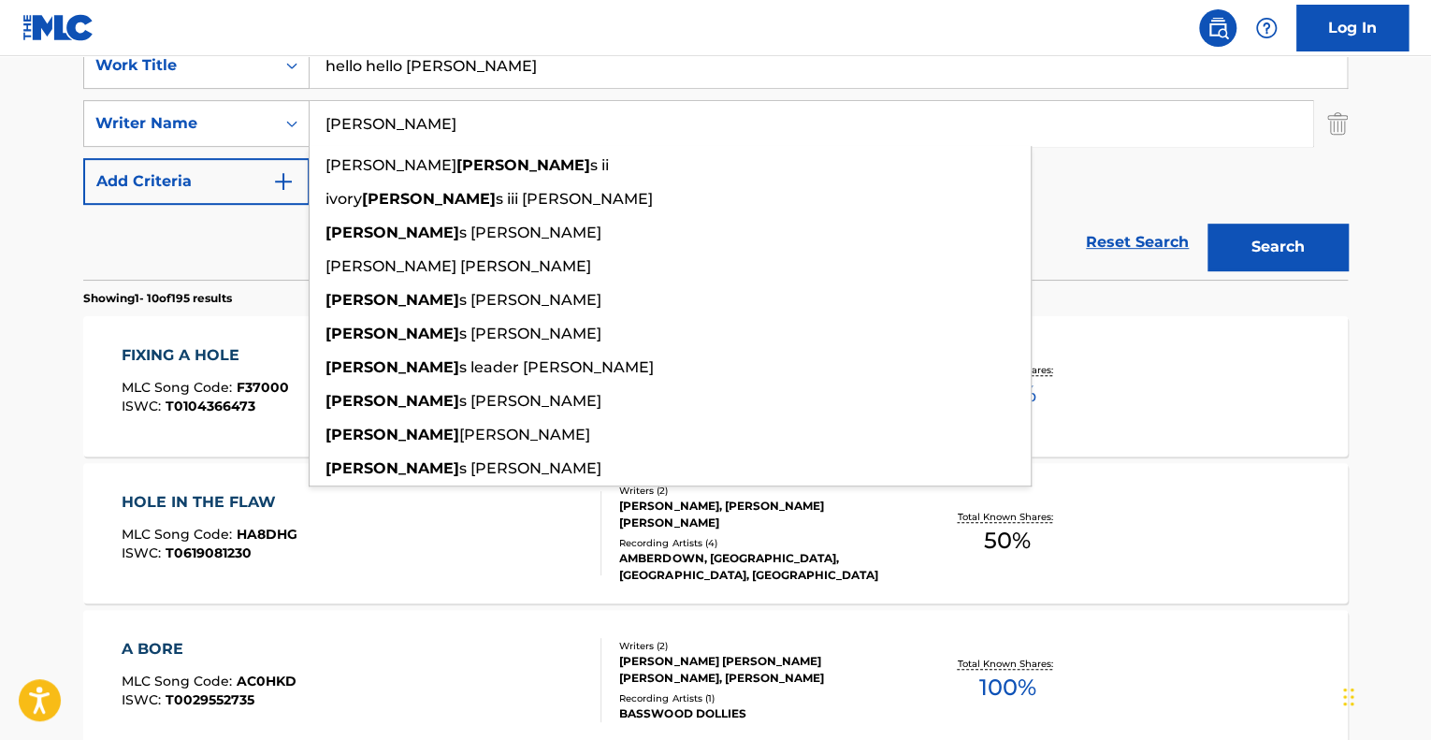
click at [1208, 224] on button "Search" at bounding box center [1278, 247] width 140 height 47
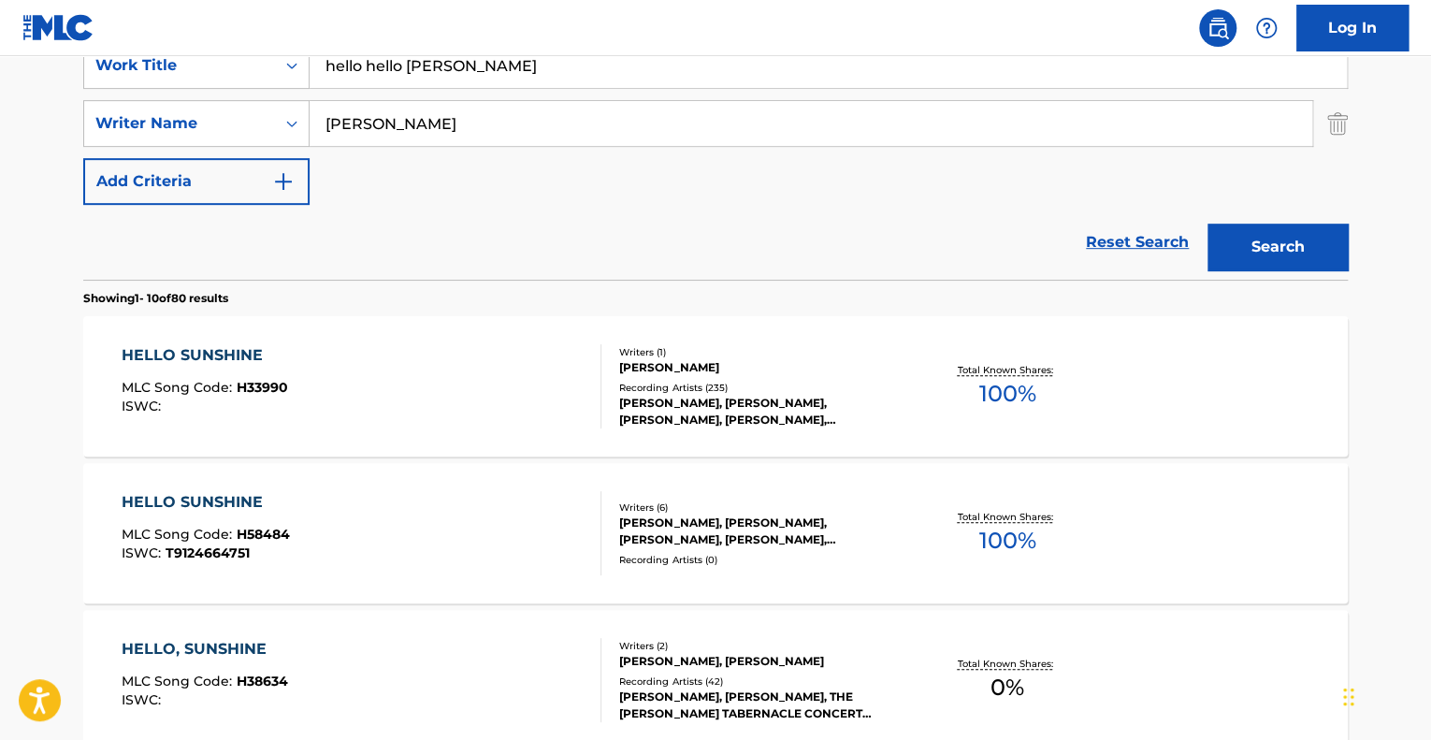
click at [340, 126] on input "[PERSON_NAME]" at bounding box center [811, 123] width 1003 height 45
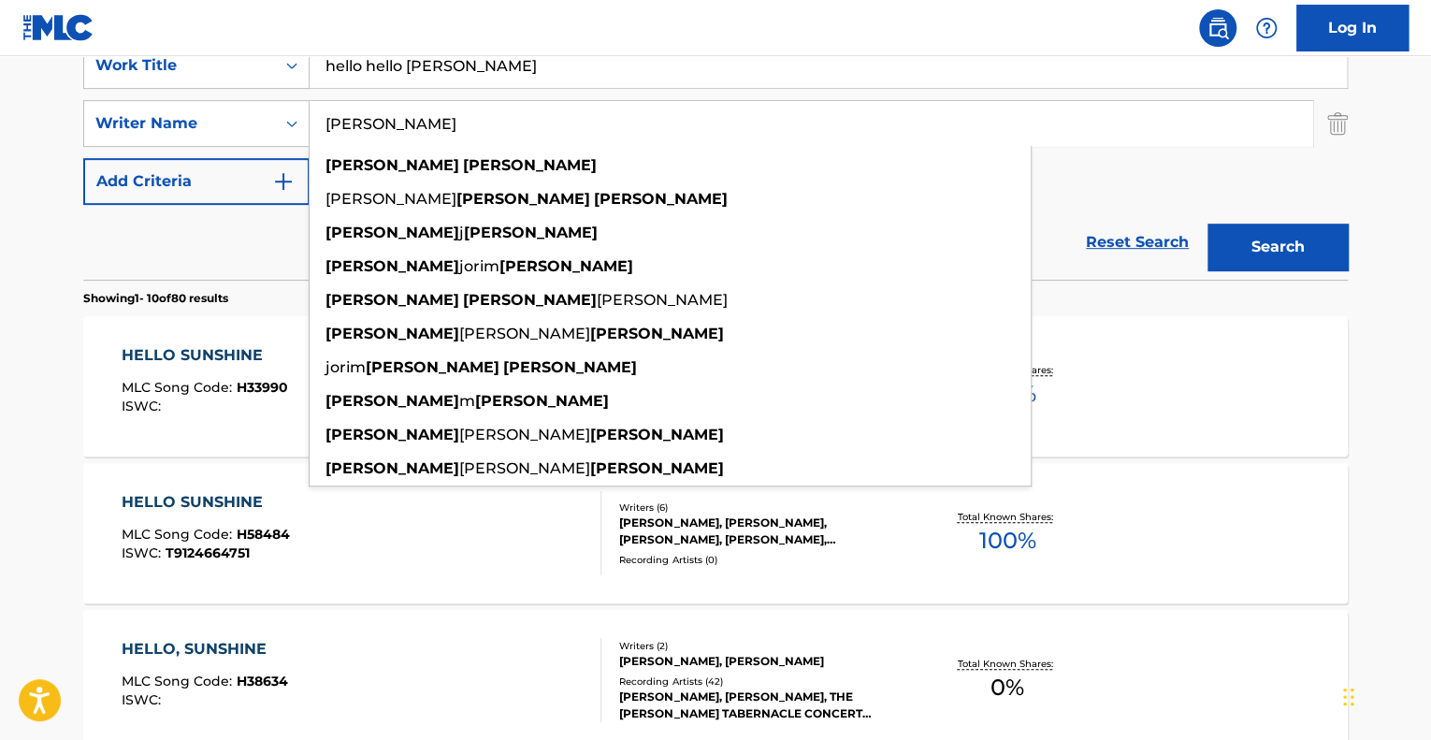
type input "[PERSON_NAME]"
click at [1208, 224] on button "Search" at bounding box center [1278, 247] width 140 height 47
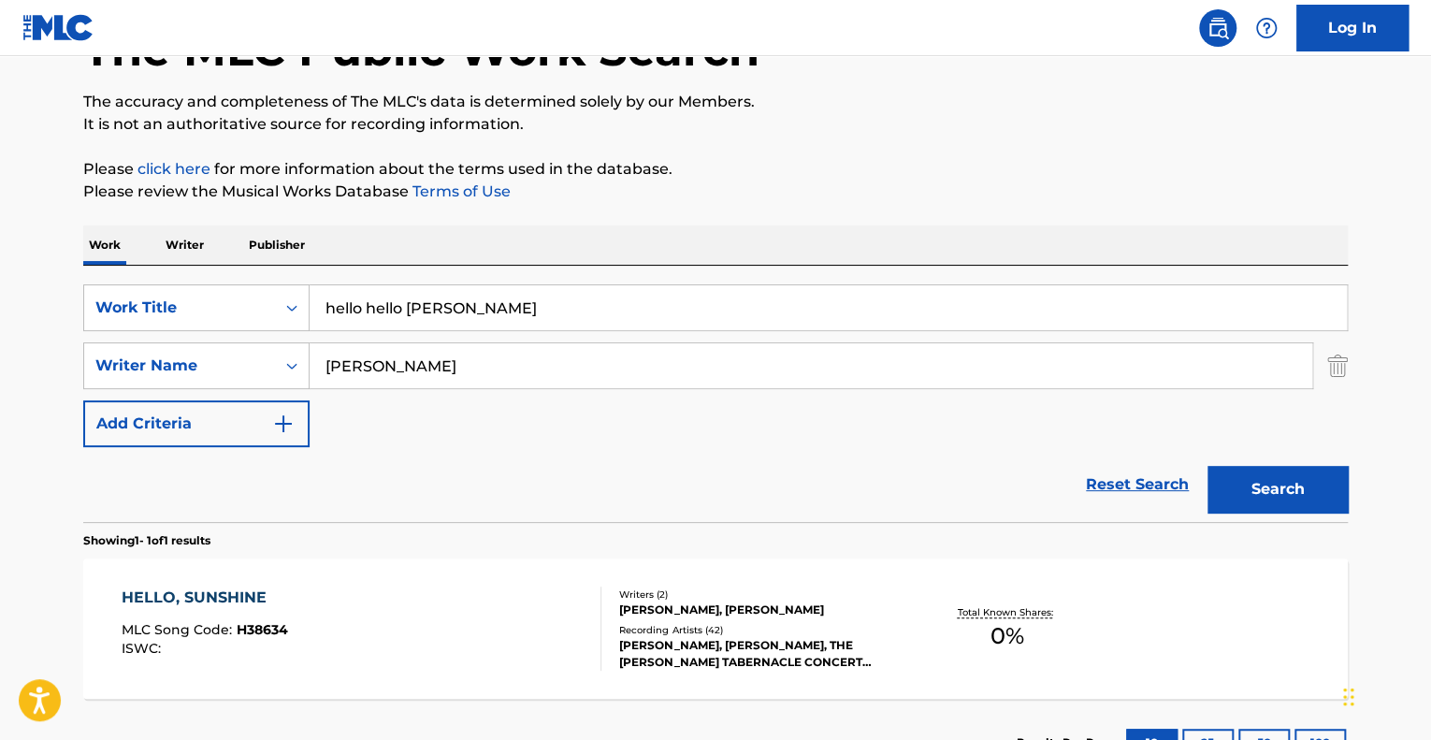
scroll to position [277, 0]
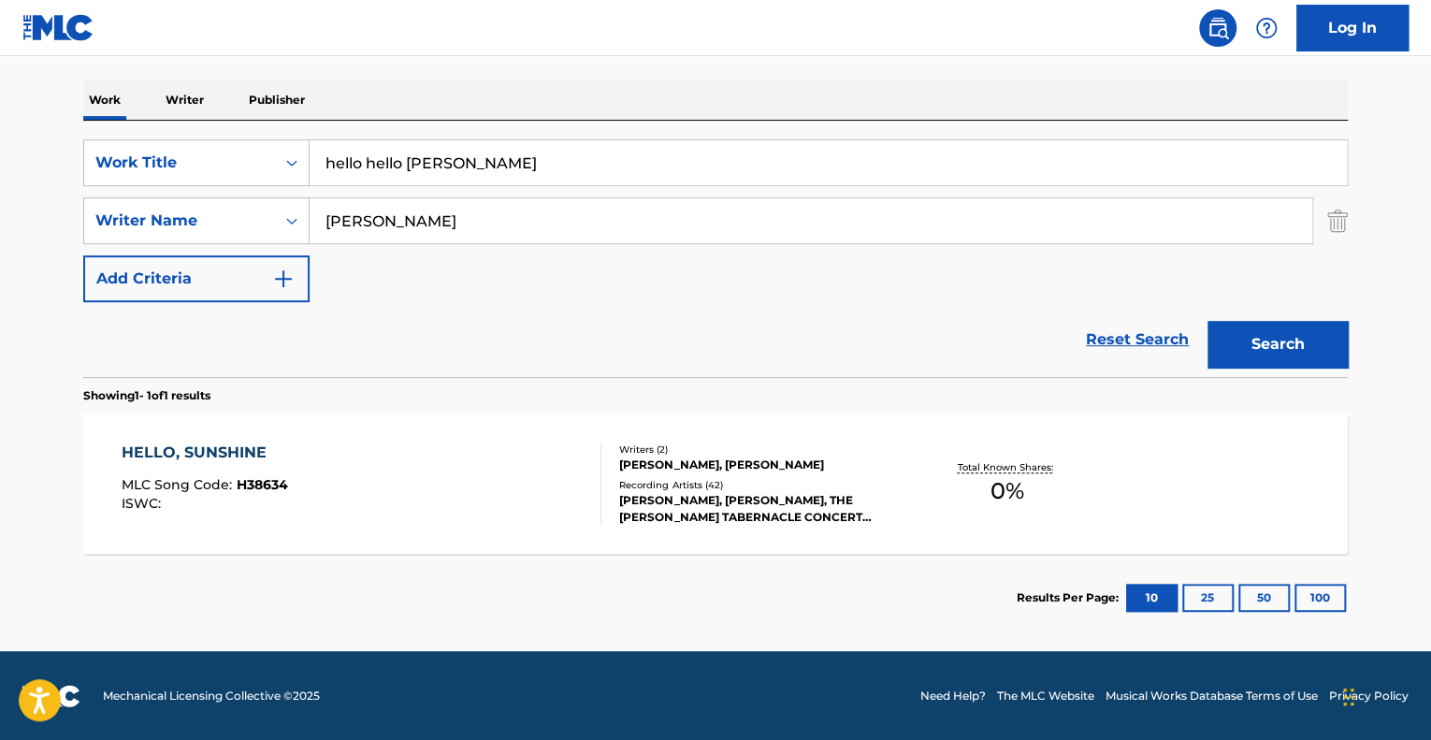
click at [340, 161] on input "hello hello [PERSON_NAME]" at bounding box center [829, 162] width 1038 height 45
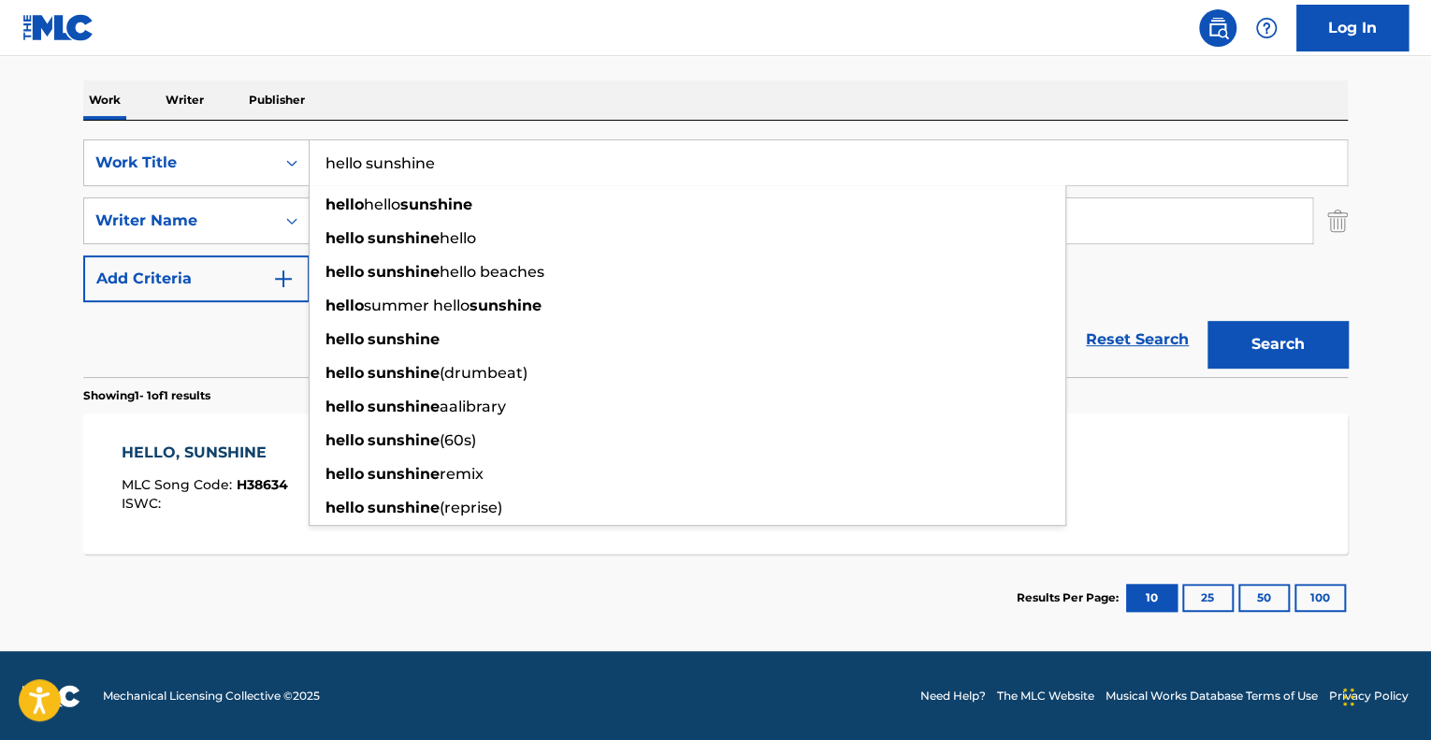
type input "hello sunshine"
click at [1208, 321] on button "Search" at bounding box center [1278, 344] width 140 height 47
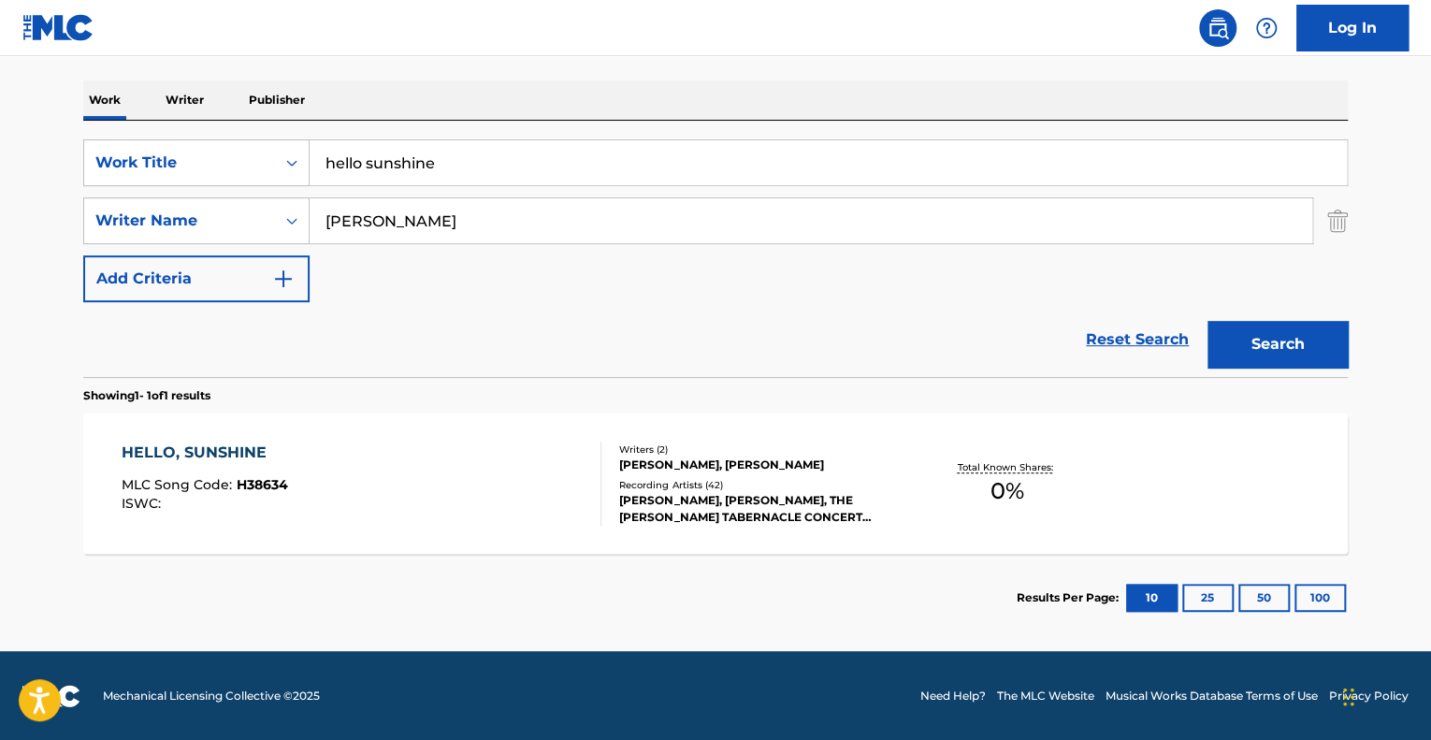
click at [500, 467] on div "HELLO, SUNSHINE MLC Song Code : H38634 ISWC :" at bounding box center [362, 484] width 481 height 84
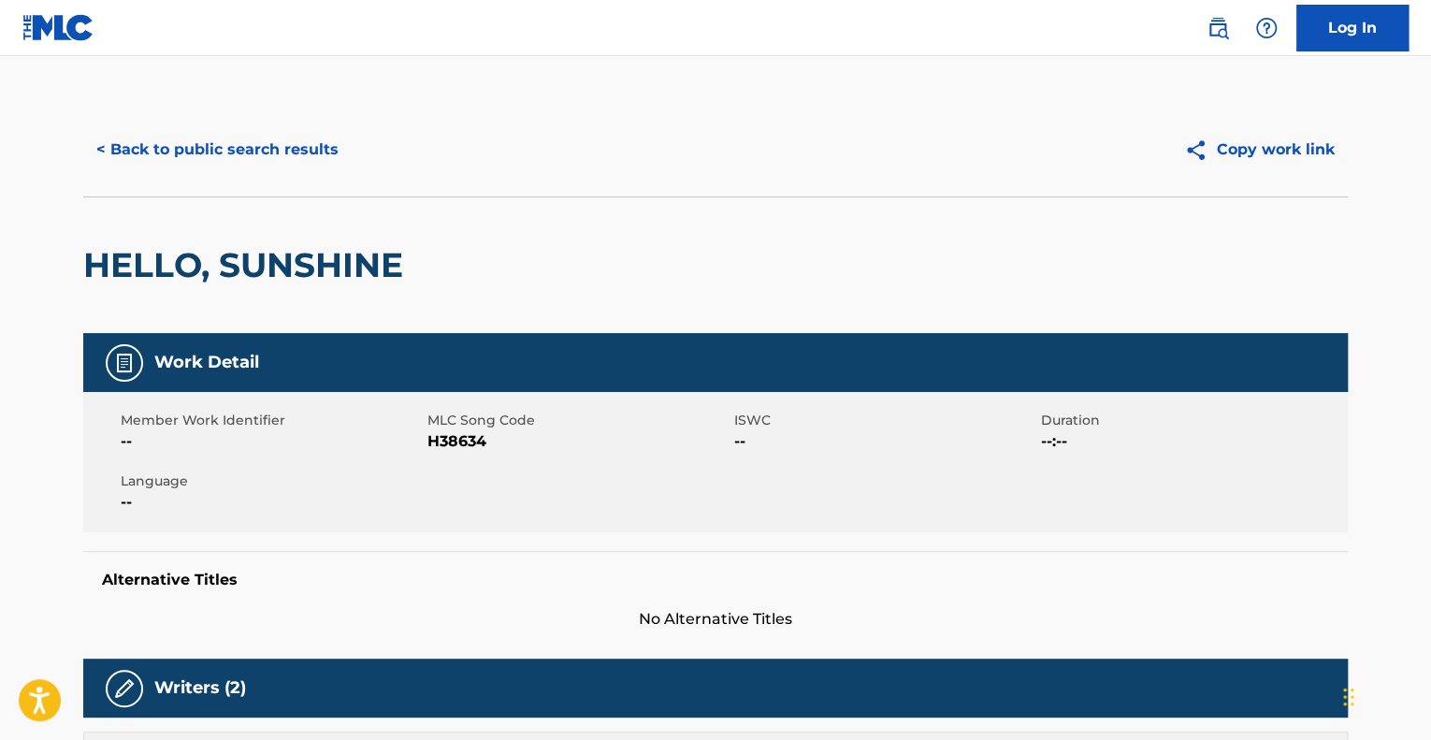
click at [112, 165] on button "< Back to public search results" at bounding box center [217, 149] width 269 height 47
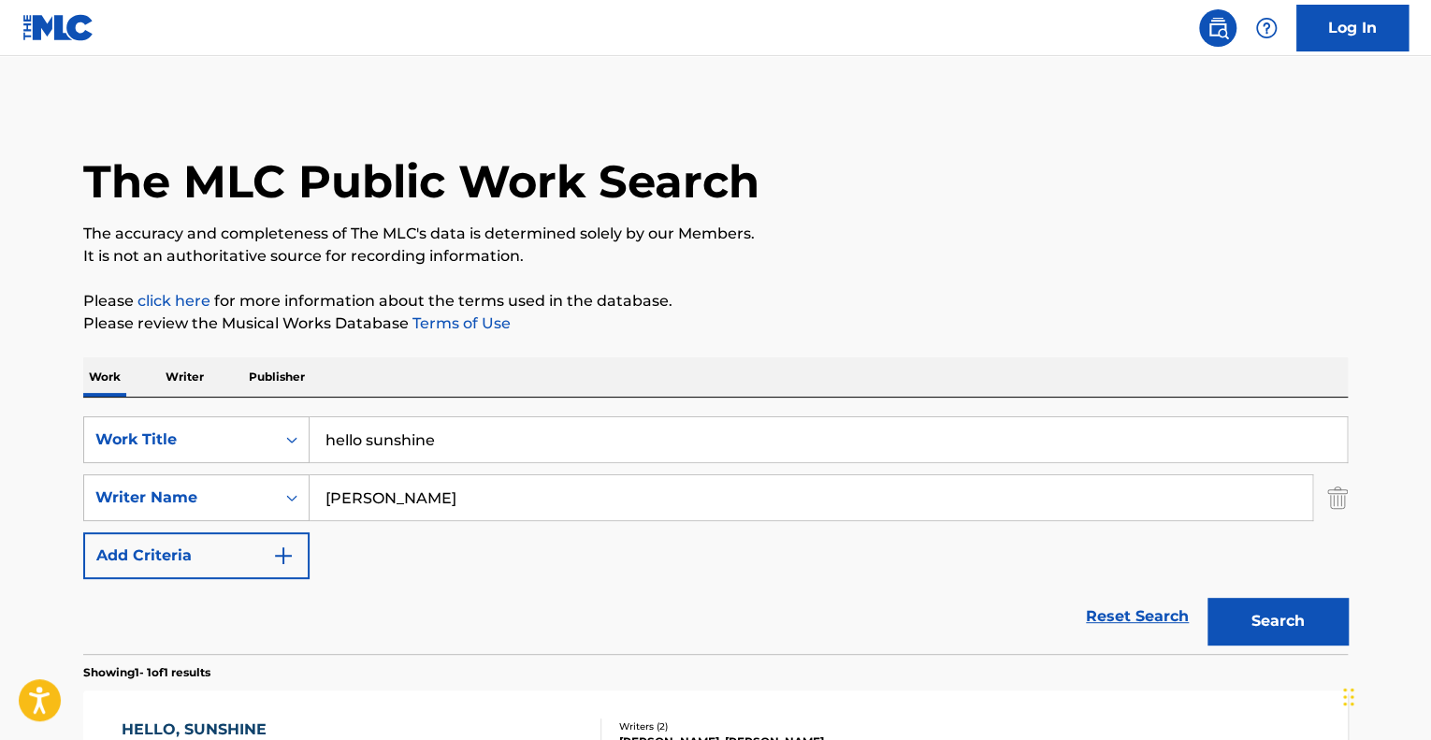
scroll to position [170, 0]
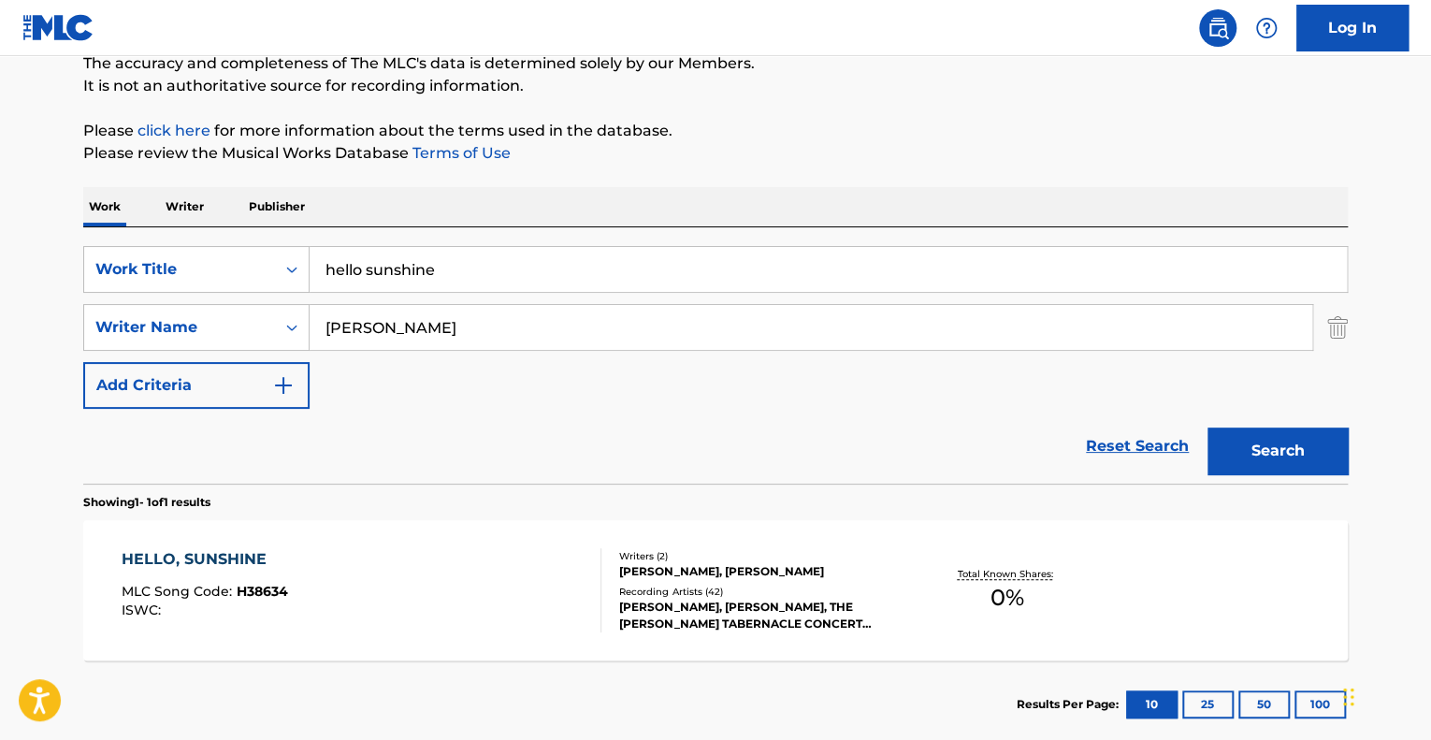
click at [408, 337] on input "[PERSON_NAME]" at bounding box center [811, 327] width 1003 height 45
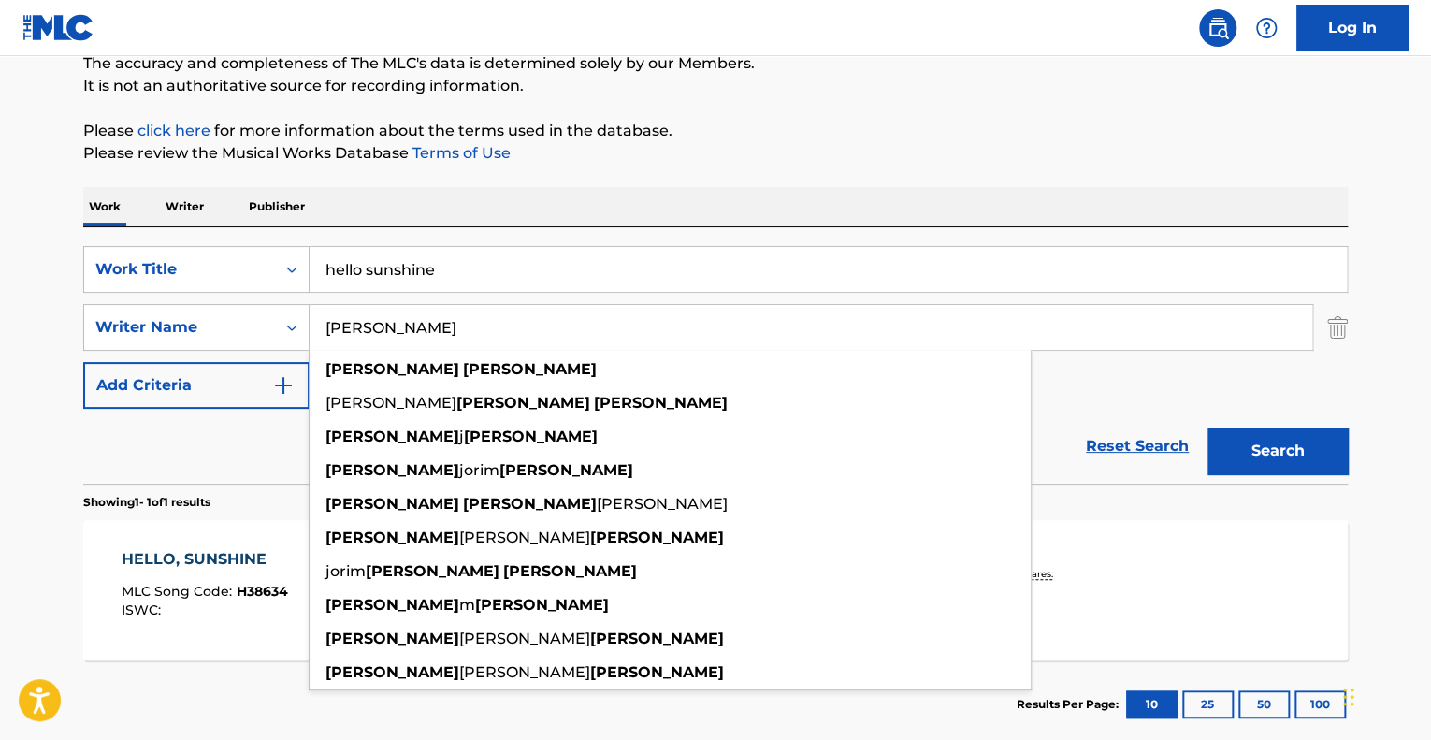
click at [408, 337] on input "[PERSON_NAME]" at bounding box center [811, 327] width 1003 height 45
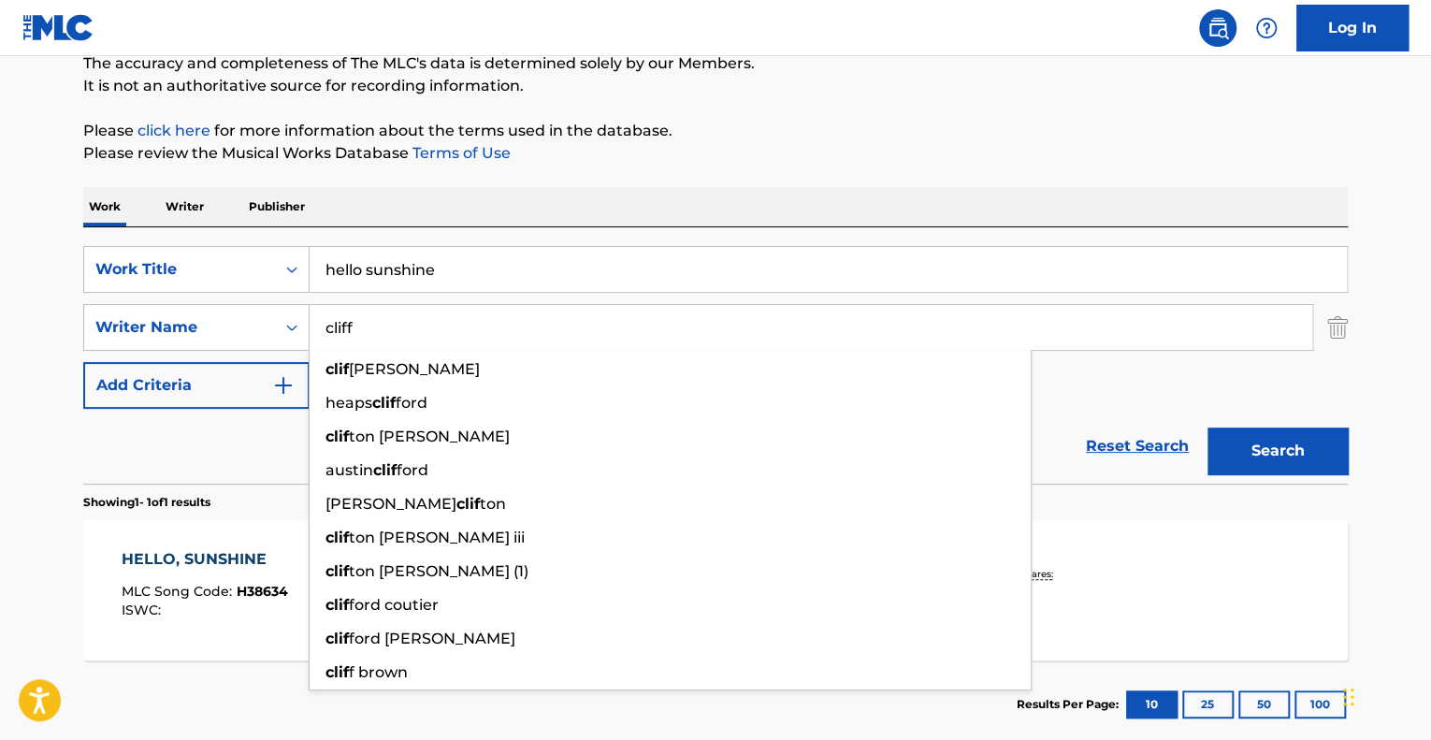
type input "cliff"
click at [1208, 428] on button "Search" at bounding box center [1278, 451] width 140 height 47
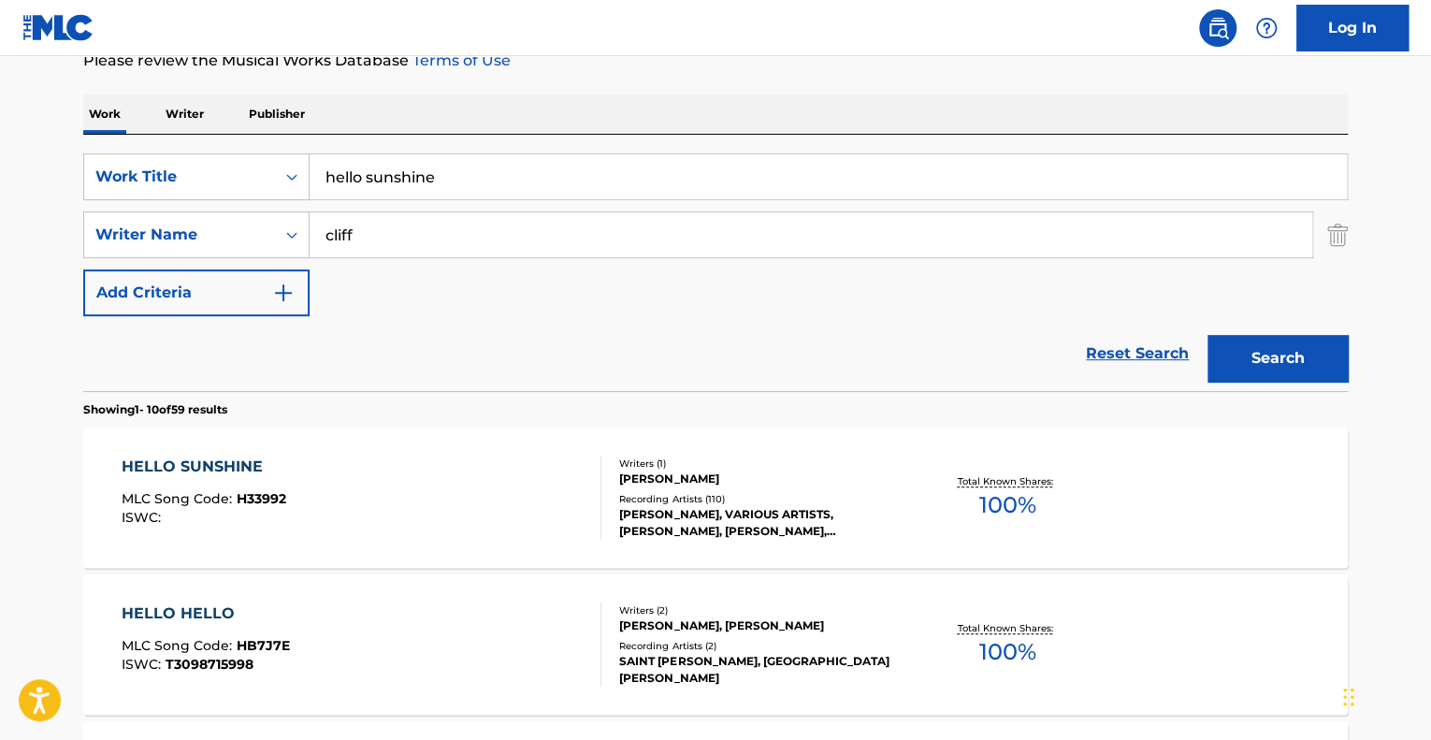
scroll to position [357, 0]
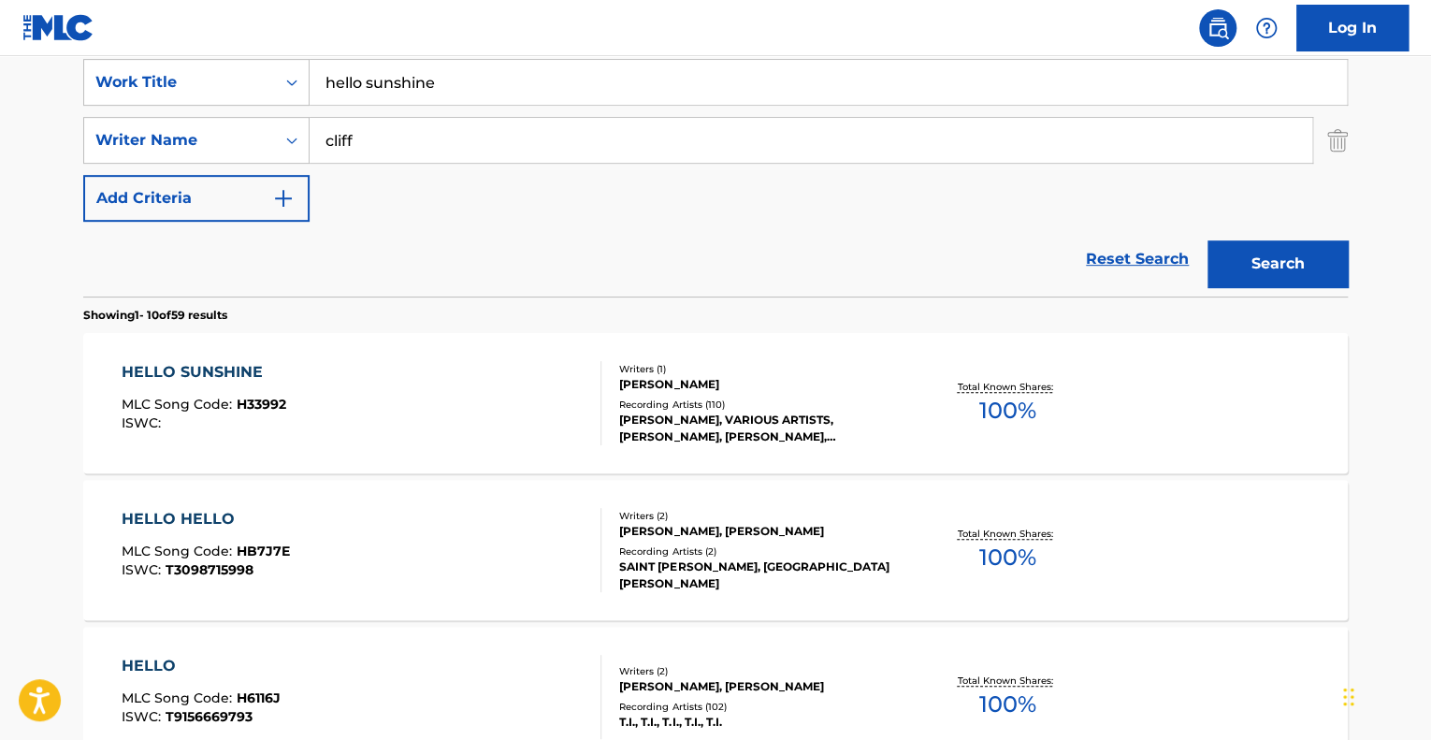
click at [393, 412] on div "HELLO SUNSHINE MLC Song Code : H33992 ISWC :" at bounding box center [362, 403] width 481 height 84
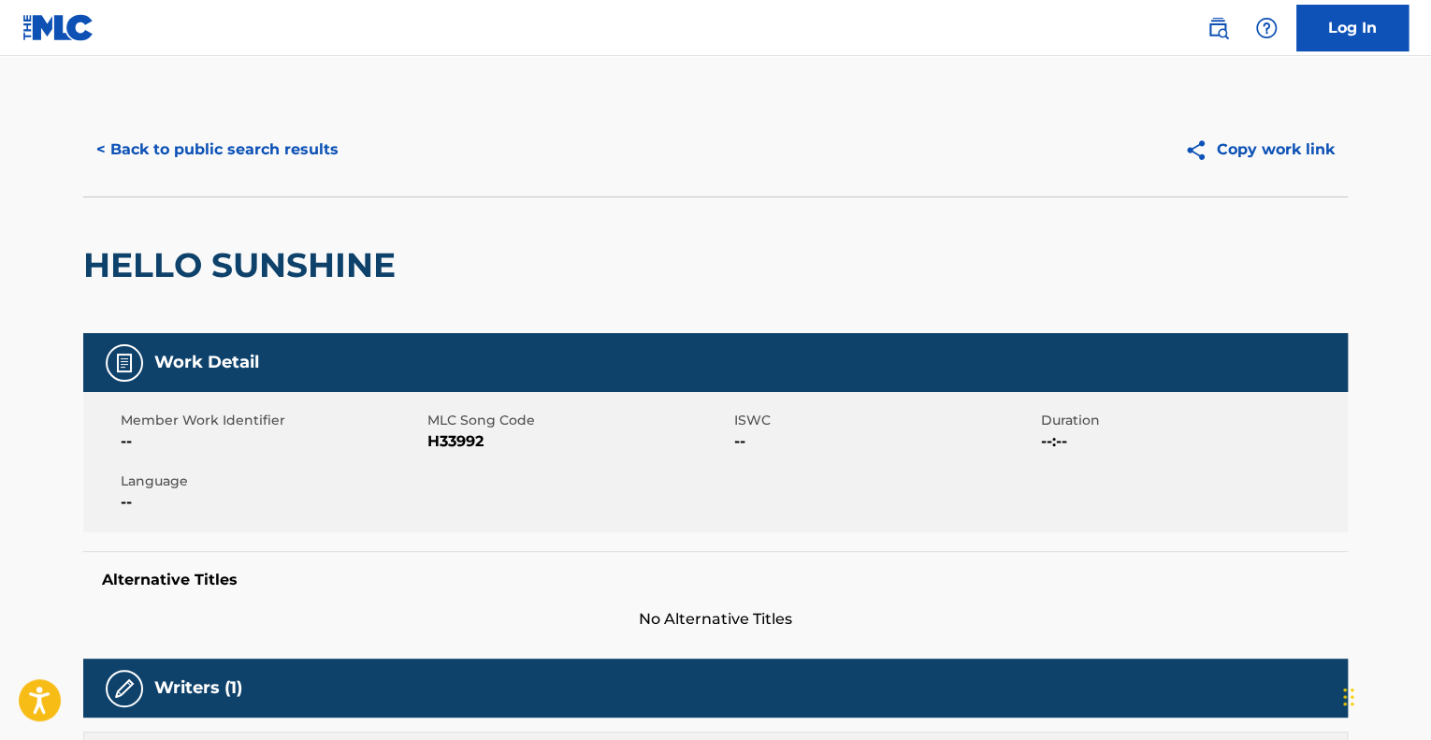
click at [204, 155] on button "< Back to public search results" at bounding box center [217, 149] width 269 height 47
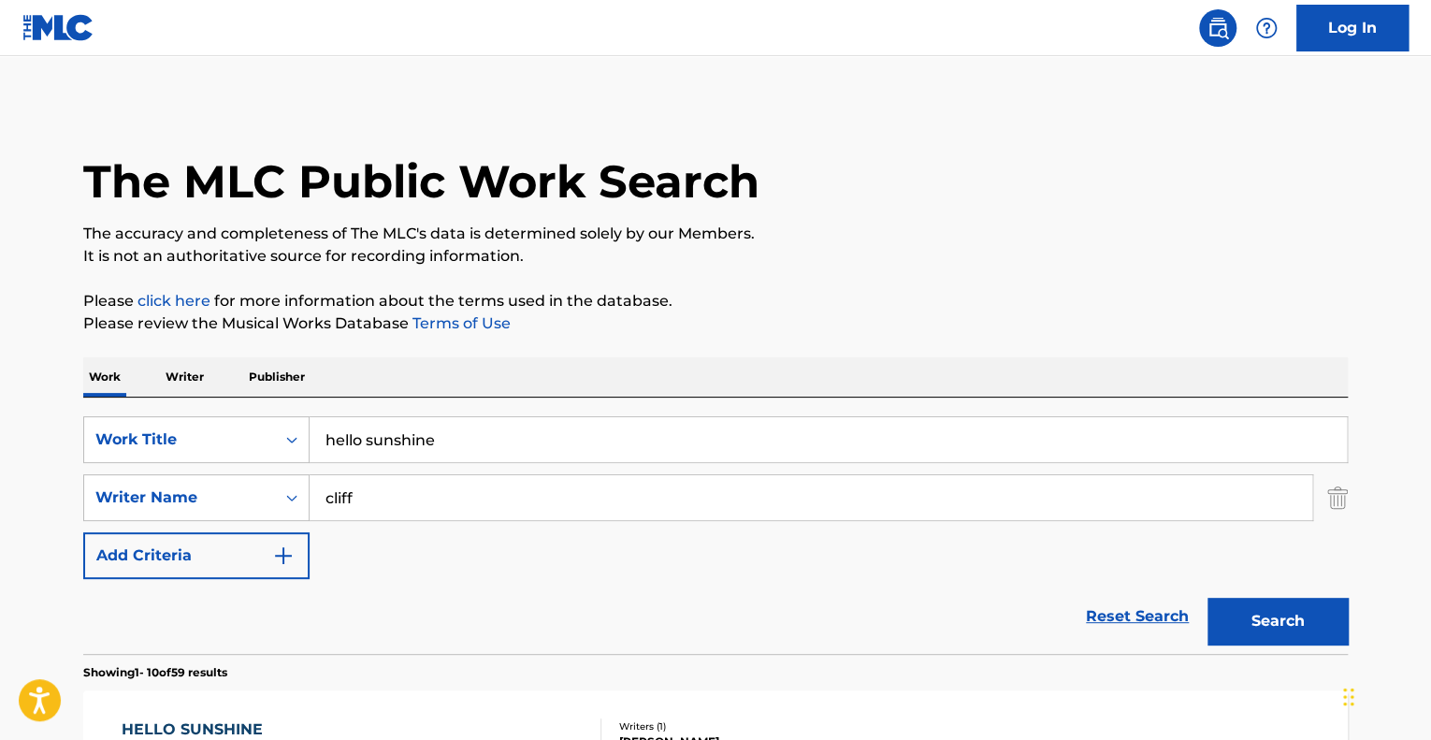
scroll to position [357, 0]
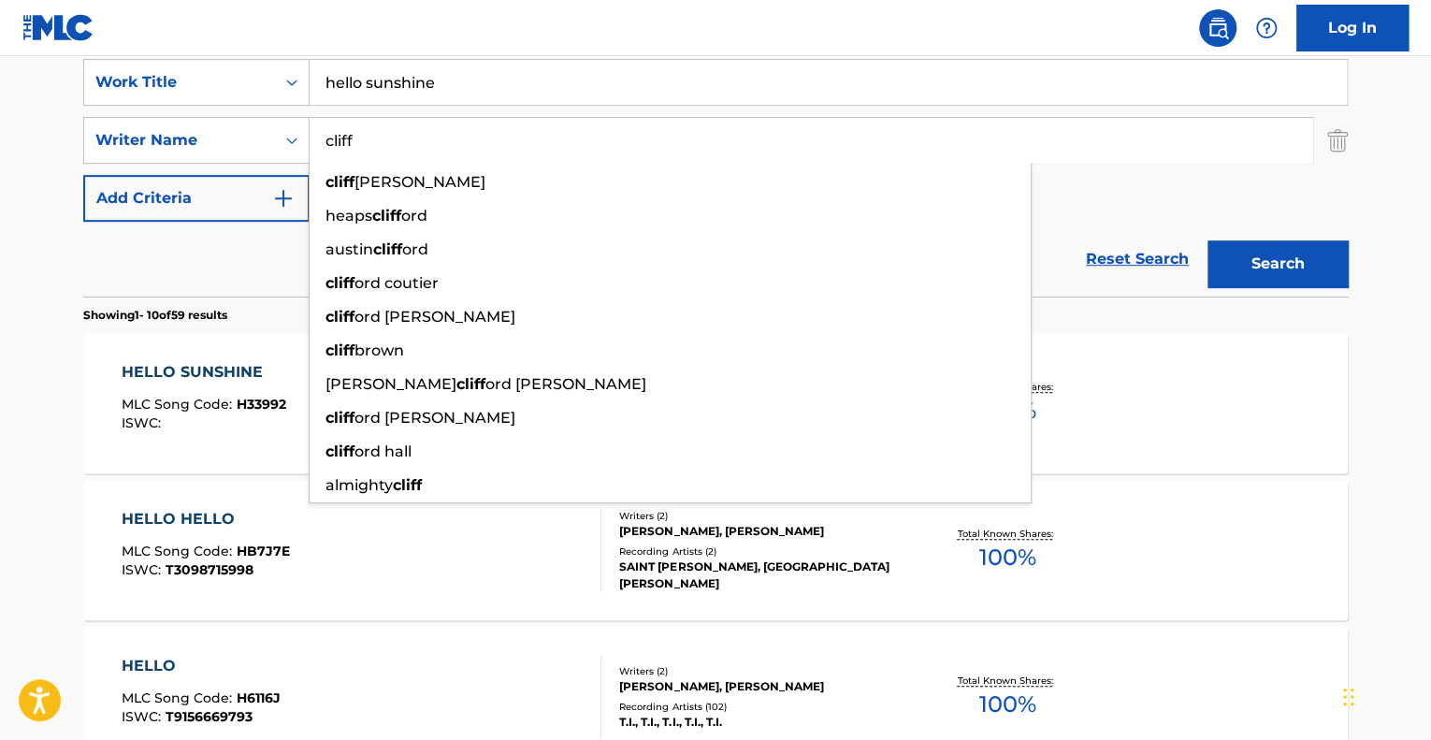
drag, startPoint x: 444, startPoint y: 133, endPoint x: 202, endPoint y: 167, distance: 244.6
click at [202, 167] on div "SearchWithCriteria080b9593-bb90-4cae-8626-e57c0c69c666 Work Title hello sunshin…" at bounding box center [715, 140] width 1265 height 163
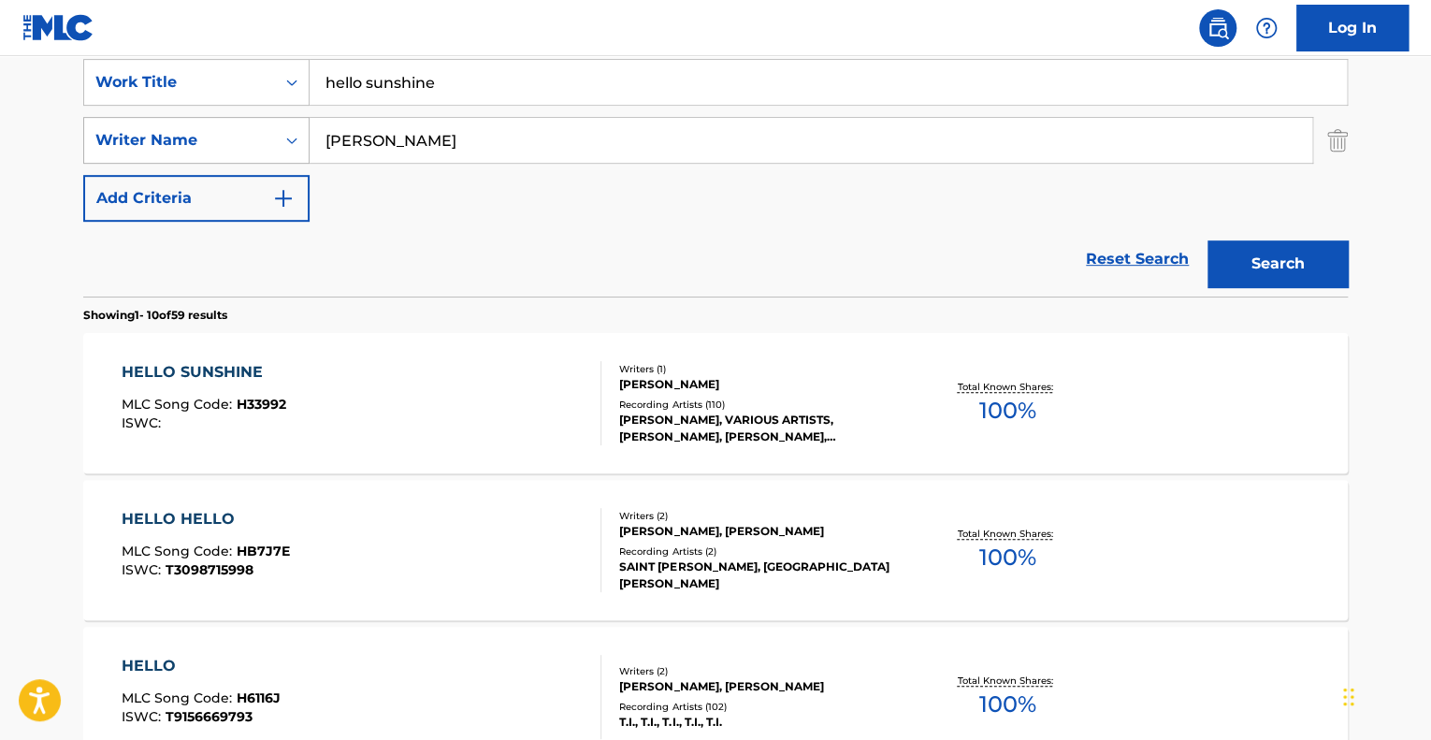
type input "[PERSON_NAME]"
click at [1208, 240] on button "Search" at bounding box center [1278, 263] width 140 height 47
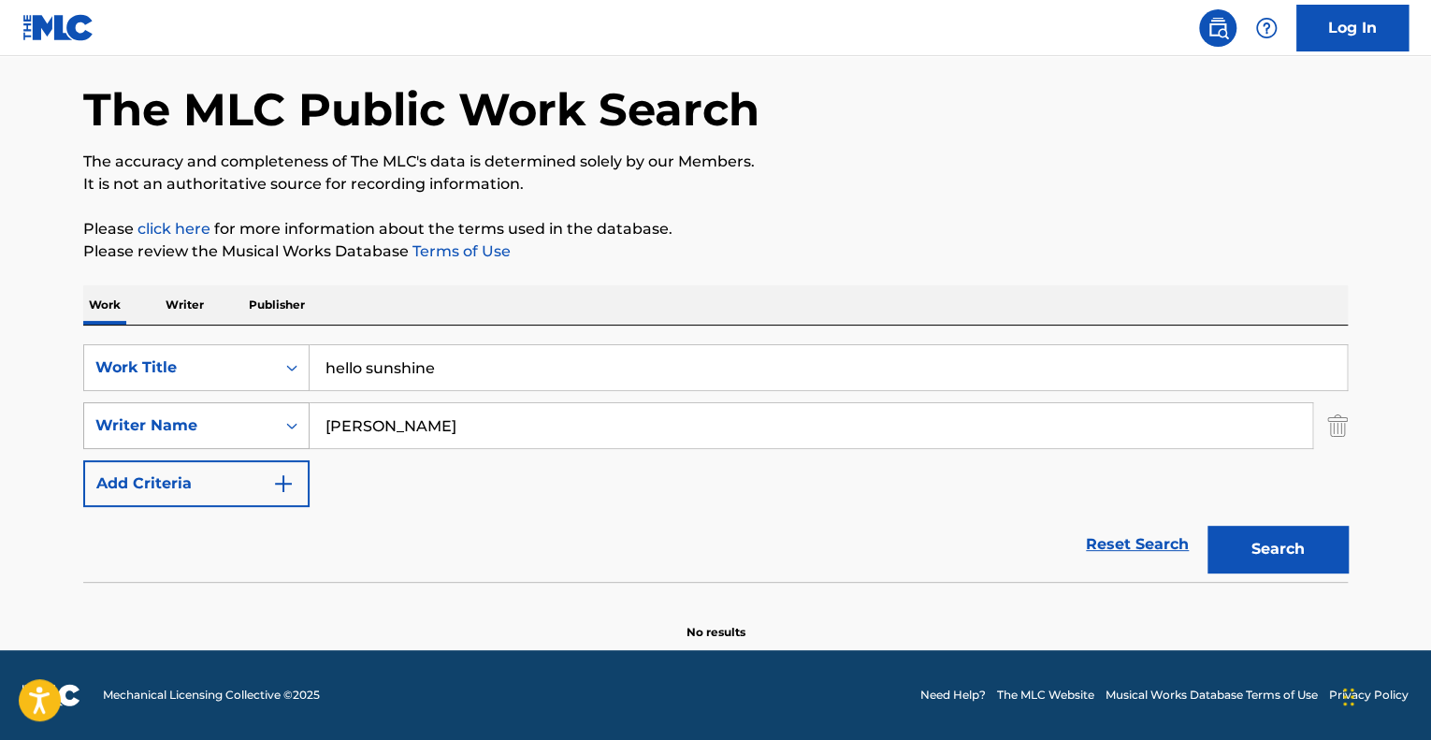
scroll to position [71, 0]
